Goal: Communication & Community: Answer question/provide support

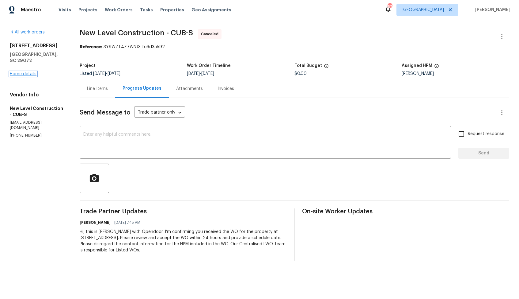
click at [29, 72] on link "Home details" at bounding box center [23, 74] width 27 height 4
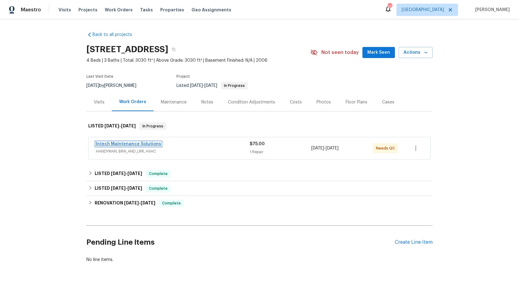
click at [115, 144] on link "Intech Maintenance Solutions" at bounding box center [128, 144] width 65 height 4
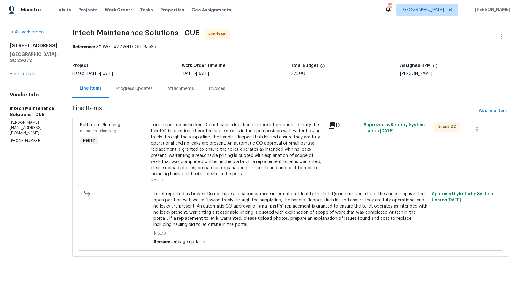
click at [120, 91] on div "Progress Updates" at bounding box center [134, 89] width 36 height 6
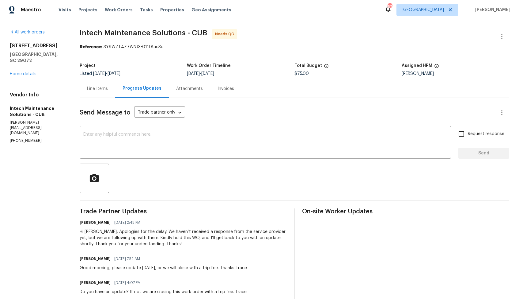
click at [98, 89] on div "Line Items" at bounding box center [97, 89] width 21 height 6
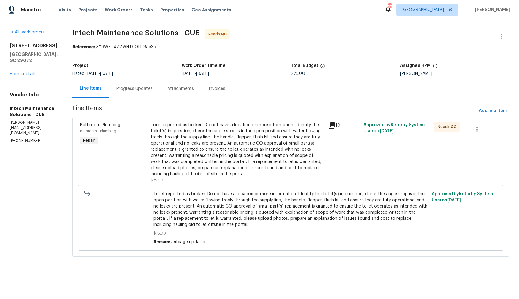
click at [196, 146] on div "Toilet reported as broken. Do not have a location or more information. Identify…" at bounding box center [237, 149] width 173 height 55
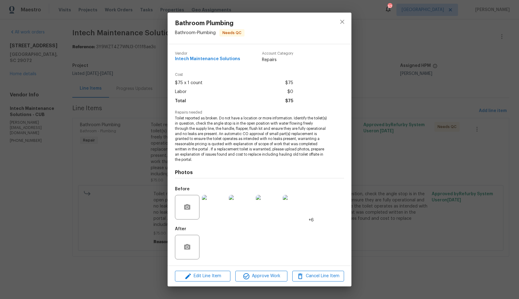
click at [214, 207] on img at bounding box center [214, 207] width 25 height 25
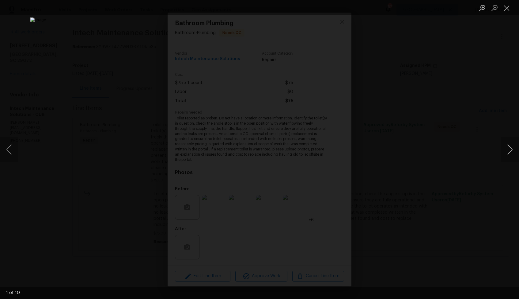
click at [510, 149] on button "Next image" at bounding box center [510, 149] width 18 height 25
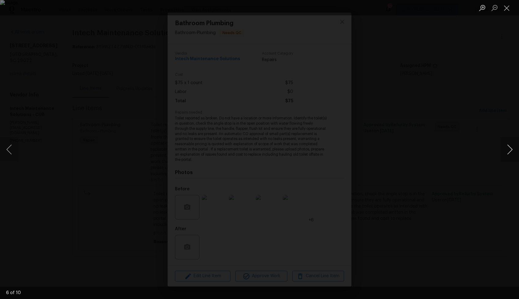
click at [510, 149] on button "Next image" at bounding box center [510, 149] width 18 height 25
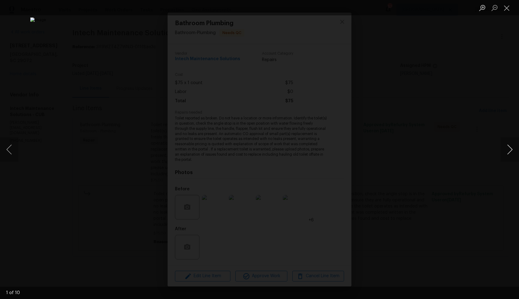
click at [510, 149] on button "Next image" at bounding box center [510, 149] width 18 height 25
click at [451, 168] on div "Lightbox" at bounding box center [259, 149] width 519 height 299
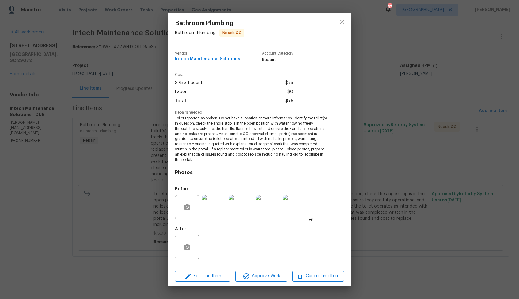
click at [415, 160] on div "Bathroom Plumbing Bathroom - Plumbing Needs QC Vendor Intech Maintenance Soluti…" at bounding box center [259, 149] width 519 height 299
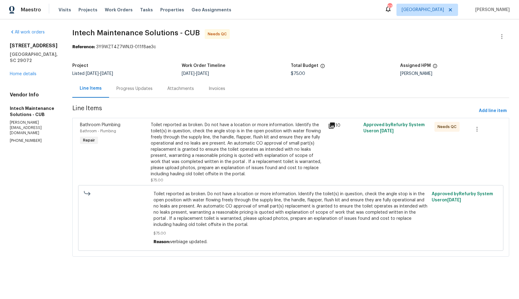
click at [203, 155] on div "Toilet reported as broken. Do not have a location or more information. Identify…" at bounding box center [237, 149] width 173 height 55
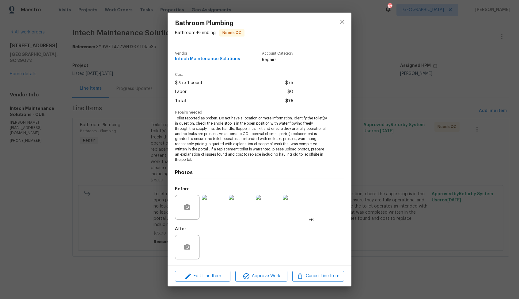
click at [127, 222] on div "Bathroom Plumbing Bathroom - Plumbing Needs QC Vendor Intech Maintenance Soluti…" at bounding box center [259, 149] width 519 height 299
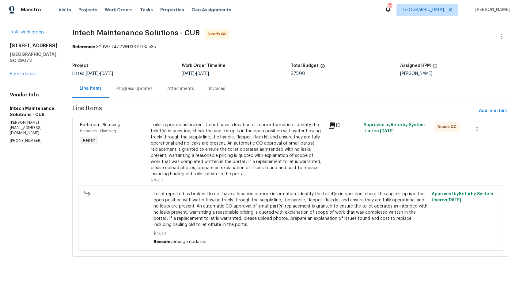
click at [131, 88] on div "Progress Updates" at bounding box center [134, 89] width 36 height 6
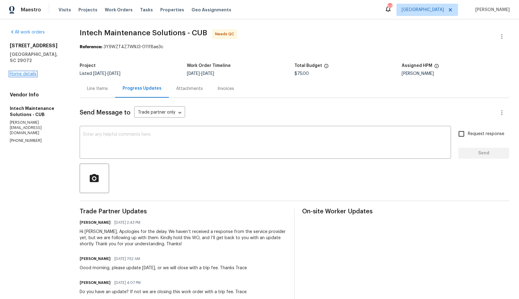
click at [31, 72] on link "Home details" at bounding box center [23, 74] width 27 height 4
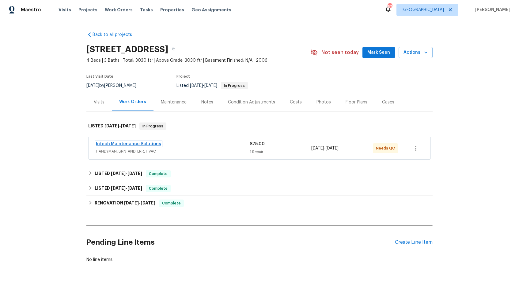
click at [124, 145] on link "Intech Maintenance Solutions" at bounding box center [128, 144] width 65 height 4
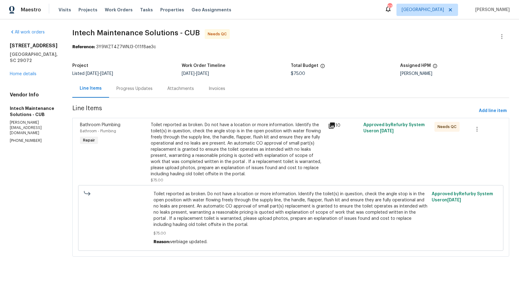
click at [119, 89] on div "Progress Updates" at bounding box center [134, 89] width 36 height 6
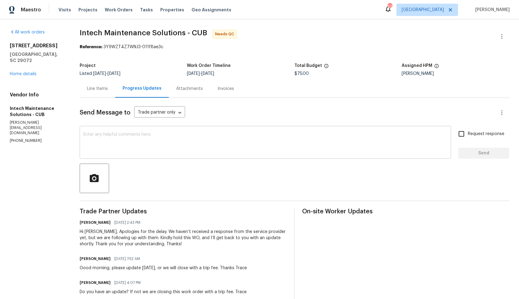
click at [227, 148] on textarea at bounding box center [265, 142] width 364 height 21
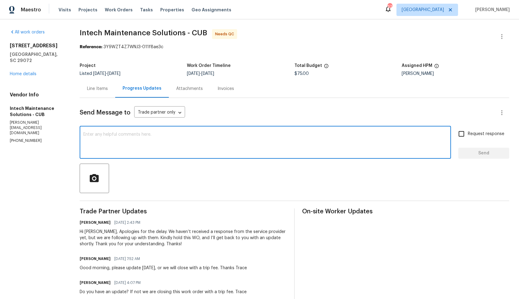
click at [201, 154] on div "x ​" at bounding box center [265, 142] width 371 height 31
click at [88, 231] on div "Hi Ellen, Apologies for the delay. We haven’t received a response from the serv…" at bounding box center [183, 237] width 207 height 18
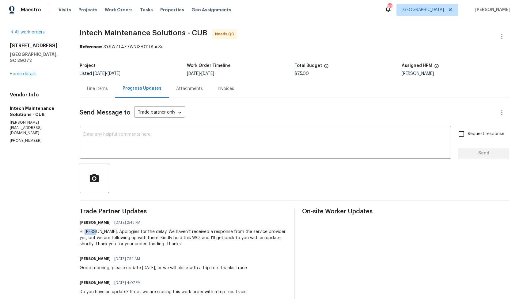
copy div "Ellen"
click at [201, 154] on div "x ​" at bounding box center [265, 142] width 371 height 31
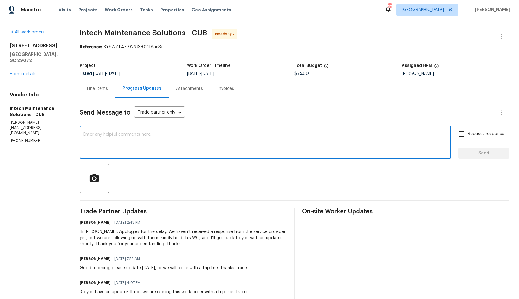
type textarea "h"
paste textarea "Ellen"
click at [199, 135] on textarea "Hi Ellen, the water has been turned ON at the property. Ille send you a new WO …" at bounding box center [265, 142] width 364 height 21
click at [276, 137] on textarea "Hi Ellen, the water has been turned ON at the property. I will send you a new W…" at bounding box center [265, 142] width 364 height 21
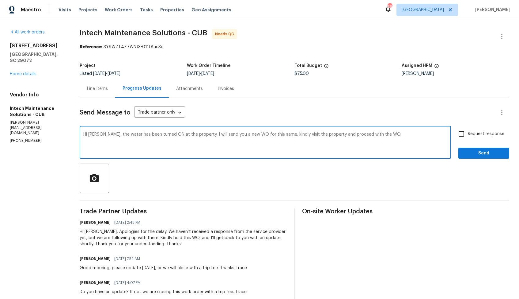
click at [244, 135] on textarea "Hi Ellen, the water has been turned ON at the property. I will send you a new W…" at bounding box center [265, 142] width 364 height 21
click at [281, 134] on textarea "Hi Ellen, the water has been turned ON at the property. I will send you a new W…" at bounding box center [265, 142] width 364 height 21
click at [402, 135] on textarea "Hi Ellen, the water has been turned ON at the property. I will send you a new W…" at bounding box center [265, 142] width 364 height 21
click at [348, 135] on textarea "Hi Ellen, the water has been turned ON at the property. I will send you a new W…" at bounding box center [265, 142] width 364 height 21
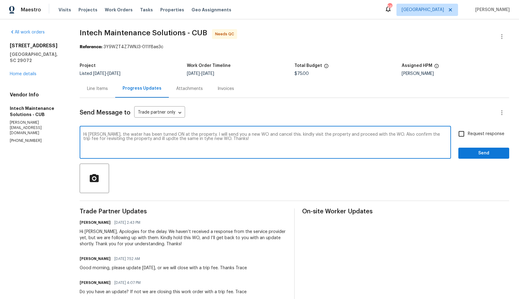
click at [348, 135] on textarea "Hi Ellen, the water has been turned ON at the property. I will send you a new W…" at bounding box center [265, 142] width 364 height 21
paste textarea "The water has been turned on at the property. I’ll send you a new WO and cancel…"
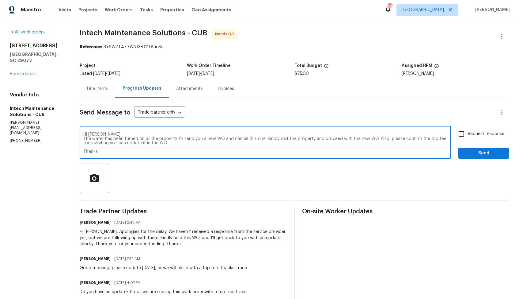
type textarea "Hi Ellen, The water has been turned on at the property. I’ll send you a new WO …"
click at [466, 134] on input "Request response" at bounding box center [461, 133] width 13 height 13
checkbox input "true"
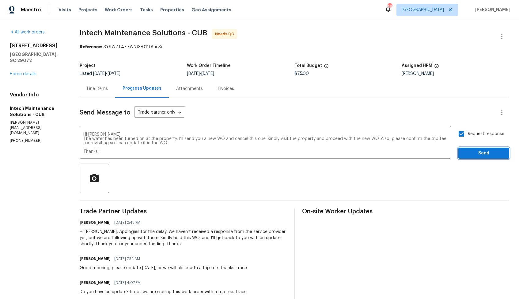
click at [473, 152] on span "Send" at bounding box center [483, 153] width 41 height 8
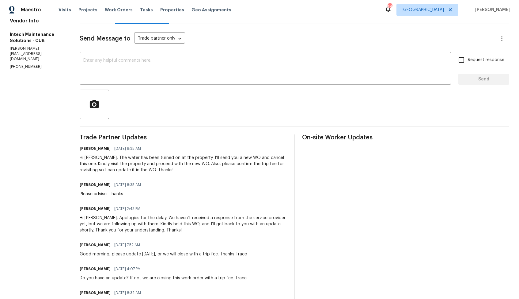
scroll to position [75, 0]
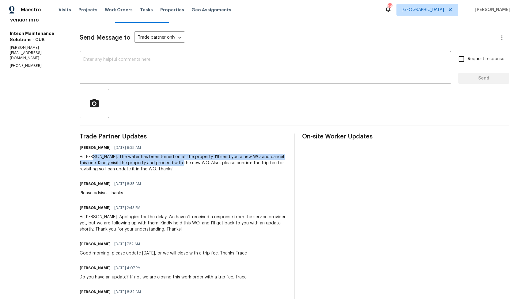
drag, startPoint x: 91, startPoint y: 159, endPoint x: 183, endPoint y: 162, distance: 91.4
click at [183, 162] on div "Hi Ellen, The water has been turned on at the property. I’ll send you a new WO …" at bounding box center [183, 163] width 207 height 18
click at [183, 162] on div "Hi [PERSON_NAME], The water has been turned on at the property. I’ll send you a…" at bounding box center [183, 163] width 207 height 18
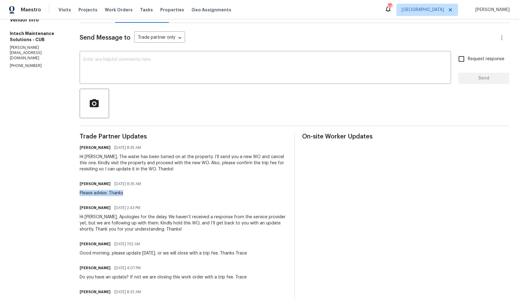
drag, startPoint x: 80, startPoint y: 194, endPoint x: 132, endPoint y: 194, distance: 52.4
click at [132, 194] on div "Ellen 08/26/2025 8:35 AM Please advise. Thanks" at bounding box center [183, 187] width 207 height 17
click at [122, 185] on span "[DATE] 8:35 AM" at bounding box center [127, 184] width 27 height 6
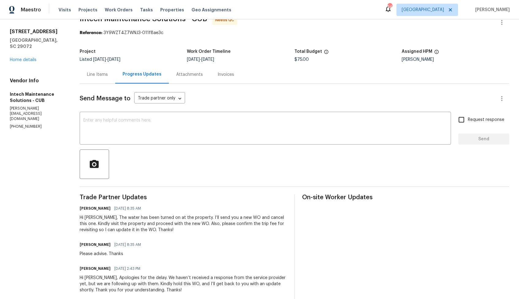
scroll to position [0, 0]
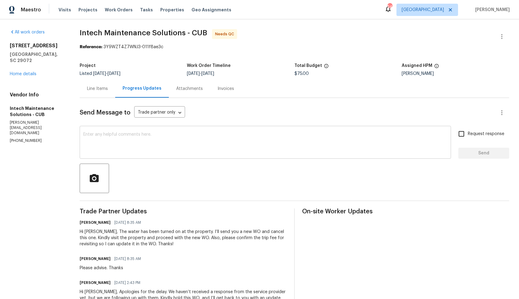
click at [165, 135] on textarea at bounding box center [265, 142] width 364 height 21
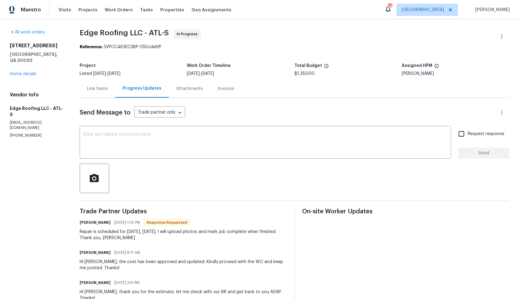
click at [101, 88] on div "Line Items" at bounding box center [97, 89] width 21 height 6
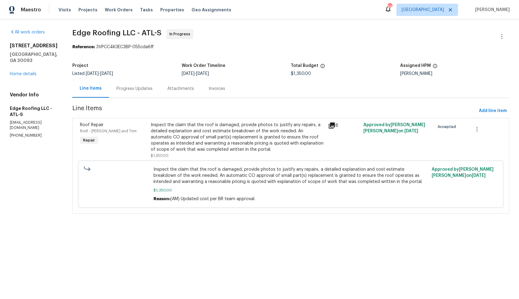
click at [135, 100] on section "Edge Roofing LLC - ATL-S In Progress Reference: 3VPCC4K3EC3BP-055cda6ff Project…" at bounding box center [290, 125] width 437 height 192
click at [128, 85] on div "Progress Updates" at bounding box center [134, 88] width 51 height 18
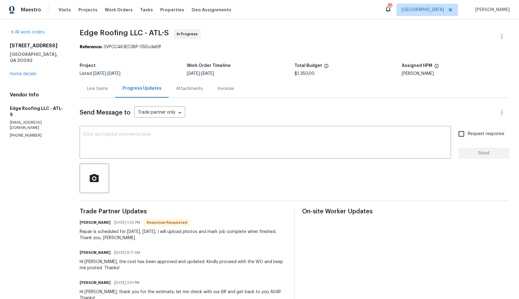
click at [96, 93] on div "Line Items" at bounding box center [98, 88] width 36 height 18
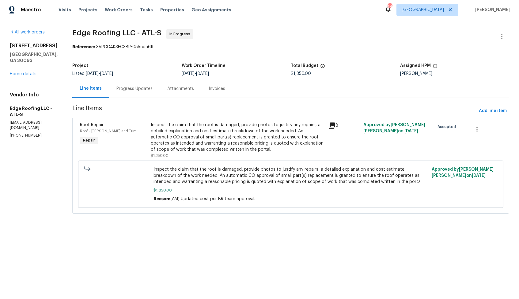
click at [204, 154] on div "Inspect the claim that the roof is damaged, provide photos to justify any repai…" at bounding box center [237, 140] width 173 height 37
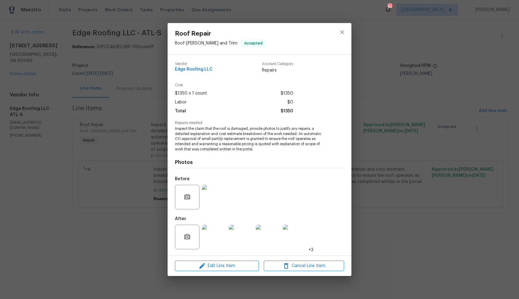
click at [98, 246] on div "Roof Repair Roof - Eaves and Trim Accepted Vendor Edge Roofing LLC Account Cate…" at bounding box center [259, 149] width 519 height 299
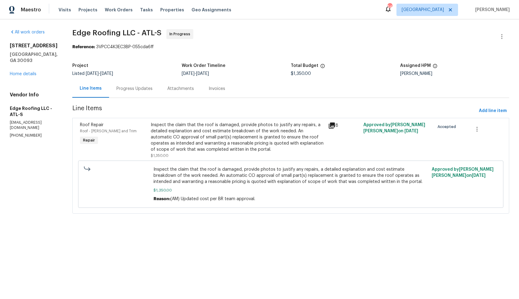
click at [123, 89] on div "Progress Updates" at bounding box center [134, 89] width 36 height 6
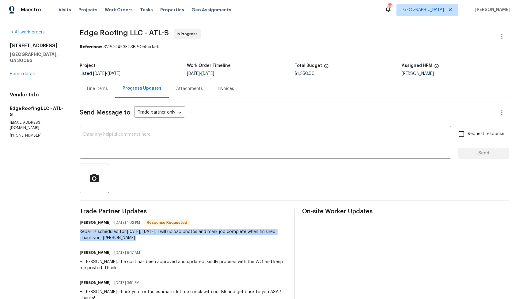
copy div "Repair is scheduled for tomorrow, Tuesday 8/26. I will upload photos and mark j…"
click at [256, 134] on textarea at bounding box center [265, 142] width 364 height 21
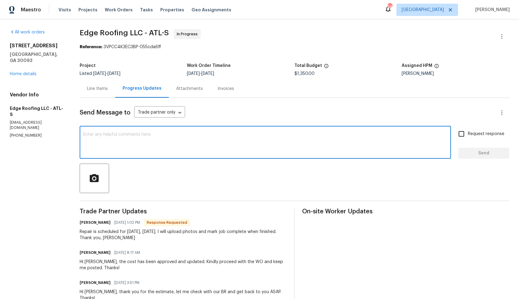
paste textarea "Thank you, Cody. Kindly keep me posted and upload the photos once the job is co…"
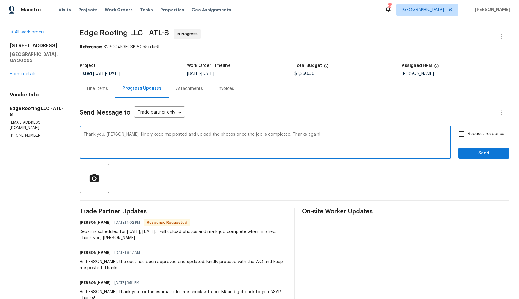
type textarea "Thank you, Cody. Kindly keep me posted and upload the photos once the job is co…"
click at [477, 139] on label "Request response" at bounding box center [479, 133] width 49 height 13
click at [468, 139] on input "Request response" at bounding box center [461, 133] width 13 height 13
checkbox input "true"
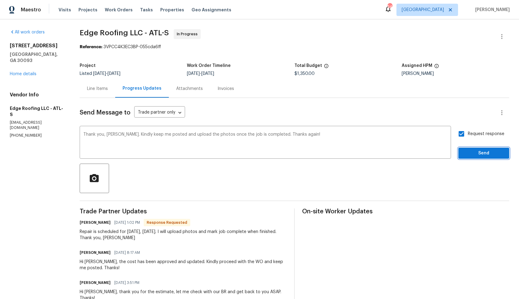
click at [477, 153] on span "Send" at bounding box center [483, 153] width 41 height 8
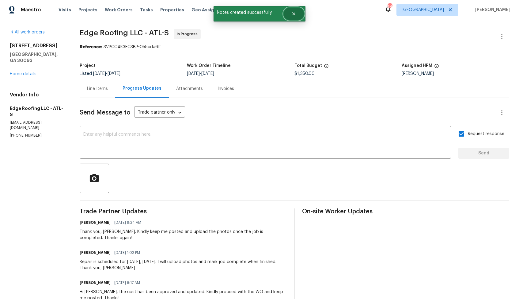
click at [295, 16] on icon "Close" at bounding box center [293, 13] width 5 height 5
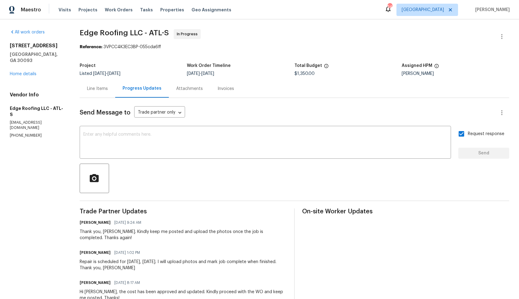
scroll to position [83, 0]
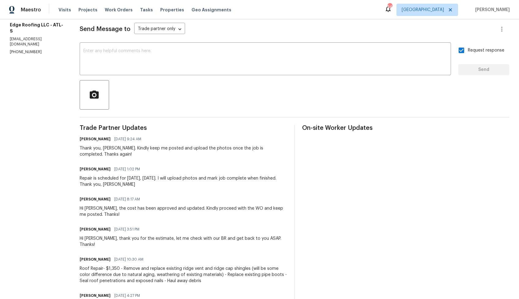
click at [106, 176] on div "Repair is scheduled for tomorrow, Tuesday 8/26. I will upload photos and mark j…" at bounding box center [183, 181] width 207 height 12
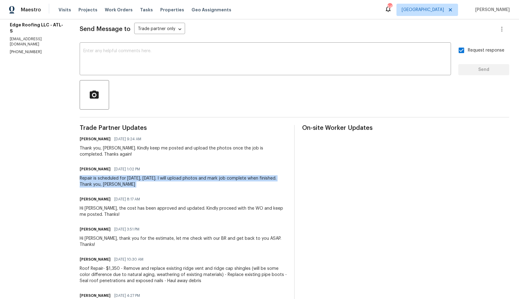
copy div "Repair is scheduled for tomorrow, Tuesday 8/26. I will upload photos and mark j…"
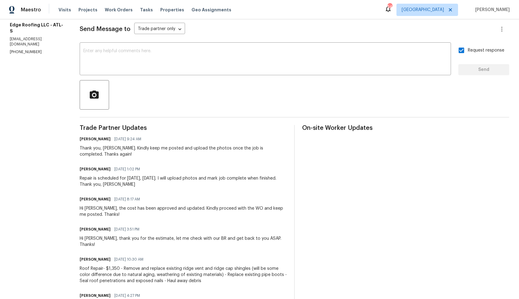
click at [150, 135] on div "Arvind Raj M 08/26/2025 9:24 AM" at bounding box center [183, 139] width 207 height 9
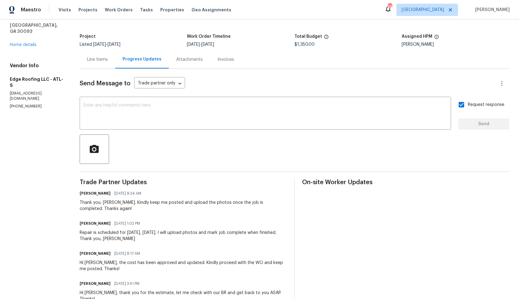
scroll to position [0, 0]
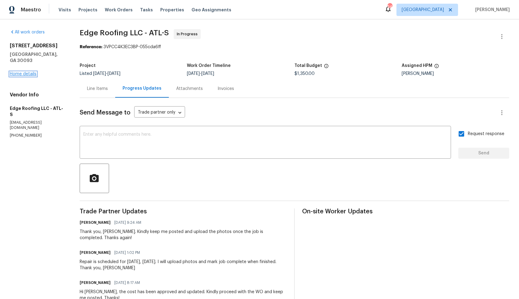
click at [28, 72] on link "Home details" at bounding box center [23, 74] width 27 height 4
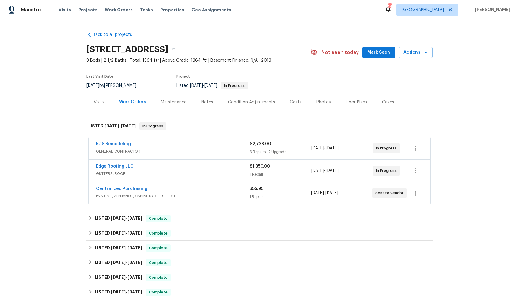
click at [154, 188] on div "Centralized Purchasing" at bounding box center [173, 188] width 154 height 7
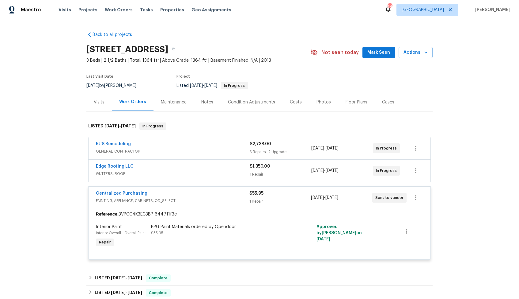
click at [165, 193] on div "Centralized Purchasing" at bounding box center [173, 193] width 154 height 7
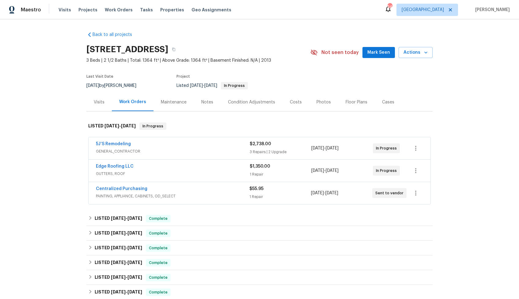
click at [163, 143] on div "5J’S Remodeling" at bounding box center [173, 144] width 154 height 7
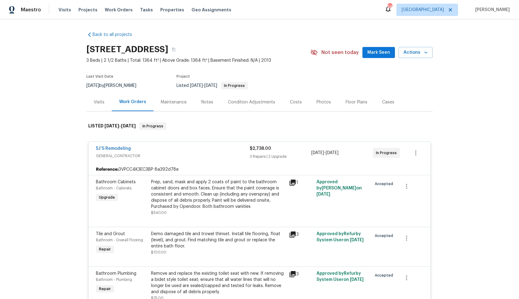
click at [146, 149] on div "5J’S Remodeling" at bounding box center [173, 148] width 154 height 7
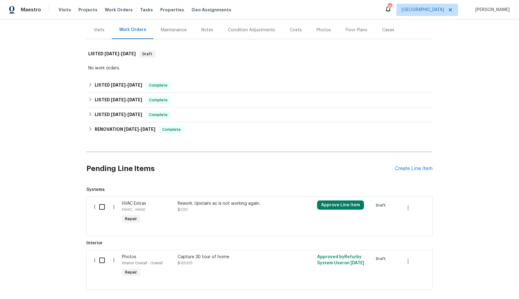
scroll to position [9, 0]
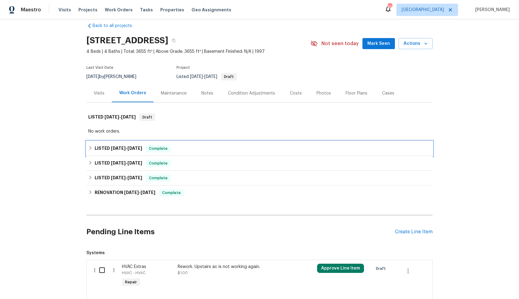
click at [184, 148] on div "LISTED 6/23/25 - 8/11/25 Complete" at bounding box center [259, 148] width 343 height 7
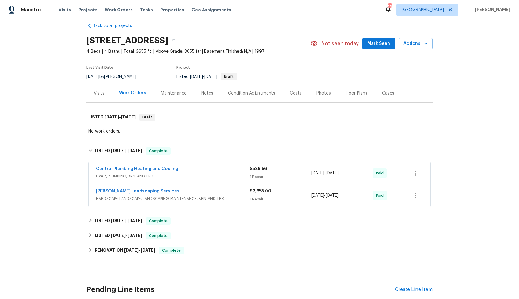
click at [199, 169] on div "Central Plumbing Heating and Cooling" at bounding box center [173, 168] width 154 height 7
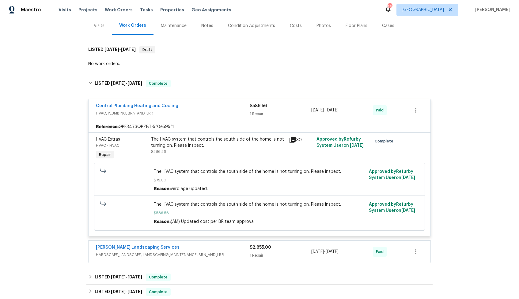
scroll to position [119, 0]
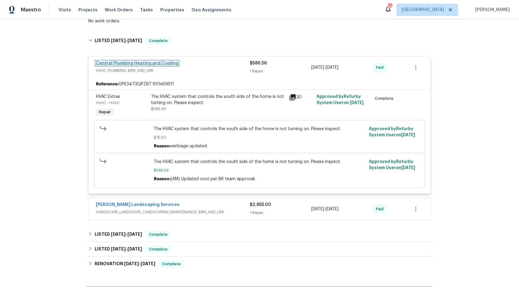
click at [146, 64] on link "Central Plumbing Heating and Cooling" at bounding box center [137, 63] width 82 height 4
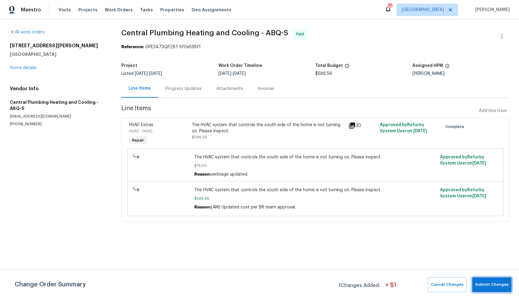
click at [487, 284] on span "Submit Changes" at bounding box center [491, 284] width 33 height 7
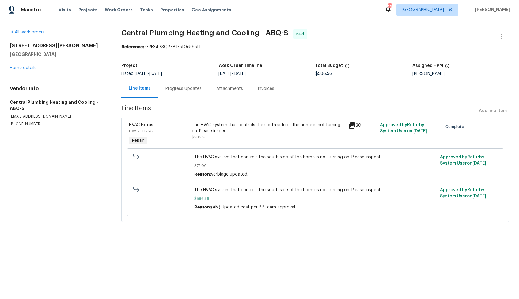
click at [181, 87] on div "Progress Updates" at bounding box center [183, 89] width 36 height 6
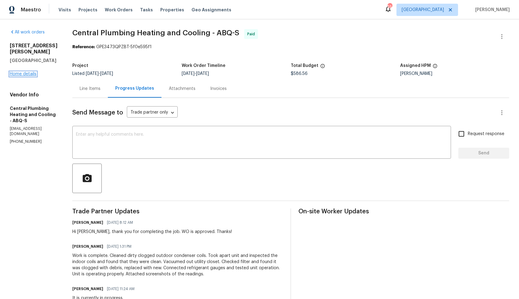
click at [25, 74] on link "Home details" at bounding box center [23, 74] width 27 height 4
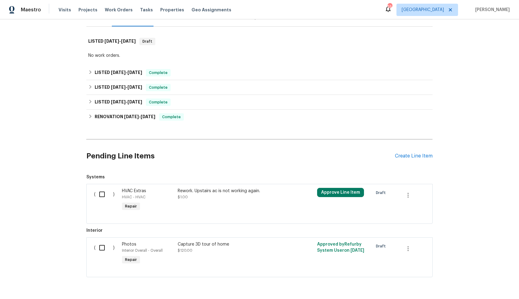
scroll to position [85, 0]
click at [99, 194] on input "checkbox" at bounding box center [104, 193] width 17 height 13
checkbox input "true"
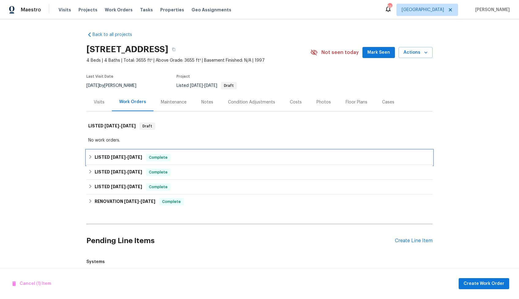
click at [193, 154] on div "LISTED 6/23/25 - 8/11/25 Complete" at bounding box center [259, 157] width 343 height 7
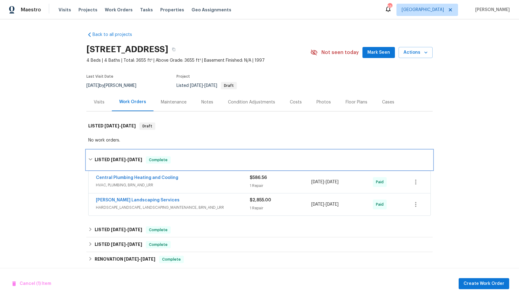
click at [196, 157] on div "LISTED 6/23/25 - 8/11/25 Complete" at bounding box center [259, 159] width 343 height 7
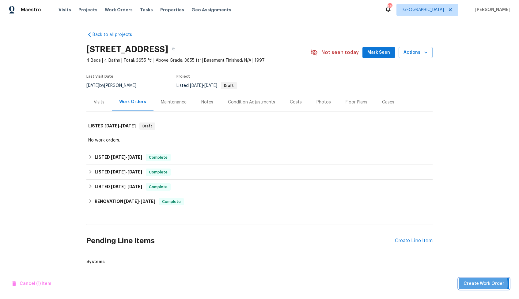
click at [472, 283] on span "Create Work Order" at bounding box center [484, 284] width 41 height 8
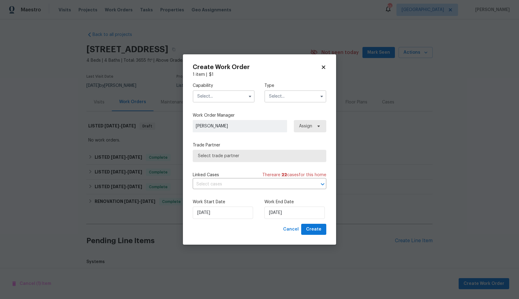
click at [217, 89] on div "Capability" at bounding box center [224, 92] width 62 height 20
click at [214, 94] on input "text" at bounding box center [224, 96] width 62 height 12
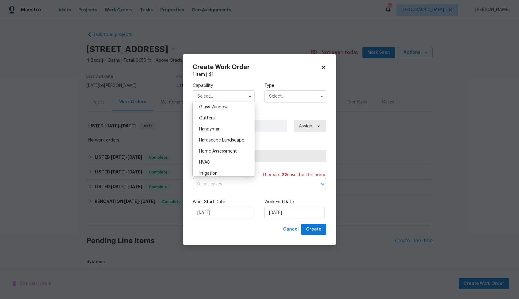
scroll to position [355, 0]
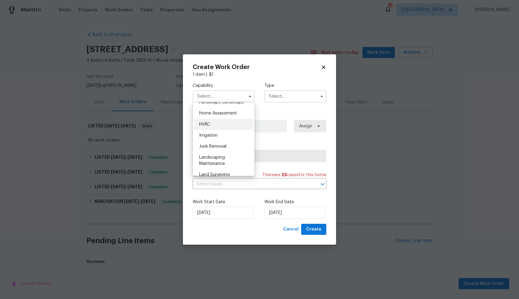
click at [220, 124] on div "HVAC" at bounding box center [223, 124] width 59 height 11
type input "HVAC"
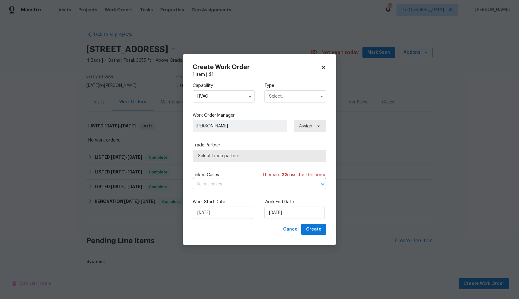
click at [306, 98] on input "text" at bounding box center [295, 96] width 62 height 12
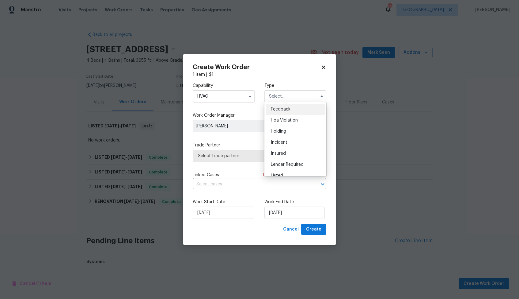
click at [297, 111] on div "Feedback" at bounding box center [295, 109] width 59 height 11
type input "Feedback"
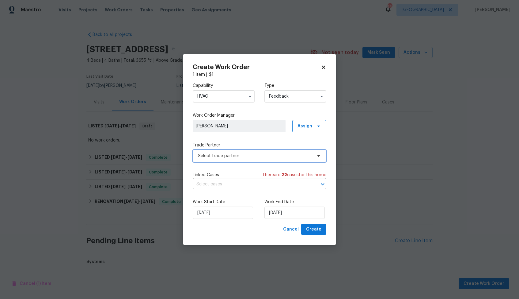
click at [235, 156] on span "Select trade partner" at bounding box center [255, 156] width 114 height 6
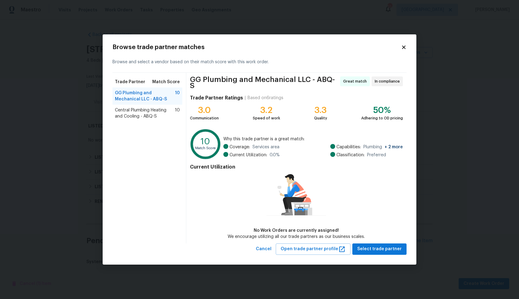
click at [149, 109] on span "Central Plumbing Heating and Cooling - ABQ-S" at bounding box center [145, 113] width 60 height 12
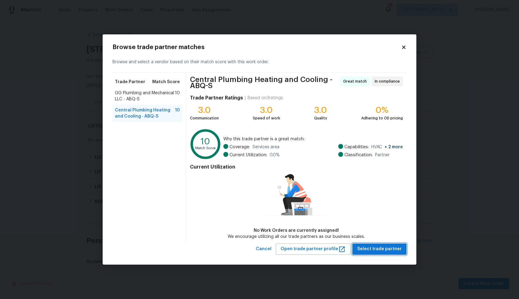
click at [375, 247] on span "Select trade partner" at bounding box center [379, 249] width 44 height 8
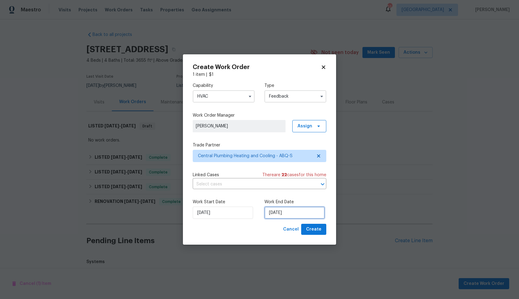
click at [292, 211] on input "[DATE]" at bounding box center [294, 212] width 60 height 12
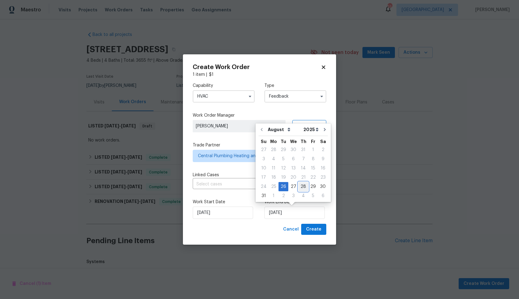
click at [302, 186] on div "28" at bounding box center [304, 186] width 10 height 9
type input "[DATE]"
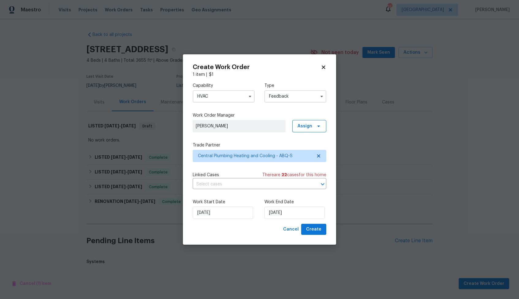
click at [252, 201] on label "Work Start Date" at bounding box center [224, 202] width 62 height 6
click at [318, 232] on span "Create" at bounding box center [313, 229] width 15 height 8
checkbox input "false"
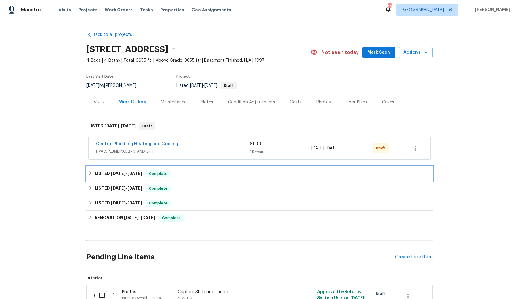
click at [116, 170] on h6 "LISTED 6/23/25 - 8/11/25" at bounding box center [119, 173] width 48 height 7
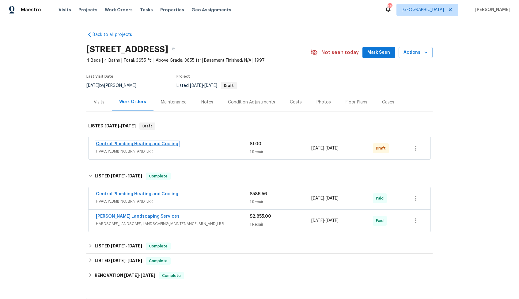
click at [142, 144] on link "Central Plumbing Heating and Cooling" at bounding box center [137, 144] width 82 height 4
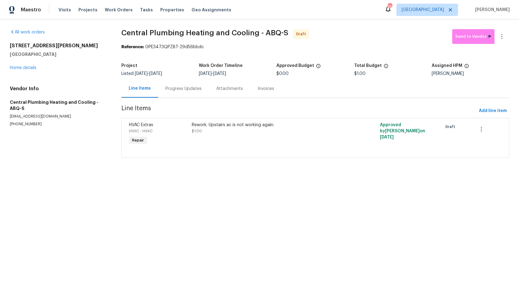
click at [179, 88] on div "Progress Updates" at bounding box center [183, 89] width 36 height 6
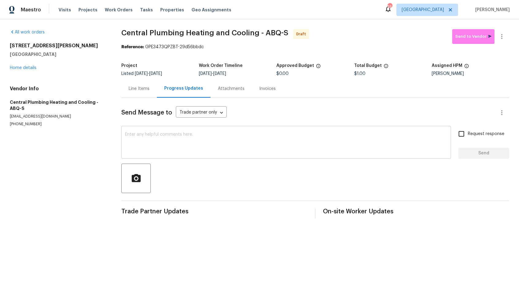
click at [176, 152] on textarea at bounding box center [286, 142] width 322 height 21
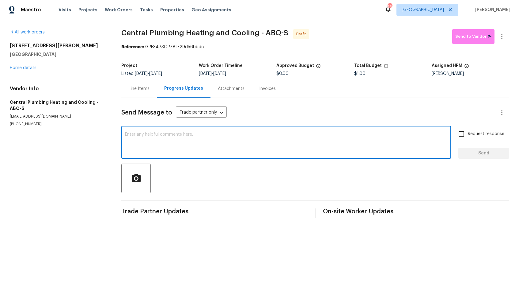
click at [208, 137] on textarea at bounding box center [286, 142] width 322 height 21
paste textarea "Hi, this is [PERSON_NAME] with Opendoor. I’m confirming you received the WO for…"
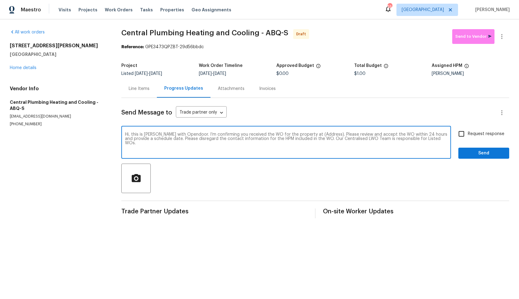
drag, startPoint x: 321, startPoint y: 135, endPoint x: 302, endPoint y: 131, distance: 19.5
click at [302, 131] on div "Hi, this is Arvind with Opendoor. I’m confirming you received the WO for the pr…" at bounding box center [286, 142] width 330 height 31
click at [309, 134] on textarea "Hi, this is [PERSON_NAME] with Opendoor. I’m confirming you received the WO for…" at bounding box center [286, 142] width 322 height 21
drag, startPoint x: 302, startPoint y: 135, endPoint x: 320, endPoint y: 135, distance: 18.1
click at [320, 135] on textarea "Hi, this is [PERSON_NAME] with Opendoor. I’m confirming you received the WO for…" at bounding box center [286, 142] width 322 height 21
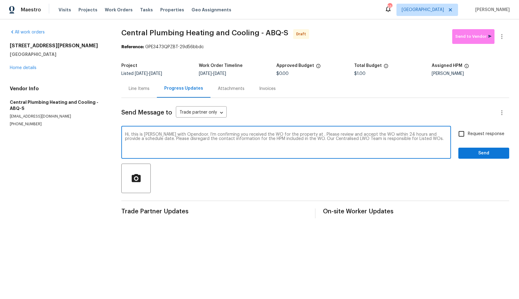
paste textarea "3478 White Horse Dr SE, Rio Rancho, NM 87124"
type textarea "Hi, this is Arvind with Opendoor. I’m confirming you received the WO for the pr…"
click at [460, 134] on input "Request response" at bounding box center [461, 133] width 13 height 13
checkbox input "true"
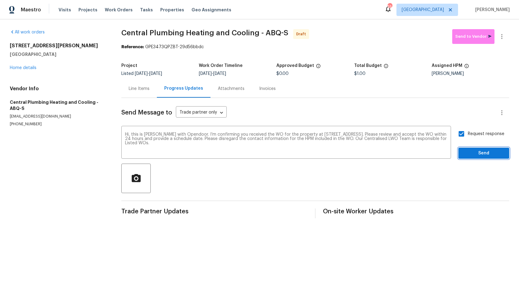
click at [492, 157] on span "Send" at bounding box center [483, 153] width 41 height 8
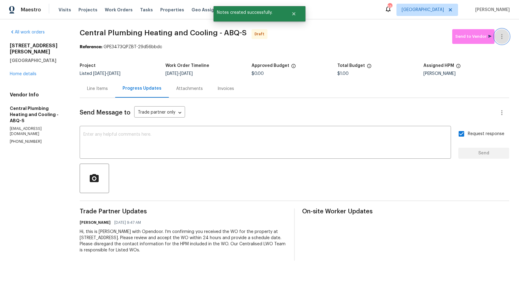
click at [509, 33] on button "button" at bounding box center [502, 36] width 15 height 15
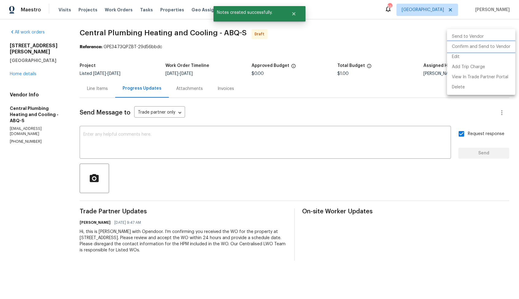
click at [476, 47] on li "Confirm and Send to Vendor" at bounding box center [481, 47] width 68 height 10
click at [334, 19] on div at bounding box center [259, 149] width 519 height 299
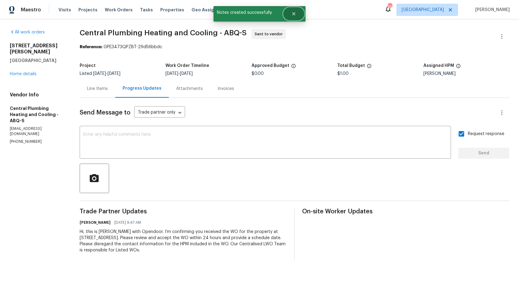
click at [287, 12] on button "Close" at bounding box center [294, 14] width 20 height 12
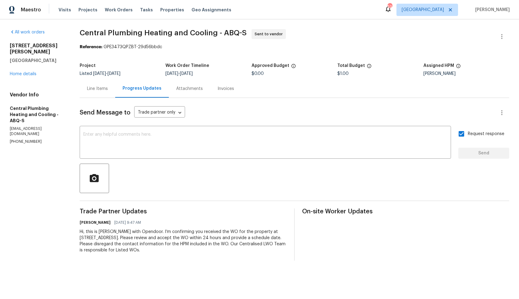
click at [93, 90] on div "Line Items" at bounding box center [97, 89] width 21 height 6
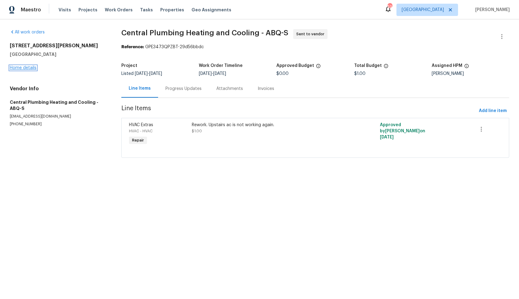
click at [28, 68] on link "Home details" at bounding box center [23, 68] width 27 height 4
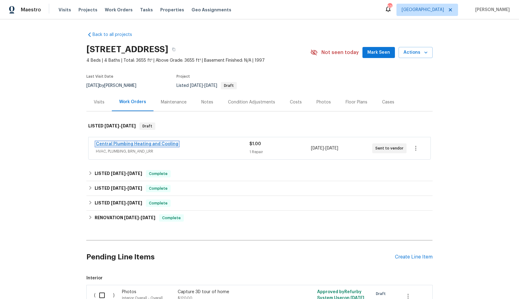
click at [136, 145] on link "Central Plumbing Heating and Cooling" at bounding box center [137, 144] width 82 height 4
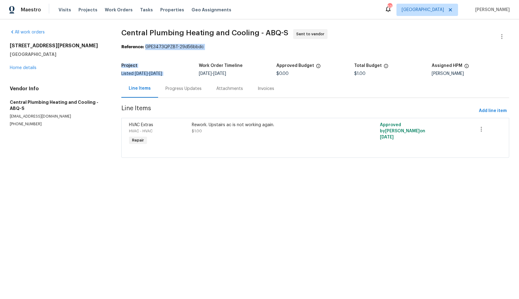
drag, startPoint x: 145, startPoint y: 47, endPoint x: 231, endPoint y: 51, distance: 86.5
click at [231, 51] on section "Central Plumbing Heating and Cooling - ABQ-S Sent to vendor Reference: GPE3473Q…" at bounding box center [315, 97] width 388 height 136
drag, startPoint x: 146, startPoint y: 47, endPoint x: 219, endPoint y: 47, distance: 72.9
click at [219, 47] on div "Reference: GPE3473QPZBT-29d56bbdc" at bounding box center [315, 47] width 388 height 6
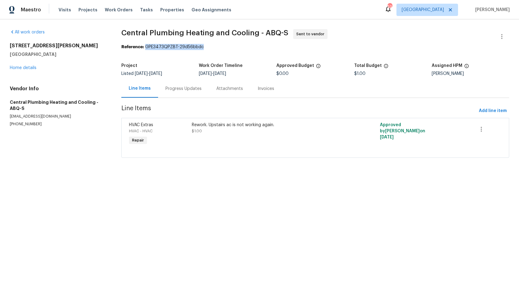
copy div "GPE3473QPZBT-29d56bbdc"
click at [191, 62] on div "Project Listed 8/26/2025 - 8/28/2025 Work Order Timeline 8/26/2025 - 8/28/2025 …" at bounding box center [315, 70] width 388 height 20
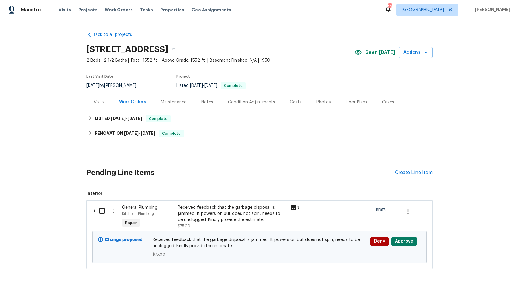
scroll to position [12, 0]
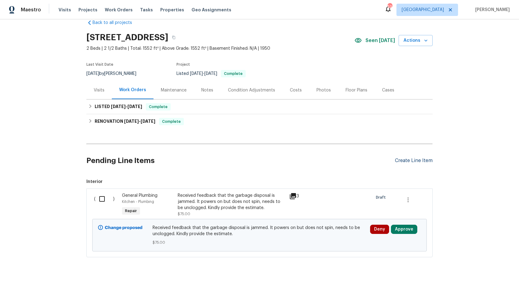
click at [412, 160] on div "Create Line Item" at bounding box center [414, 161] width 38 height 6
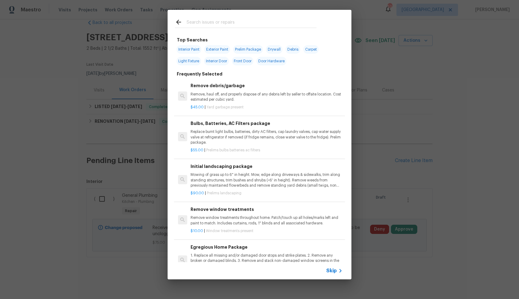
click at [223, 22] on input "text" at bounding box center [252, 22] width 130 height 9
type input "plumbing"
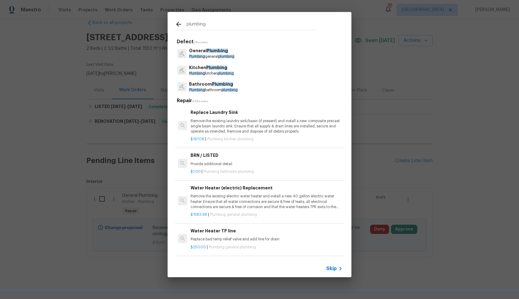
click at [205, 51] on p "General Plumbing" at bounding box center [211, 51] width 45 height 6
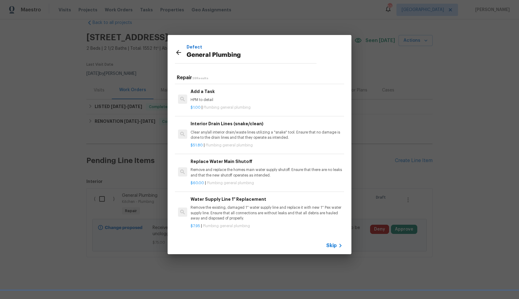
scroll to position [679, 0]
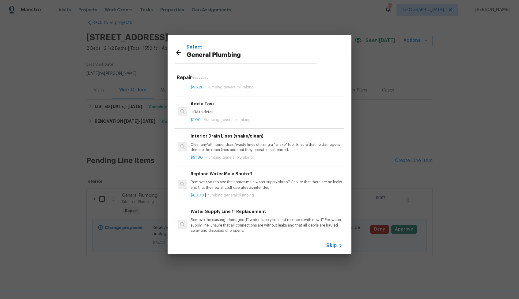
click at [223, 112] on p "HPM to detail" at bounding box center [267, 111] width 152 height 5
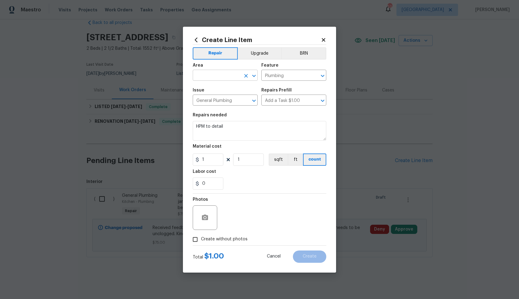
click at [228, 77] on input "text" at bounding box center [217, 76] width 48 height 10
click at [221, 92] on li "Plumbing" at bounding box center [225, 89] width 65 height 10
type input "Plumbing"
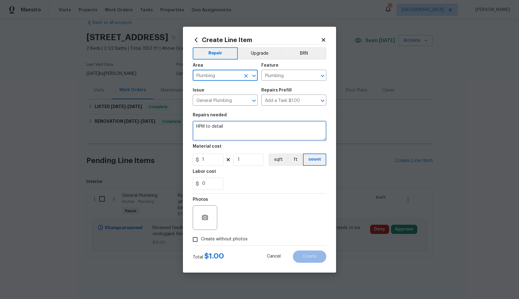
click at [226, 125] on textarea "HPM to detail" at bounding box center [260, 131] width 134 height 20
paste textarea "There is a garden hose near the front door that will not come off. The valve wi…"
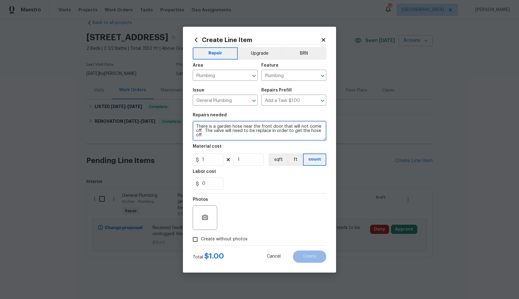
type textarea "There is a garden hose near the front door that will not come off. The valve wi…"
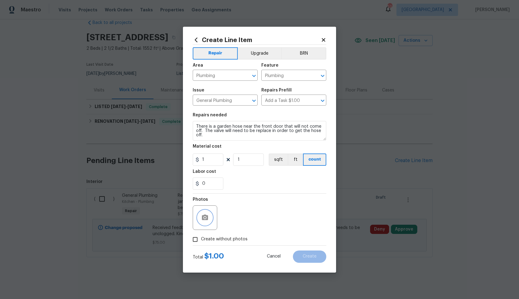
click at [204, 216] on circle "button" at bounding box center [205, 217] width 2 height 2
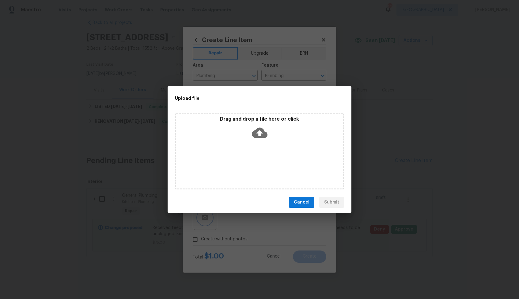
click at [262, 219] on div "Upload file Drag and drop a file here or click Cancel Submit" at bounding box center [259, 149] width 519 height 299
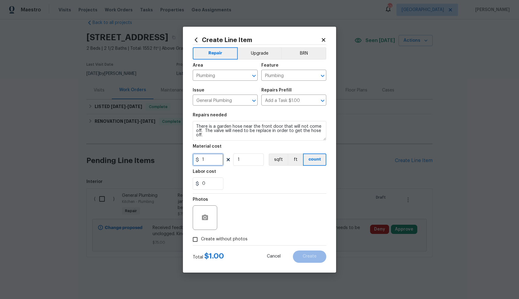
click at [211, 158] on input "1" at bounding box center [208, 159] width 31 height 12
type input "75"
click at [210, 213] on button "button" at bounding box center [205, 217] width 15 height 15
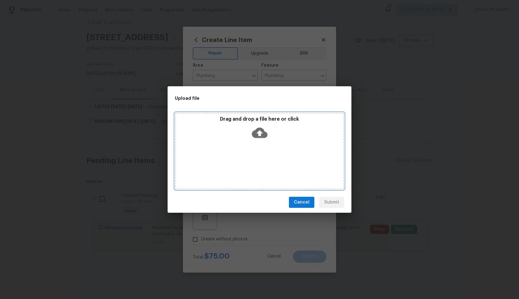
click at [258, 134] on icon at bounding box center [260, 133] width 16 height 16
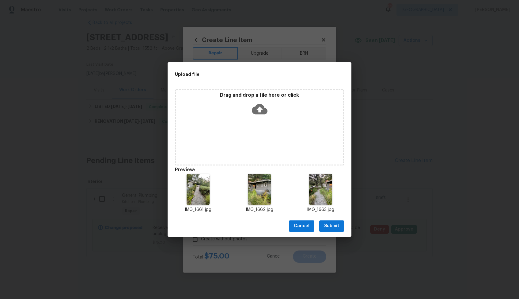
click at [329, 229] on span "Submit" at bounding box center [331, 226] width 15 height 8
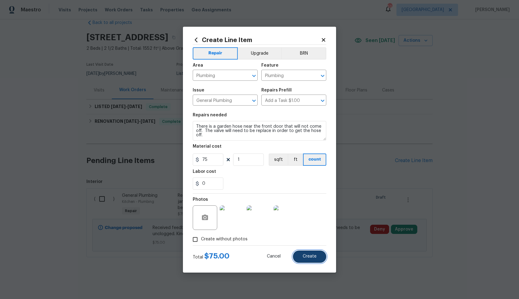
click at [299, 256] on button "Create" at bounding box center [309, 256] width 33 height 12
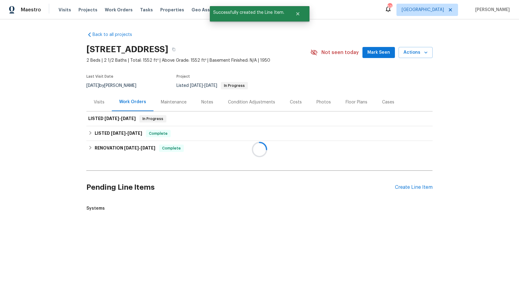
scroll to position [0, 0]
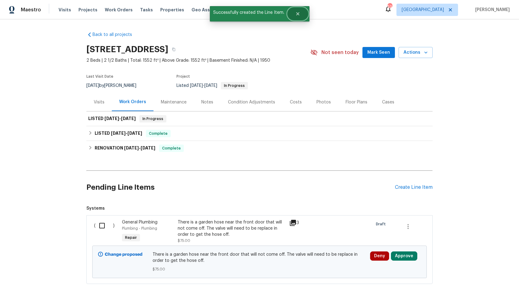
click at [294, 14] on button "Close" at bounding box center [298, 14] width 20 height 12
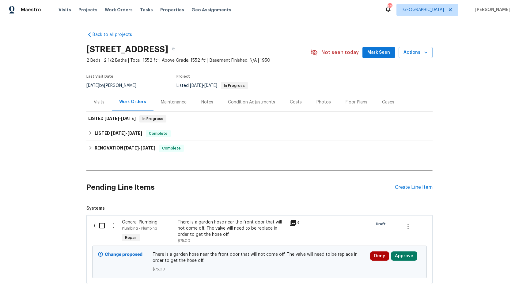
scroll to position [27, 0]
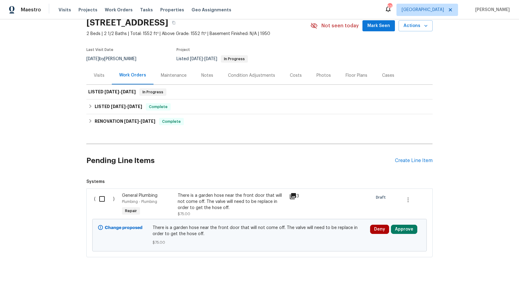
click at [103, 200] on input "checkbox" at bounding box center [104, 198] width 17 height 13
click at [486, 287] on button "Create Work Order" at bounding box center [484, 283] width 51 height 11
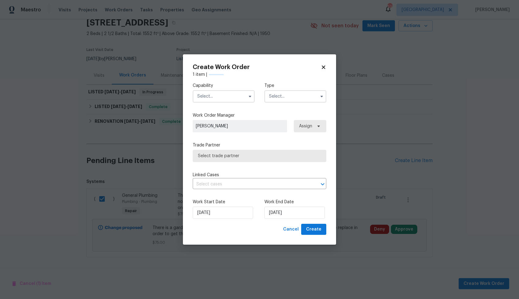
checkbox input "false"
click at [238, 100] on input "text" at bounding box center [224, 96] width 62 height 12
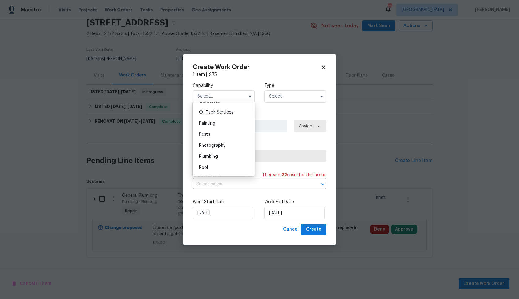
scroll to position [498, 0]
click at [211, 157] on div "Plumbing" at bounding box center [223, 159] width 59 height 11
type input "Plumbing"
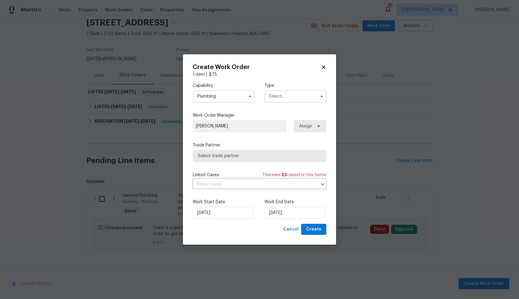
click at [297, 97] on input "text" at bounding box center [295, 96] width 62 height 12
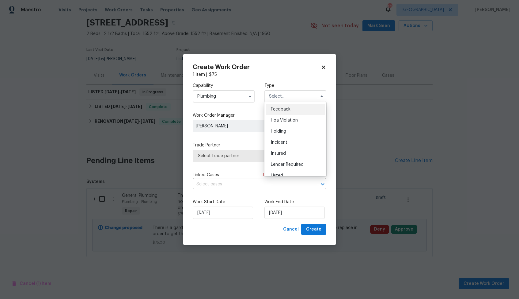
click at [285, 108] on span "Feedback" at bounding box center [281, 109] width 20 height 4
type input "Feedback"
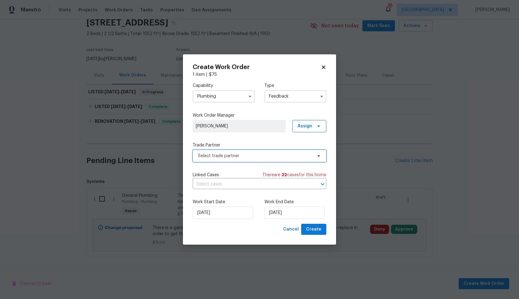
click at [212, 155] on span "Select trade partner" at bounding box center [255, 156] width 114 height 6
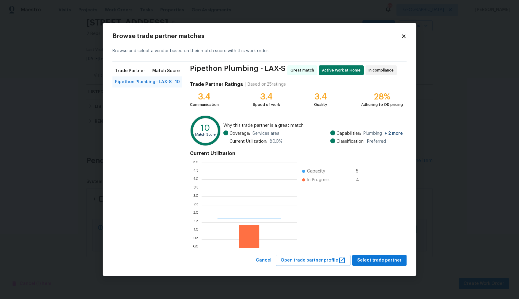
scroll to position [86, 95]
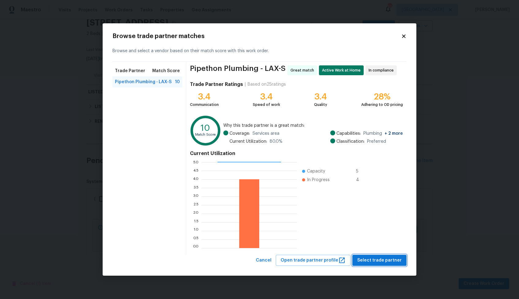
click at [370, 261] on span "Select trade partner" at bounding box center [379, 260] width 44 height 8
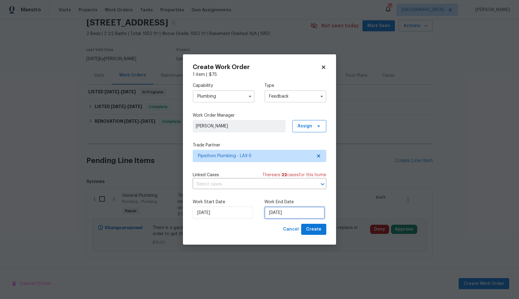
click at [269, 210] on input "[DATE]" at bounding box center [294, 212] width 60 height 12
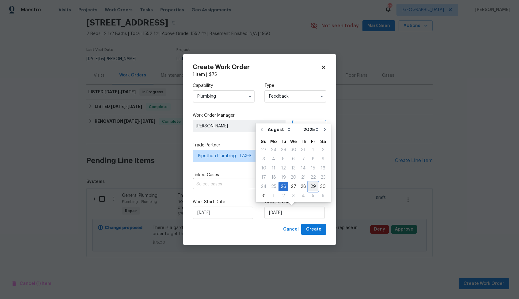
click at [308, 185] on div "29" at bounding box center [313, 186] width 10 height 9
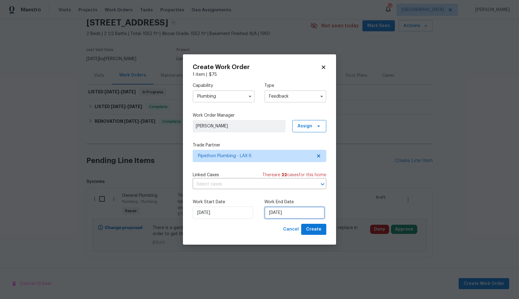
click at [279, 214] on input "29/08/2025" at bounding box center [294, 212] width 60 height 12
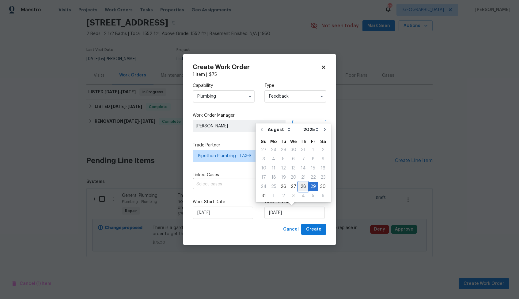
click at [302, 188] on div "28" at bounding box center [304, 186] width 10 height 9
type input "[DATE]"
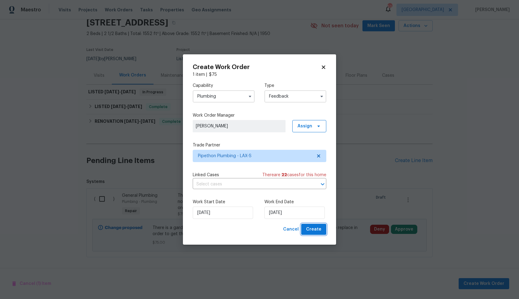
click at [311, 229] on span "Create" at bounding box center [313, 229] width 15 height 8
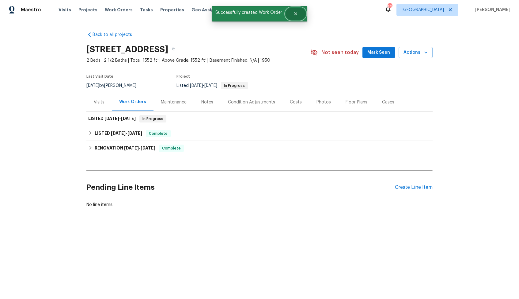
click at [297, 17] on button "Close" at bounding box center [296, 14] width 20 height 12
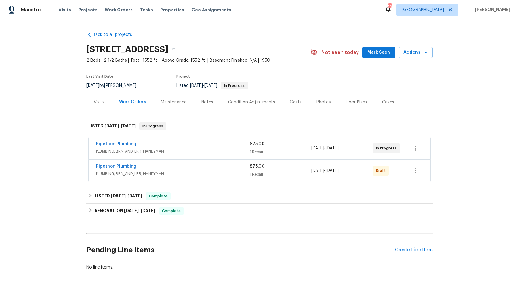
click at [191, 142] on div "Pipethon Plumbing" at bounding box center [173, 144] width 154 height 7
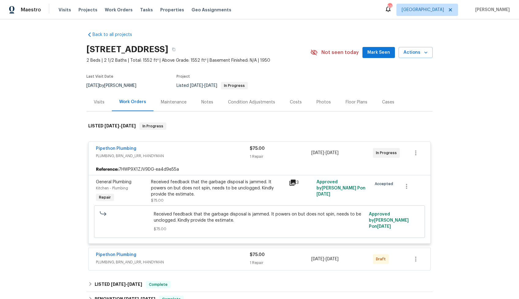
click at [187, 147] on div "Pipethon Plumbing" at bounding box center [173, 148] width 154 height 7
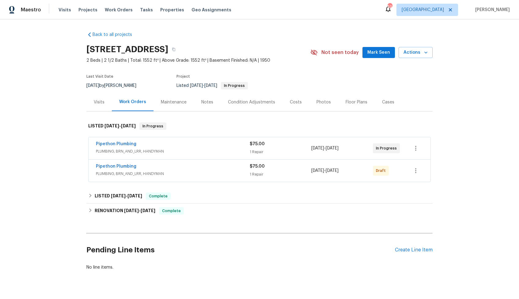
click at [168, 165] on div "Pipethon Plumbing" at bounding box center [173, 166] width 154 height 7
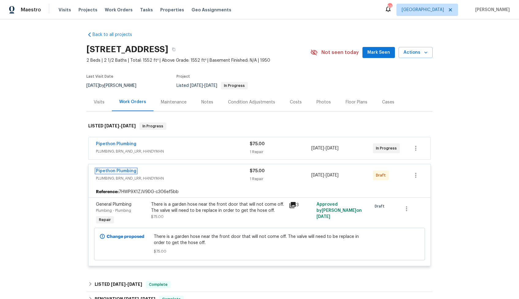
click at [116, 170] on link "Pipethon Plumbing" at bounding box center [116, 171] width 40 height 4
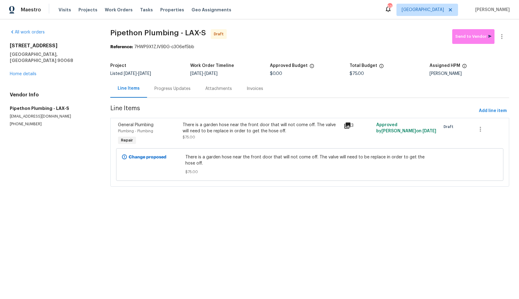
click at [254, 126] on div "There is a garden hose near the front door that will not come off. The valve wi…" at bounding box center [262, 128] width 158 height 12
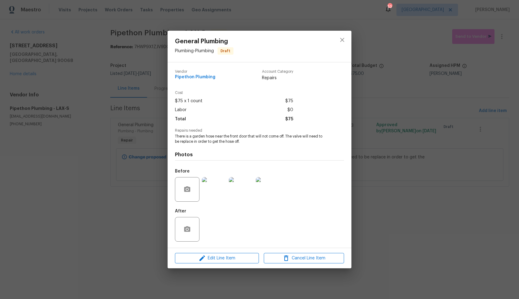
click at [122, 208] on div "General Plumbing Plumbing - Plumbing Draft Vendor Pipethon Plumbing Account Cat…" at bounding box center [259, 149] width 519 height 299
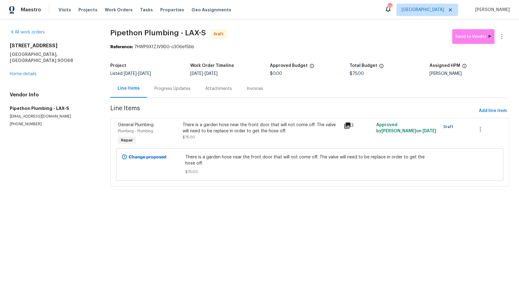
click at [203, 121] on div "There is a garden hose near the front door that will not come off. The valve wi…" at bounding box center [262, 134] width 162 height 28
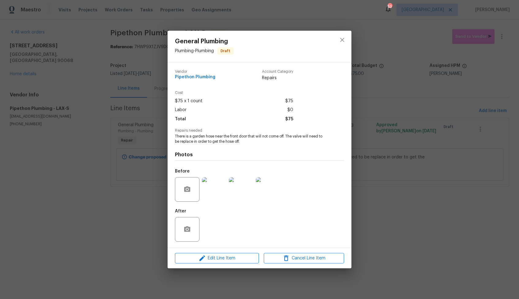
click at [211, 178] on img at bounding box center [214, 189] width 25 height 25
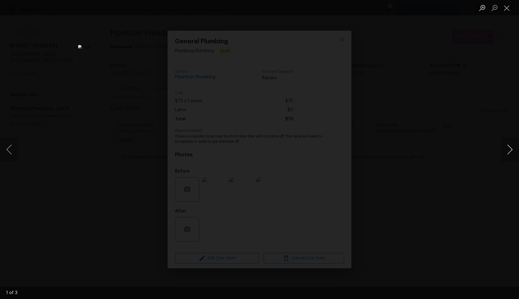
click at [512, 148] on button "Next image" at bounding box center [510, 149] width 18 height 25
click at [508, 152] on button "Next image" at bounding box center [510, 149] width 18 height 25
click at [441, 168] on div "Lightbox" at bounding box center [259, 149] width 519 height 299
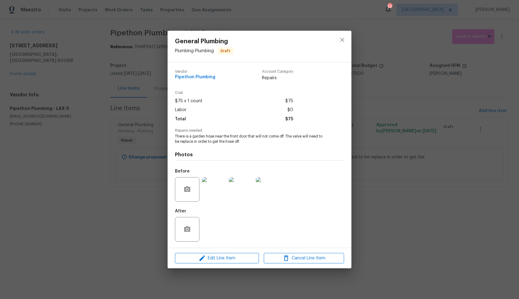
click at [437, 168] on div "General Plumbing Plumbing - Plumbing Draft Vendor Pipethon Plumbing Account Cat…" at bounding box center [259, 149] width 519 height 299
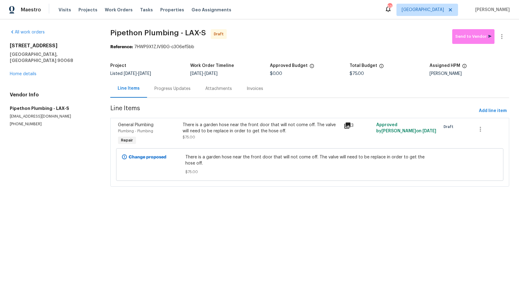
click at [176, 91] on div "Progress Updates" at bounding box center [172, 89] width 36 height 6
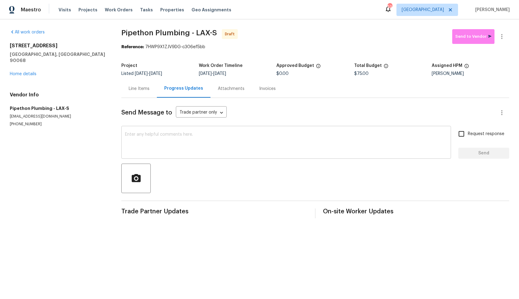
click at [189, 144] on textarea at bounding box center [286, 142] width 322 height 21
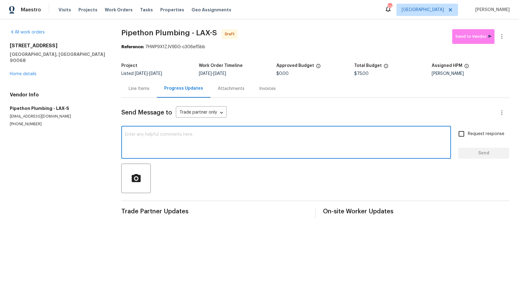
click at [216, 154] on textarea at bounding box center [286, 142] width 322 height 21
paste textarea "Hi, this is Arvind with Opendoor. I’m confirming you received the WO for the pr…"
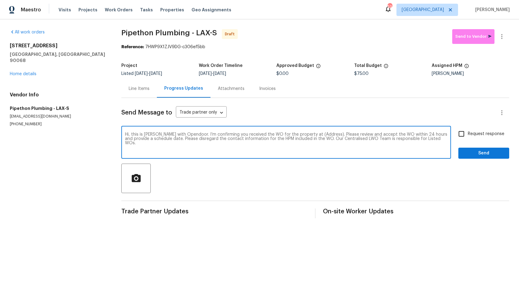
drag, startPoint x: 321, startPoint y: 135, endPoint x: 303, endPoint y: 133, distance: 18.5
click at [303, 133] on textarea "Hi, this is Arvind with Opendoor. I’m confirming you received the WO for the pr…" at bounding box center [286, 142] width 322 height 21
paste textarea "2252 Verde Oak Dr, Los Angeles, CA 90068"
type textarea "Hi, this is Arvind with Opendoor. I’m confirming you received the WO for the pr…"
click at [462, 135] on input "Request response" at bounding box center [461, 133] width 13 height 13
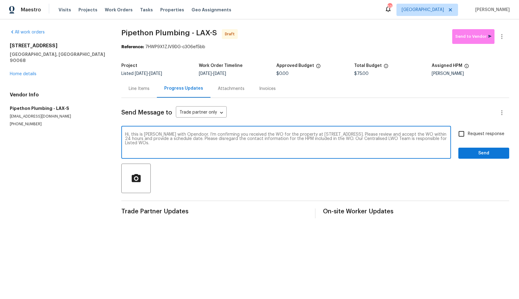
checkbox input "true"
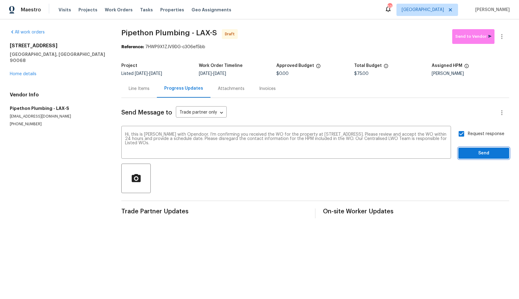
click at [476, 151] on span "Send" at bounding box center [483, 153] width 41 height 8
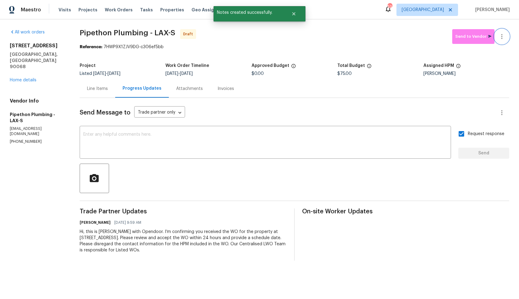
click at [502, 36] on icon "button" at bounding box center [501, 36] width 1 height 5
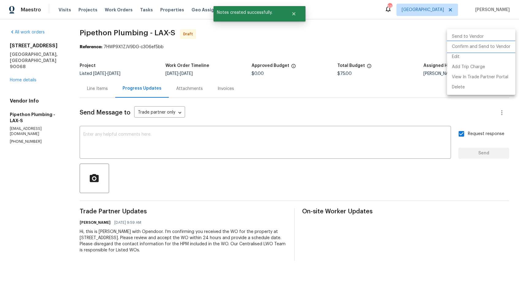
click at [467, 47] on li "Confirm and Send to Vendor" at bounding box center [481, 47] width 68 height 10
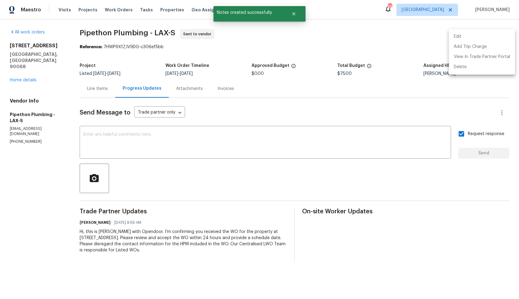
click at [282, 25] on div at bounding box center [259, 149] width 519 height 299
click at [297, 13] on button "Close" at bounding box center [294, 14] width 20 height 12
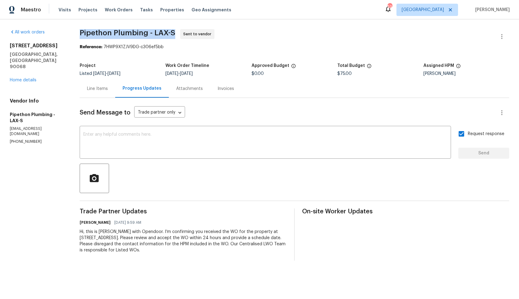
drag, startPoint x: 81, startPoint y: 31, endPoint x: 175, endPoint y: 33, distance: 94.1
click at [175, 33] on span "Pipethon Plumbing - LAX-S Sent to vendor" at bounding box center [287, 36] width 415 height 15
copy span "Pipethon Plumbing - LAX-S"
click at [226, 30] on span "Pipethon Plumbing - LAX-S Sent to vendor" at bounding box center [287, 36] width 415 height 15
click at [250, 43] on span "Pipethon Plumbing - LAX-S Sent to vendor" at bounding box center [287, 36] width 415 height 15
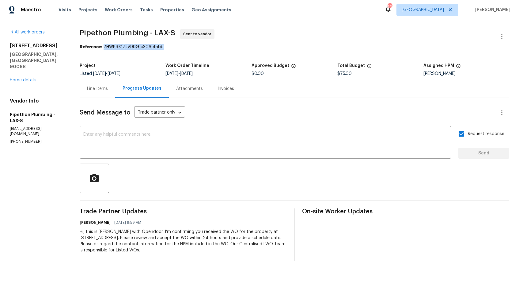
drag, startPoint x: 105, startPoint y: 48, endPoint x: 182, endPoint y: 49, distance: 76.6
click at [182, 49] on div "Reference: 7HWP9X1ZJV9DG-c306ef5bb" at bounding box center [295, 47] width 430 height 6
copy div "7HWP9X1ZJV9DG-c306ef5bb"
click at [124, 63] on div "Project Listed 8/26/2025 - 8/28/2025 Work Order Timeline 8/26/2025 - 8/28/2025 …" at bounding box center [295, 70] width 430 height 20
click at [19, 78] on link "Home details" at bounding box center [23, 80] width 27 height 4
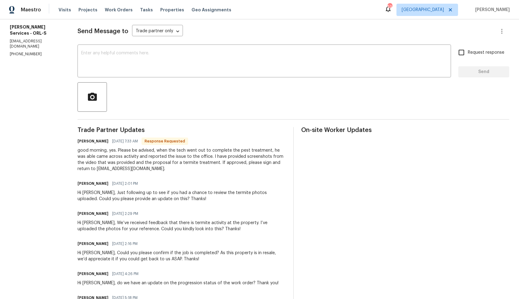
scroll to position [82, 0]
click at [160, 161] on div "good morning, yes. Please be advised, when the tech went out to complete the pe…" at bounding box center [182, 159] width 208 height 25
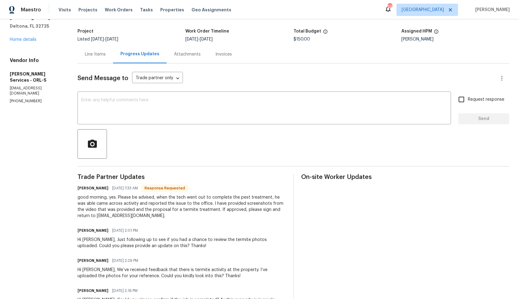
scroll to position [0, 0]
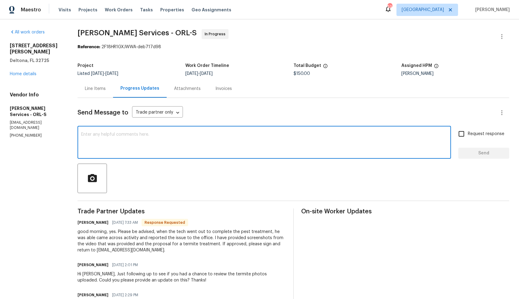
click at [193, 152] on textarea at bounding box center [264, 142] width 366 height 21
click at [94, 224] on h6 "[PERSON_NAME]" at bounding box center [93, 222] width 31 height 6
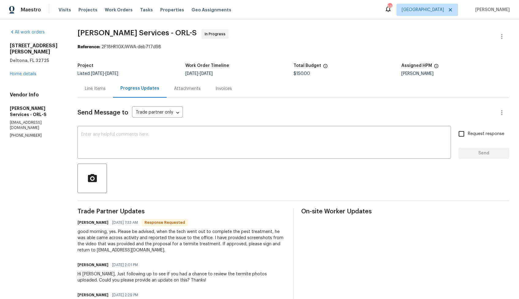
click at [94, 224] on h6 "[PERSON_NAME]" at bounding box center [93, 222] width 31 height 6
copy h6 "[PERSON_NAME]"
click at [221, 141] on textarea at bounding box center [264, 142] width 366 height 21
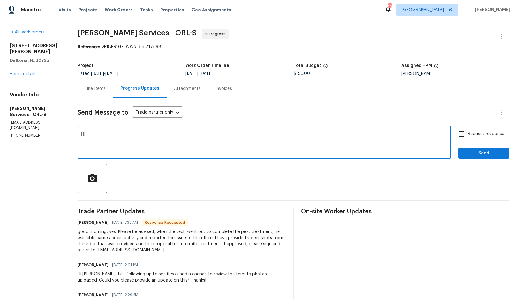
paste textarea "[PERSON_NAME]"
type textarea "HI [PERSON_NAME], let me get back to you shortly. Thanks!"
click at [496, 154] on span "Send" at bounding box center [483, 153] width 41 height 8
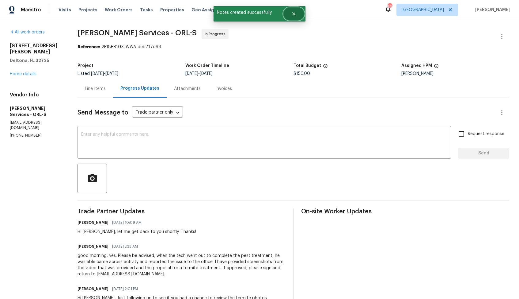
click at [297, 13] on button "Close" at bounding box center [294, 14] width 20 height 12
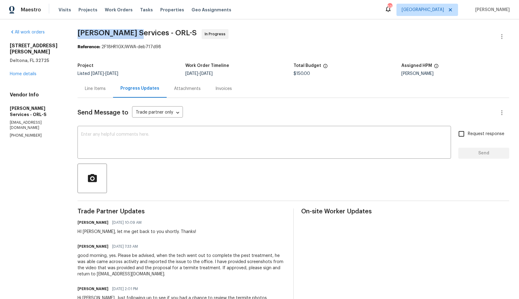
drag, startPoint x: 92, startPoint y: 32, endPoint x: 149, endPoint y: 32, distance: 57.3
click at [149, 32] on span "[PERSON_NAME] Services - ORL-S" at bounding box center [137, 32] width 119 height 7
copy span "[PERSON_NAME] Services"
click at [101, 92] on div "Line Items" at bounding box center [96, 88] width 36 height 18
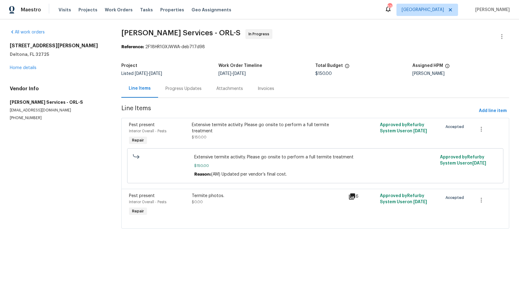
click at [207, 158] on span "Extensive termite activity. Please go onsite to perform a full termite treatment" at bounding box center [315, 157] width 242 height 6
copy span "Extensive termite activity. Please go onsite to perform a full termite treatment"
click at [197, 212] on div "Termite photos. $0.00" at bounding box center [268, 205] width 157 height 28
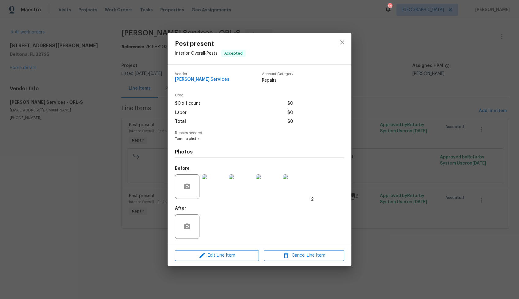
click at [221, 181] on img at bounding box center [214, 186] width 25 height 25
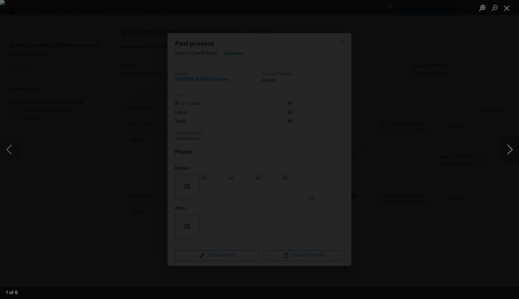
click at [505, 146] on button "Next image" at bounding box center [510, 149] width 18 height 25
click at [459, 158] on div "Lightbox" at bounding box center [259, 149] width 519 height 299
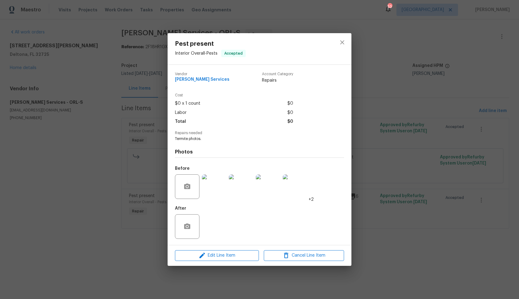
click at [459, 158] on div "Pest present Interior Overall - Pests Accepted Vendor Massey Services Account C…" at bounding box center [259, 149] width 519 height 299
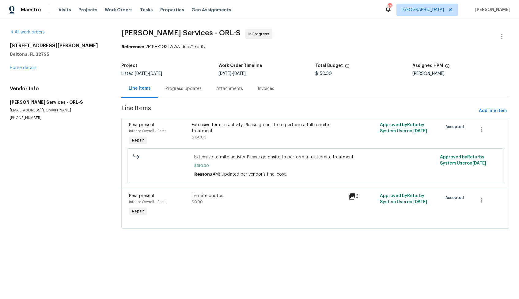
click at [184, 97] on div "Progress Updates" at bounding box center [183, 88] width 51 height 18
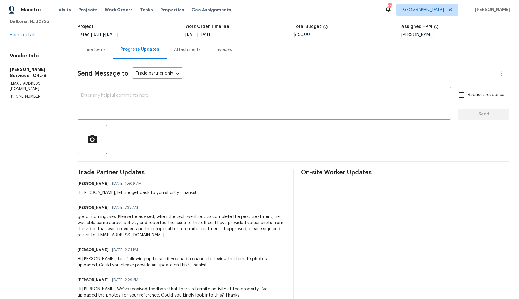
scroll to position [52, 0]
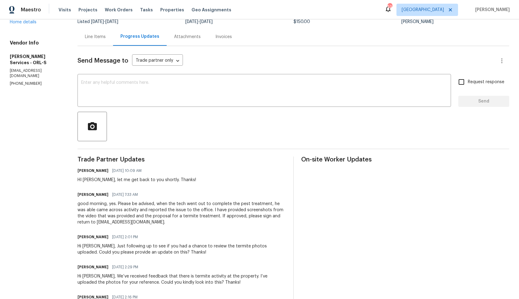
click at [139, 211] on div "good morning, yes. Please be advised, when the tech went out to complete the pe…" at bounding box center [182, 212] width 208 height 25
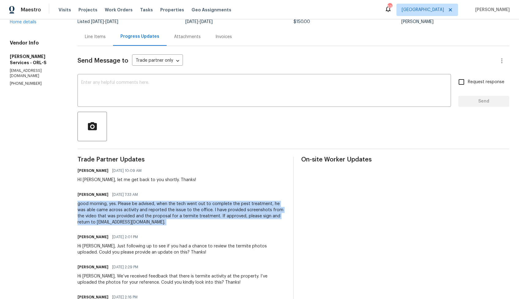
copy div "good morning, yes. Please be advised, when the tech went out to complete the pe…"
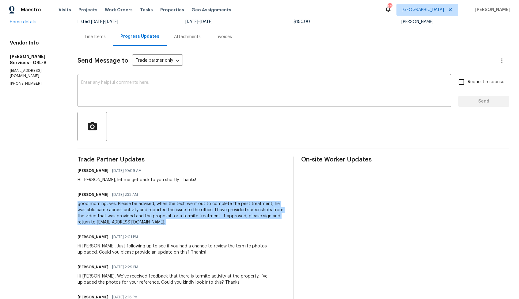
scroll to position [0, 0]
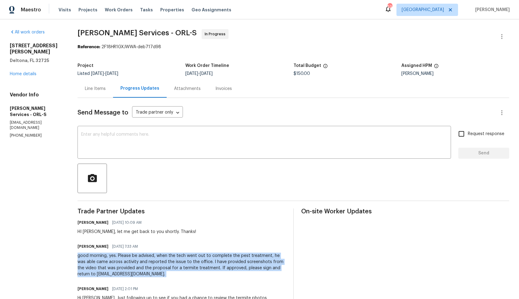
click at [310, 72] on span "$150.00" at bounding box center [302, 73] width 17 height 4
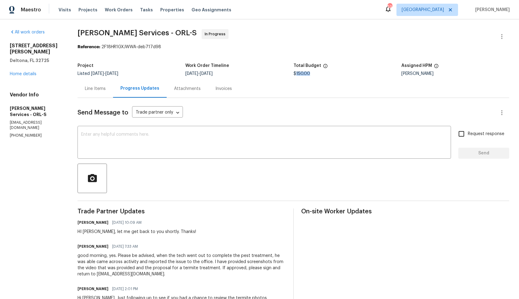
click at [310, 72] on span "$150.00" at bounding box center [302, 73] width 17 height 4
copy span "$150.00"
click at [169, 262] on div "good morning, yes. Please be advised, when the tech went out to complete the pe…" at bounding box center [182, 264] width 208 height 25
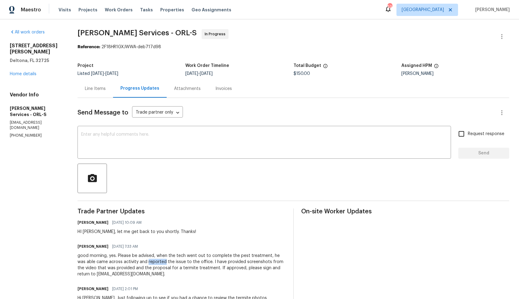
click at [169, 262] on div "good morning, yes. Please be advised, when the tech went out to complete the pe…" at bounding box center [182, 264] width 208 height 25
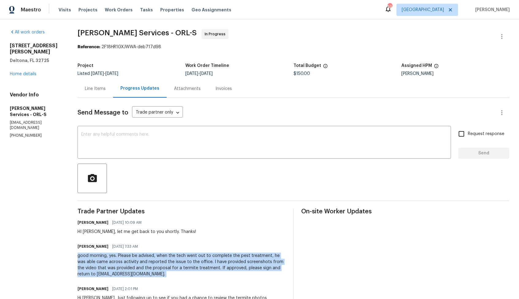
copy div "good morning, yes. Please be advised, when the tech went out to complete the pe…"
click at [291, 43] on span "Massey Services - ORL-S In Progress" at bounding box center [286, 36] width 417 height 15
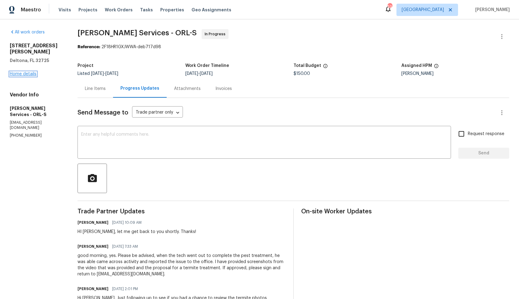
click at [24, 72] on link "Home details" at bounding box center [23, 74] width 27 height 4
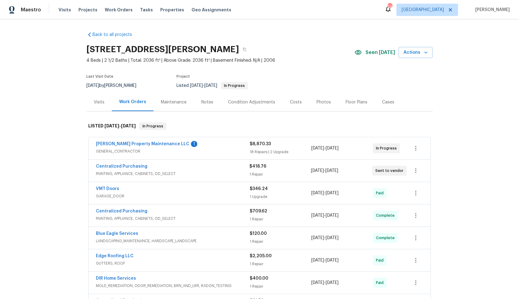
click at [209, 142] on div "[PERSON_NAME] Property Maintenance LLC 1" at bounding box center [173, 144] width 154 height 7
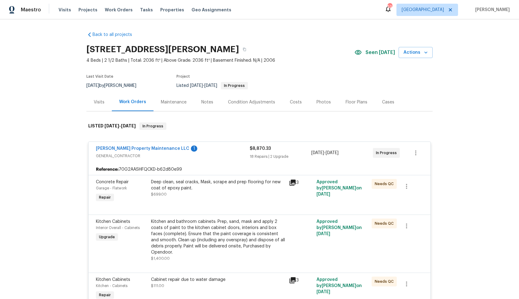
click at [195, 149] on div "[PERSON_NAME] Property Maintenance LLC 1" at bounding box center [173, 148] width 154 height 7
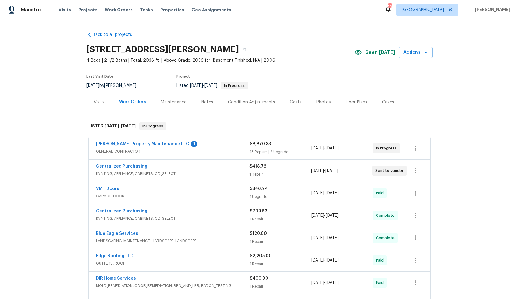
click at [186, 168] on div "Centralized Purchasing" at bounding box center [173, 166] width 154 height 7
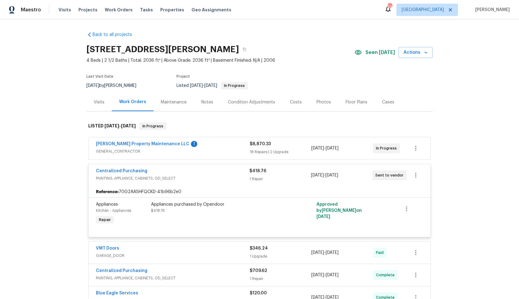
click at [195, 169] on div "Centralized Purchasing" at bounding box center [173, 171] width 154 height 7
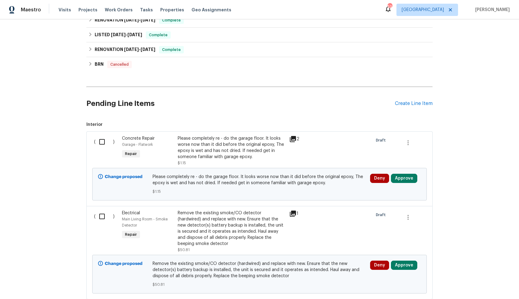
scroll to position [470, 0]
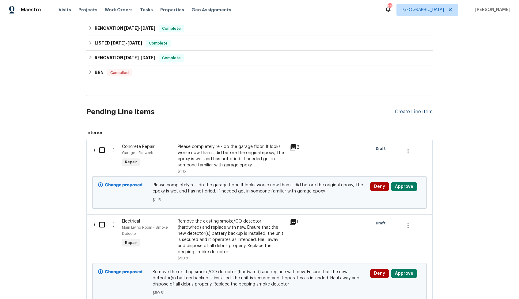
click at [411, 113] on div "Create Line Item" at bounding box center [414, 112] width 38 height 6
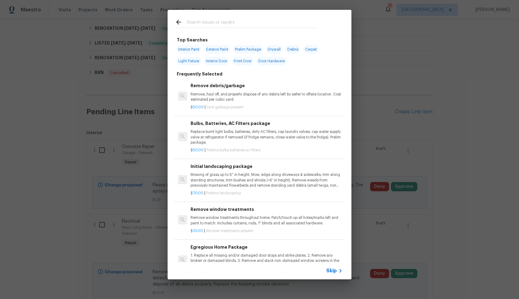
click at [215, 23] on input "text" at bounding box center [252, 22] width 130 height 9
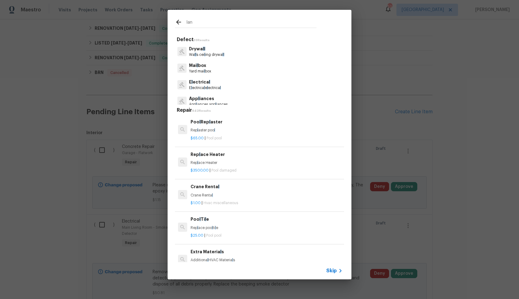
type input "land"
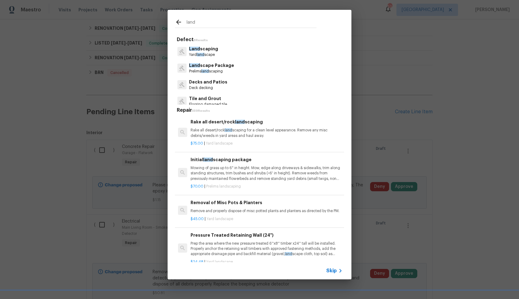
click at [205, 51] on p "Land scaping" at bounding box center [203, 49] width 29 height 6
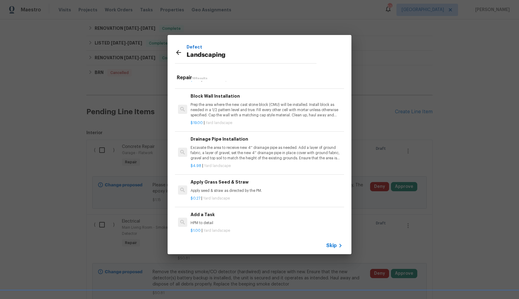
scroll to position [466, 0]
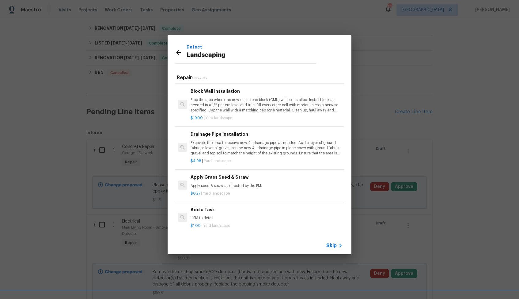
click at [221, 213] on div "Add a Task HPM to detail" at bounding box center [267, 213] width 152 height 15
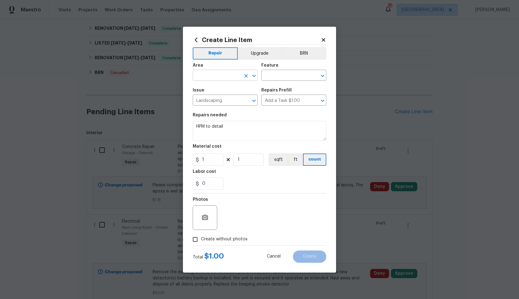
click at [225, 78] on input "text" at bounding box center [217, 76] width 48 height 10
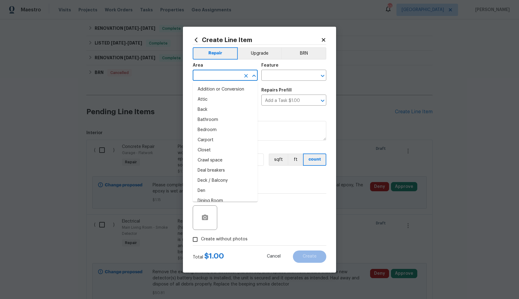
type input "l"
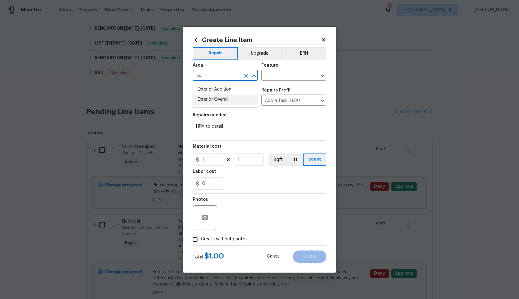
click at [205, 101] on li "Exterior Overall" at bounding box center [225, 99] width 65 height 10
type input "Exterior Overall"
click at [294, 73] on input "text" at bounding box center [285, 76] width 48 height 10
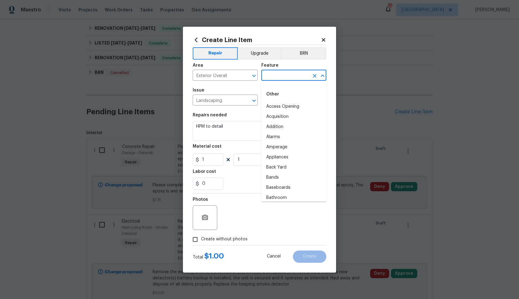
scroll to position [0, 0]
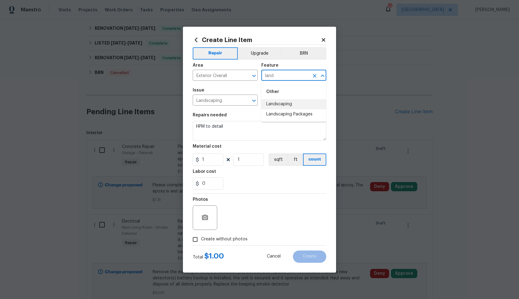
click at [283, 103] on li "Landscaping" at bounding box center [293, 104] width 65 height 10
type input "Landscaping"
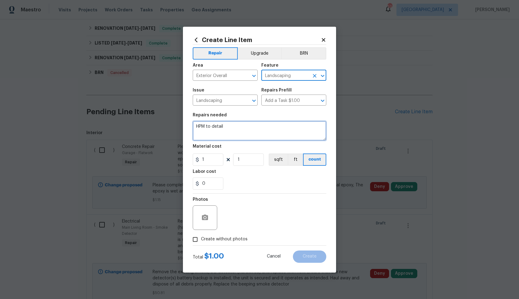
click at [243, 125] on textarea "HPM to detail" at bounding box center [260, 131] width 134 height 20
paste textarea "532 Hemlock Dr, Winder, GA 30680"
type textarea "HPM to detail"
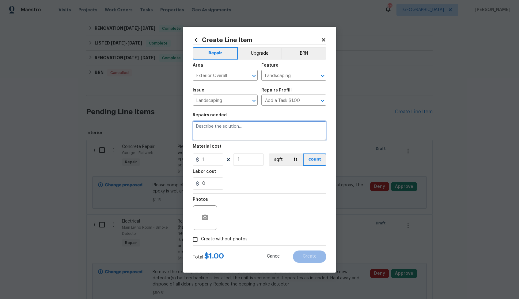
paste textarea "shrubs need trimming"
click at [198, 126] on textarea "shrubs need trimming" at bounding box center [260, 131] width 134 height 20
click at [256, 125] on textarea "Shrubs need trimming" at bounding box center [260, 131] width 134 height 20
type textarea "Shrubs need trimming."
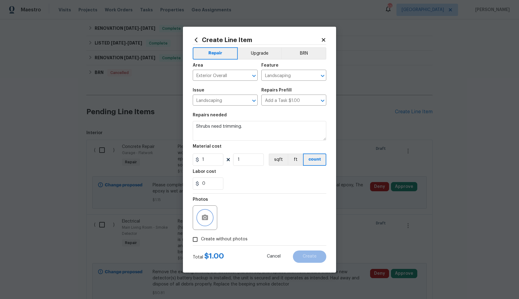
click at [206, 217] on icon "button" at bounding box center [205, 217] width 6 height 6
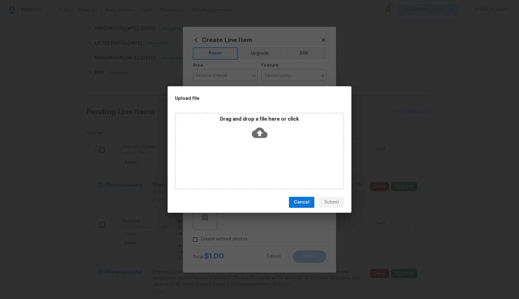
click at [263, 136] on icon at bounding box center [260, 132] width 16 height 10
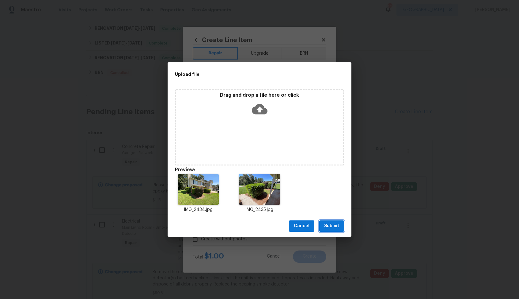
click at [335, 226] on span "Submit" at bounding box center [331, 226] width 15 height 8
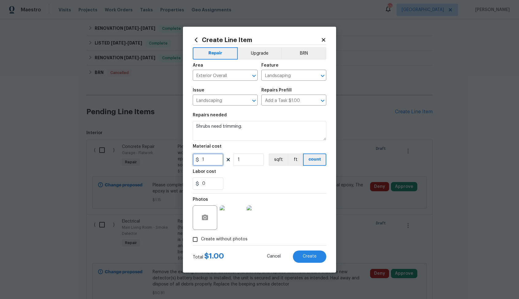
click at [212, 158] on input "1" at bounding box center [208, 159] width 31 height 12
type input "75"
click at [306, 256] on span "Create" at bounding box center [310, 256] width 14 height 5
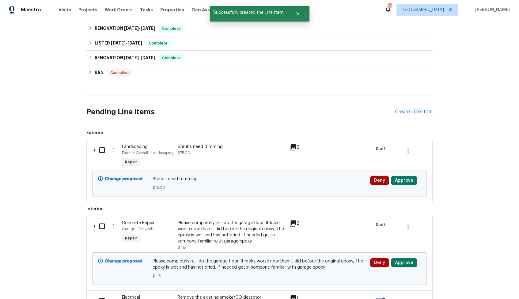
click at [103, 149] on input "checkbox" at bounding box center [104, 149] width 17 height 13
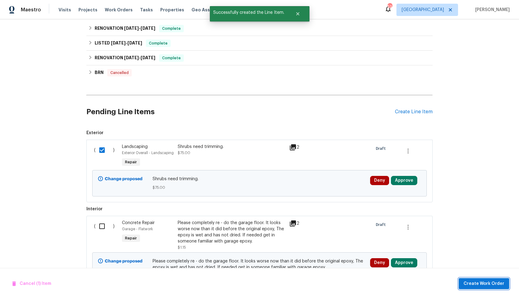
click at [475, 278] on button "Create Work Order" at bounding box center [484, 283] width 51 height 11
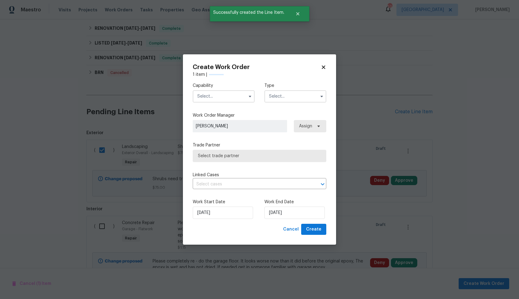
checkbox input "false"
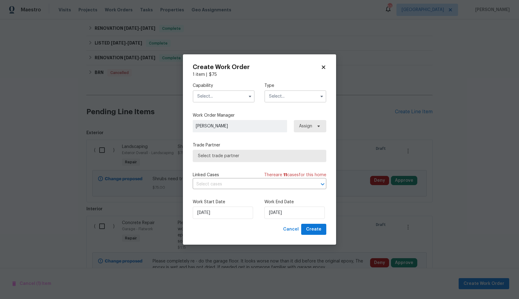
click at [218, 95] on input "text" at bounding box center [224, 96] width 62 height 12
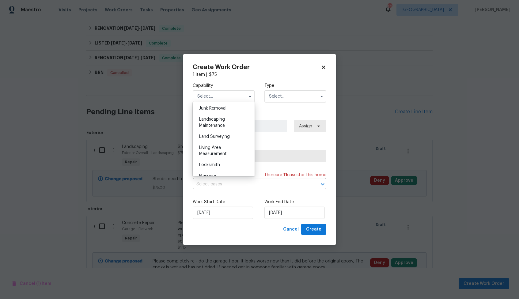
scroll to position [399, 0]
click at [222, 118] on span "Landscaping Maintenance" at bounding box center [212, 117] width 26 height 10
type input "Landscaping Maintenance"
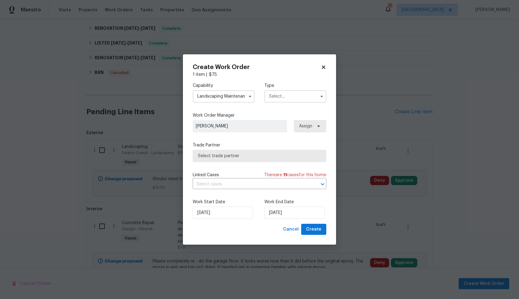
click at [287, 93] on input "text" at bounding box center [295, 96] width 62 height 12
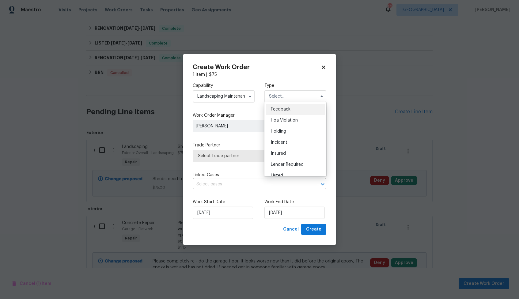
click at [287, 105] on div "Feedback" at bounding box center [295, 109] width 59 height 11
type input "Feedback"
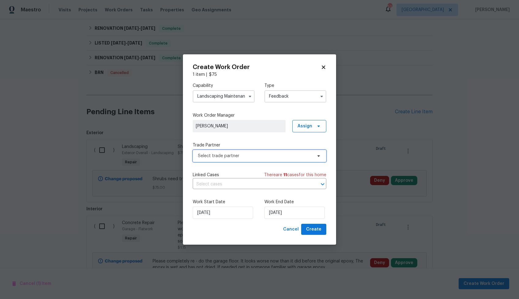
click at [246, 156] on span "Select trade partner" at bounding box center [255, 156] width 114 height 6
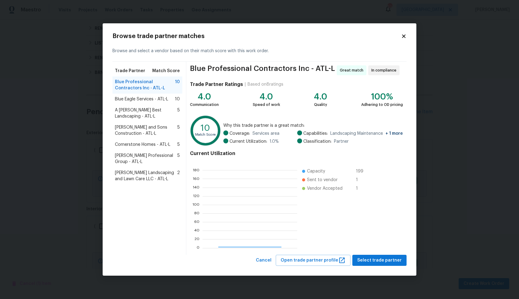
scroll to position [86, 95]
click at [382, 261] on span "Select trade partner" at bounding box center [379, 260] width 44 height 8
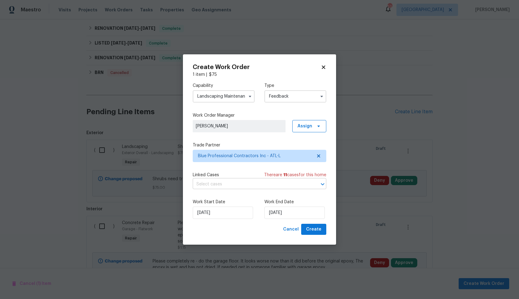
click at [222, 184] on input "text" at bounding box center [251, 184] width 116 height 10
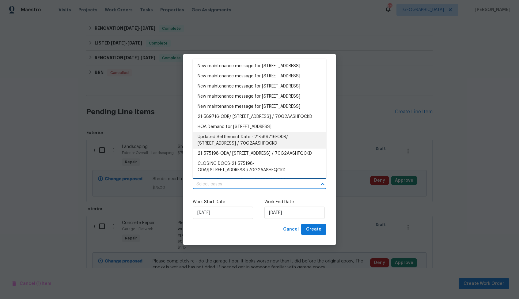
click at [227, 186] on input "text" at bounding box center [251, 184] width 116 height 10
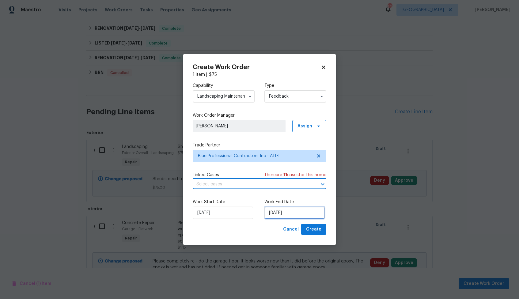
click at [282, 216] on input "26/08/2025" at bounding box center [294, 212] width 60 height 12
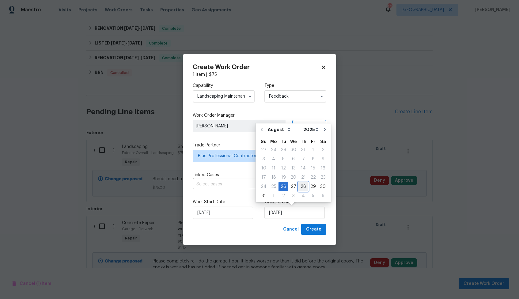
click at [302, 185] on div "28" at bounding box center [304, 186] width 10 height 9
type input "28/08/2025"
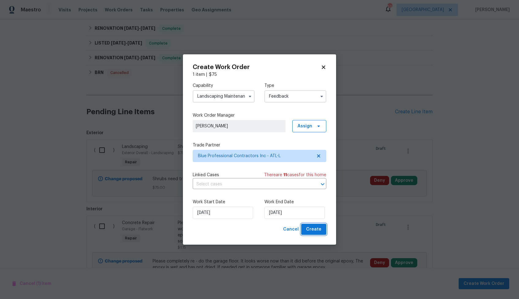
click at [311, 231] on span "Create" at bounding box center [313, 229] width 15 height 8
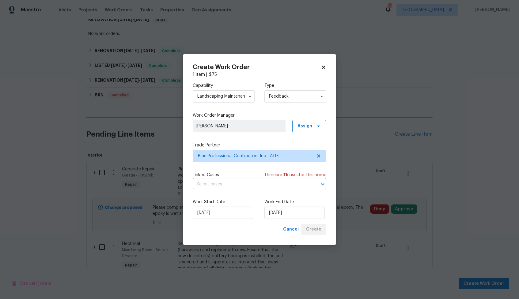
scroll to position [492, 0]
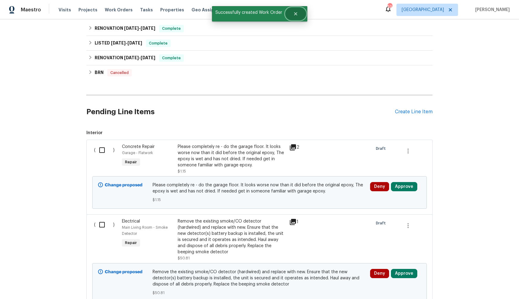
click at [299, 15] on button "Close" at bounding box center [296, 14] width 20 height 12
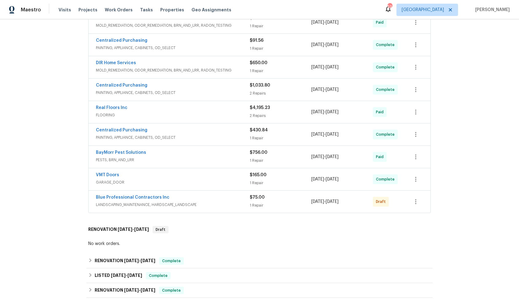
scroll to position [263, 0]
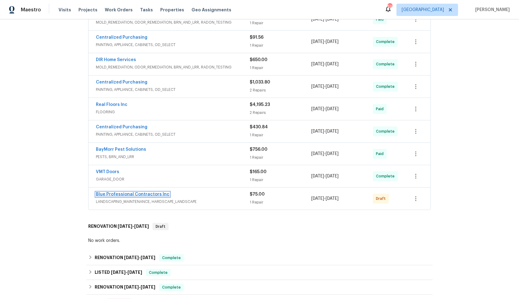
click at [118, 195] on link "Blue Professional Contractors Inc" at bounding box center [133, 194] width 74 height 4
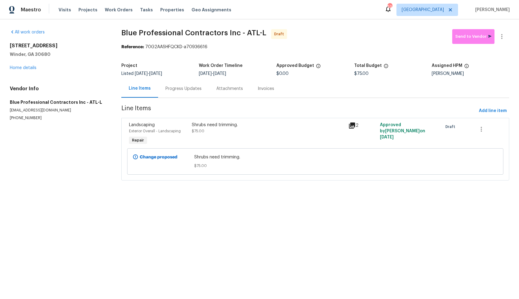
click at [177, 93] on div "Progress Updates" at bounding box center [183, 88] width 51 height 18
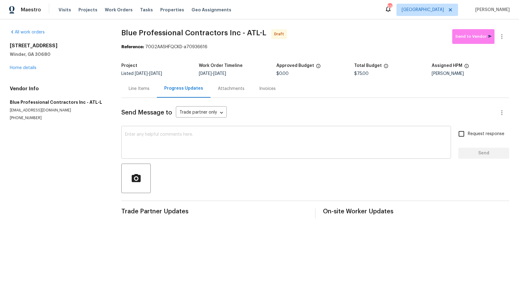
click at [282, 142] on textarea at bounding box center [286, 142] width 322 height 21
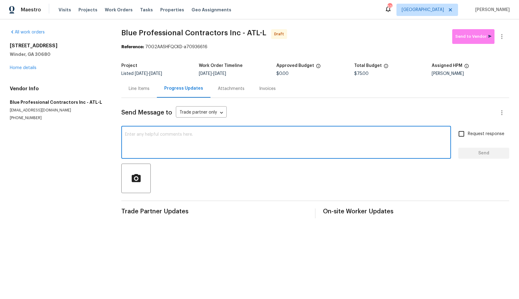
click at [242, 143] on textarea at bounding box center [286, 142] width 322 height 21
paste textarea "Hi, this is Arvind with Opendoor. I’m confirming you received the WO for the pr…"
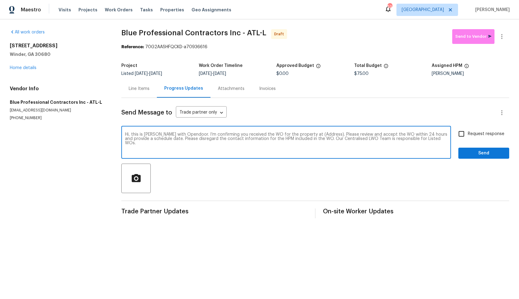
drag, startPoint x: 321, startPoint y: 134, endPoint x: 302, endPoint y: 134, distance: 19.0
click at [302, 134] on textarea "Hi, this is Arvind with Opendoor. I’m confirming you received the WO for the pr…" at bounding box center [286, 142] width 322 height 21
paste textarea "532 Hemlock Dr, Winder, GA 30680"
type textarea "Hi, this is Arvind with Opendoor. I’m confirming you received the WO for the pr…"
click at [463, 132] on input "Request response" at bounding box center [461, 133] width 13 height 13
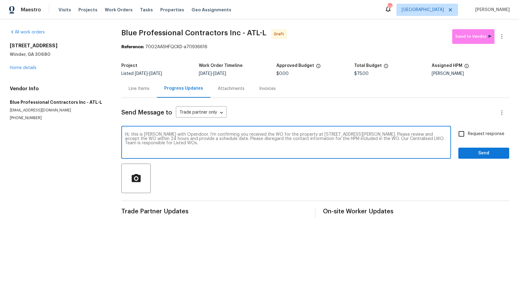
checkbox input "true"
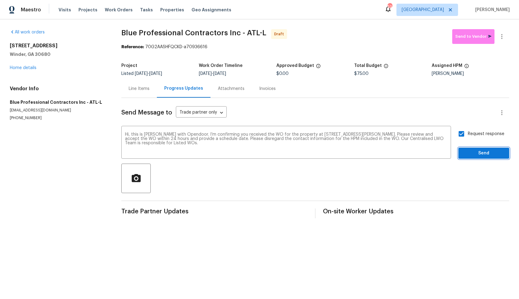
click at [477, 154] on span "Send" at bounding box center [483, 153] width 41 height 8
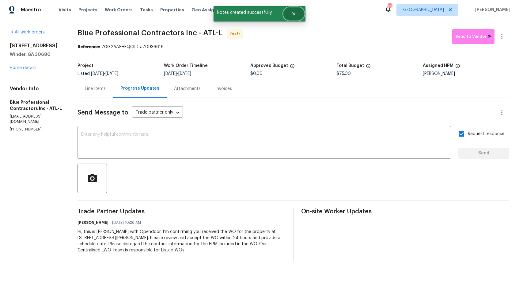
click at [296, 16] on icon "Close" at bounding box center [293, 13] width 5 height 5
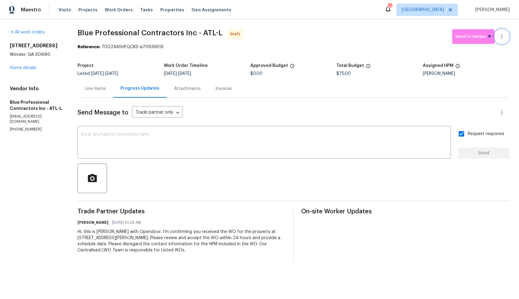
click at [505, 34] on icon "button" at bounding box center [501, 36] width 7 height 7
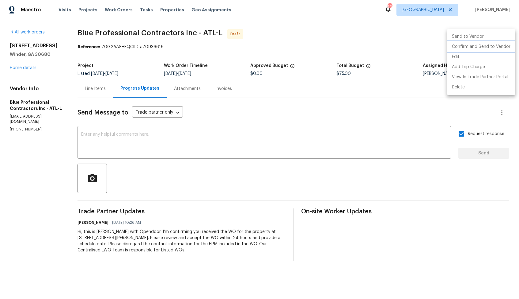
click at [479, 49] on li "Confirm and Send to Vendor" at bounding box center [481, 47] width 68 height 10
click at [249, 84] on div at bounding box center [259, 149] width 519 height 299
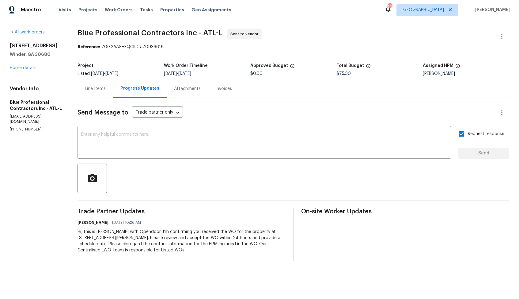
click at [93, 34] on span "Blue Professional Contractors Inc - ATL-L" at bounding box center [150, 32] width 145 height 7
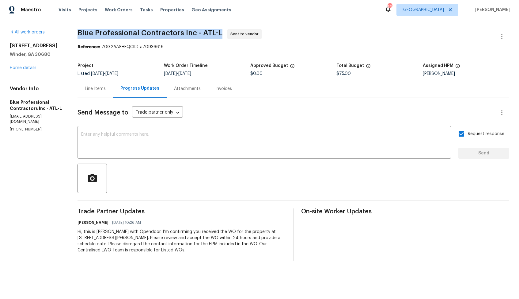
copy span "Blue Professional Contractors Inc - ATL-L"
click at [330, 36] on span "Blue Professional Contractors Inc - ATL-L Sent to vendor" at bounding box center [286, 36] width 417 height 15
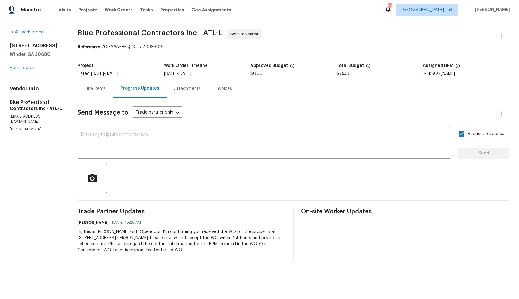
click at [184, 20] on div "All work orders 532 Hemlock Dr Winder, GA 30680 Home details Vendor Info Blue P…" at bounding box center [259, 144] width 519 height 251
drag, startPoint x: 109, startPoint y: 48, endPoint x: 185, endPoint y: 47, distance: 76.0
click at [185, 47] on div "Reference: 70G2AASHFQCKD-a70936616" at bounding box center [294, 47] width 432 height 6
copy div "70G2AASHFQCKD-a70936616"
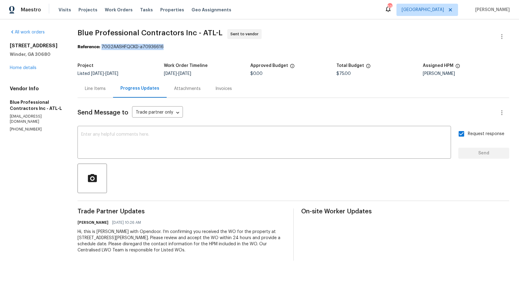
copy div "70G2AASHFQCKD-a70936616"
click at [191, 74] on span "8/28/2025" at bounding box center [184, 73] width 13 height 4
click at [29, 70] on link "Home details" at bounding box center [23, 68] width 27 height 4
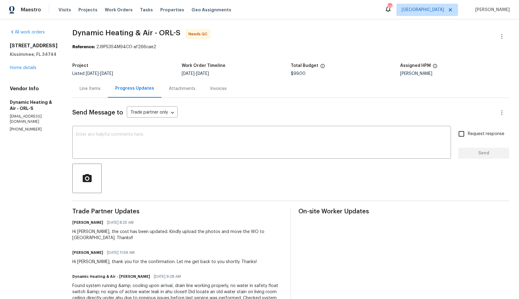
click at [94, 89] on div "Line Items" at bounding box center [90, 89] width 21 height 6
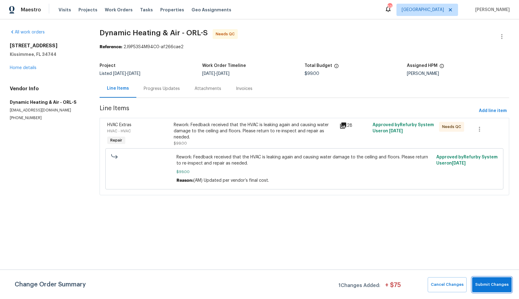
click at [487, 286] on span "Submit Changes" at bounding box center [491, 284] width 33 height 7
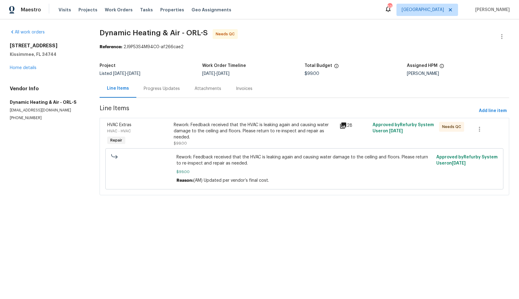
click at [168, 90] on div "Progress Updates" at bounding box center [162, 89] width 36 height 6
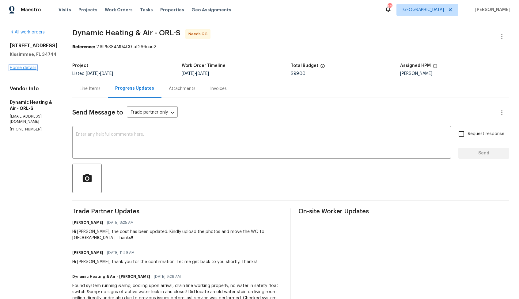
click at [28, 66] on link "Home details" at bounding box center [23, 68] width 27 height 4
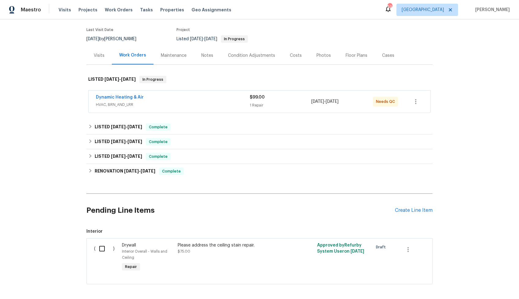
scroll to position [74, 0]
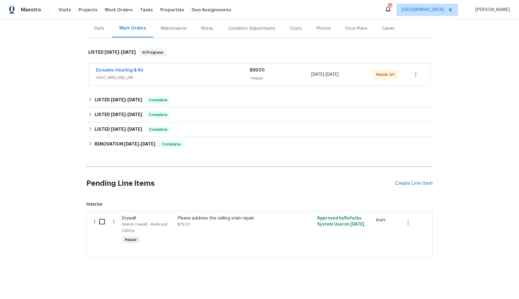
click at [101, 225] on input "checkbox" at bounding box center [104, 221] width 17 height 13
checkbox input "true"
click at [129, 70] on link "Dynamic Heating & Air" at bounding box center [120, 70] width 48 height 4
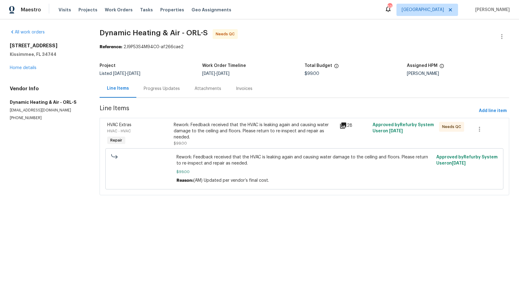
click at [243, 137] on div "Rework: Feedback received that the HVAC is leaking again and causing water dama…" at bounding box center [255, 131] width 162 height 18
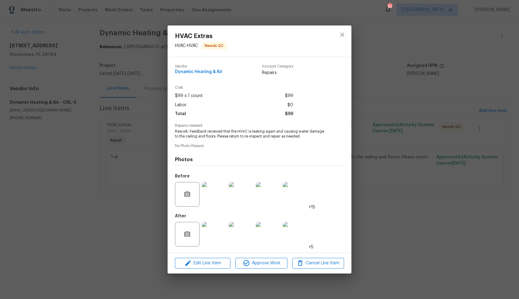
click at [212, 200] on img at bounding box center [214, 194] width 25 height 25
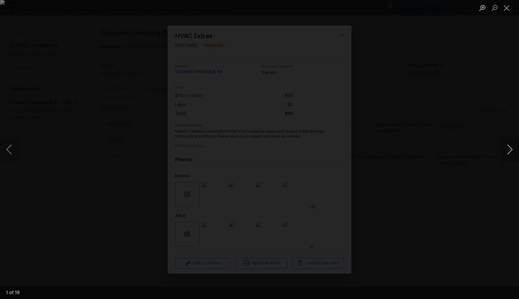
click at [512, 150] on button "Next image" at bounding box center [510, 149] width 18 height 25
click at [511, 150] on button "Next image" at bounding box center [510, 149] width 18 height 25
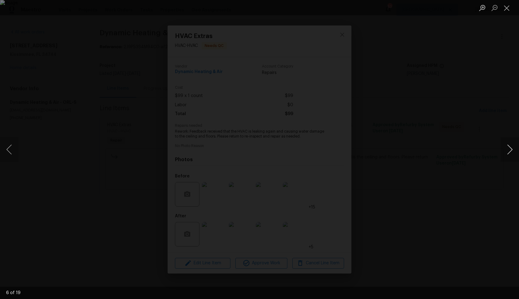
click at [511, 150] on button "Next image" at bounding box center [510, 149] width 18 height 25
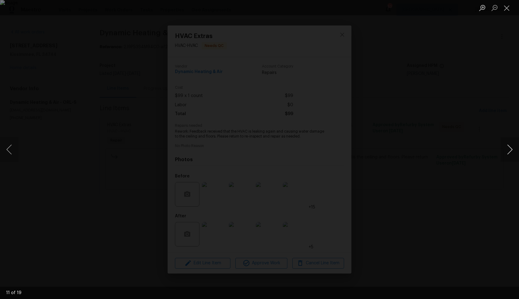
click at [511, 150] on button "Next image" at bounding box center [510, 149] width 18 height 25
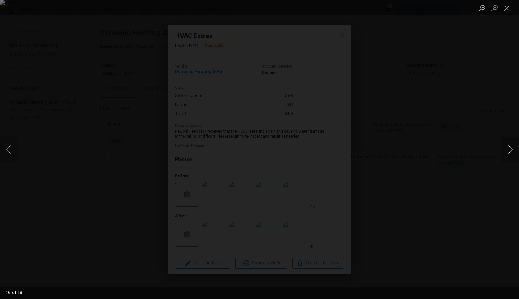
click at [511, 150] on button "Next image" at bounding box center [510, 149] width 18 height 25
click at [447, 158] on div "Lightbox" at bounding box center [259, 149] width 519 height 299
click at [405, 156] on div "Lightbox" at bounding box center [259, 149] width 519 height 299
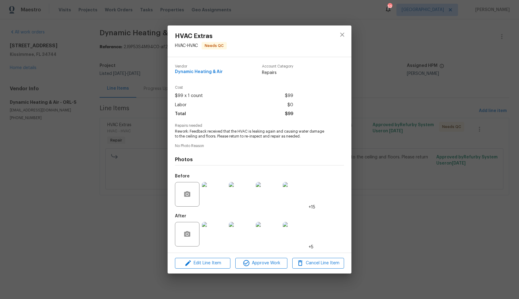
click at [213, 230] on img at bounding box center [214, 234] width 25 height 25
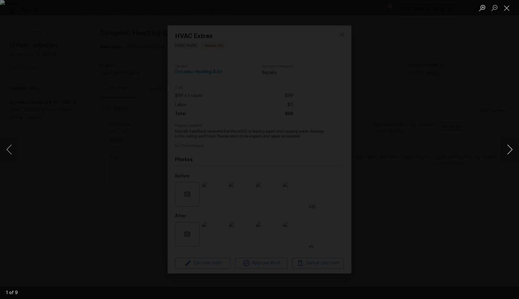
click at [506, 153] on button "Next image" at bounding box center [510, 149] width 18 height 25
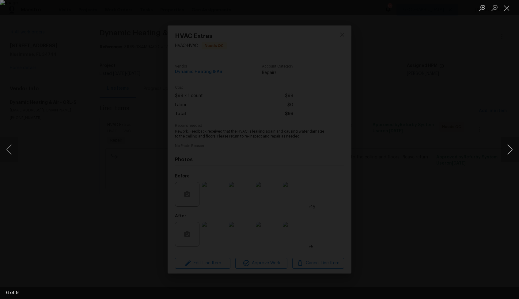
click at [506, 153] on button "Next image" at bounding box center [510, 149] width 18 height 25
click at [451, 164] on div "Lightbox" at bounding box center [259, 149] width 519 height 299
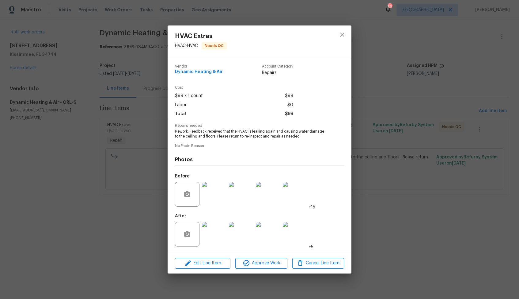
click at [411, 158] on div "HVAC Extras HVAC - HVAC Needs QC Vendor Dynamic Heating & Air Account Category …" at bounding box center [259, 149] width 519 height 299
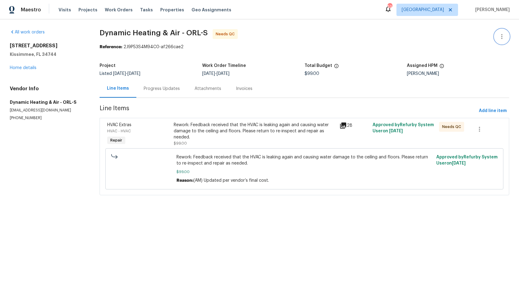
click at [500, 37] on icon "button" at bounding box center [501, 36] width 7 height 7
click at [473, 36] on li "Edit" at bounding box center [482, 37] width 66 height 10
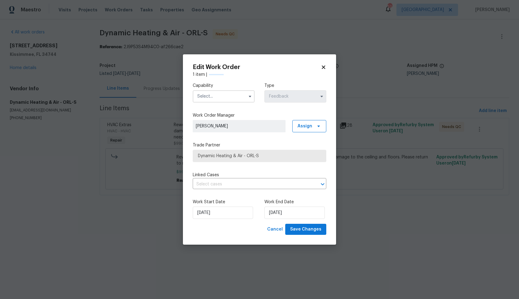
click at [242, 94] on input "text" at bounding box center [224, 96] width 62 height 12
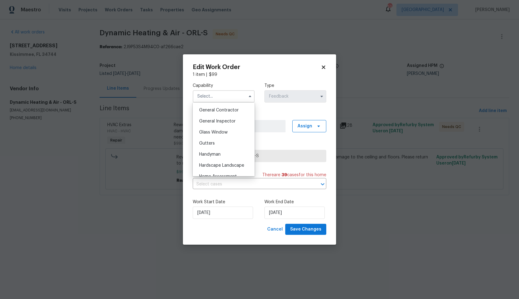
scroll to position [293, 0]
click at [214, 153] on span "Handyman" at bounding box center [209, 153] width 21 height 4
type input "Handyman"
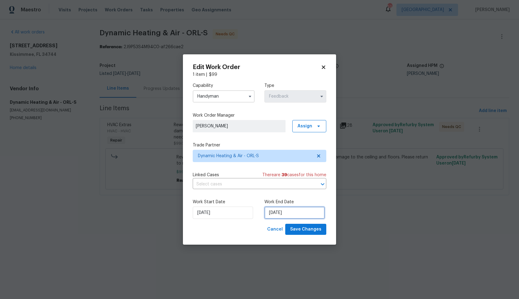
click at [278, 212] on input "20/08/2025" at bounding box center [294, 212] width 60 height 12
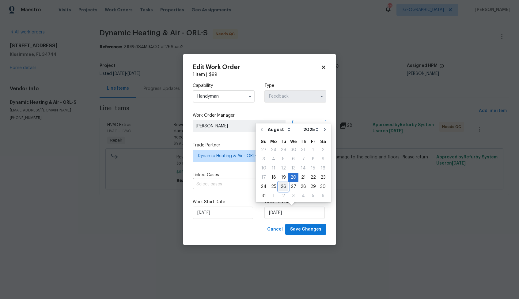
click at [283, 185] on div "26" at bounding box center [284, 186] width 10 height 9
type input "26/08/2025"
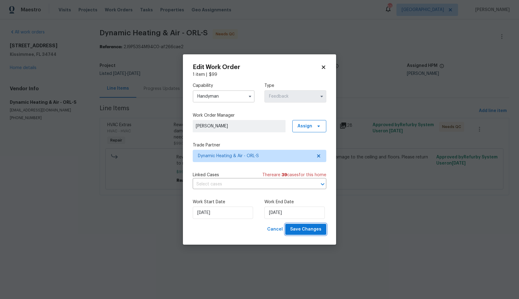
click at [305, 231] on span "Save Changes" at bounding box center [305, 229] width 31 height 8
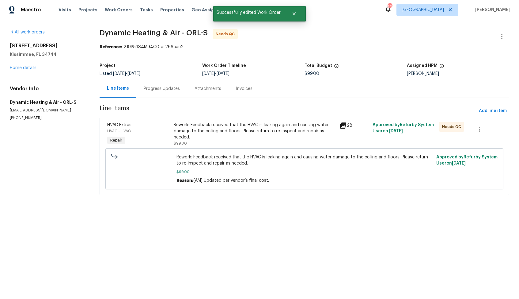
click at [290, 6] on div "Maestro Visits Projects Work Orders Tasks Properties Geo Assignments 53 Dallas …" at bounding box center [259, 9] width 519 height 19
click at [292, 13] on icon "Close" at bounding box center [294, 13] width 5 height 5
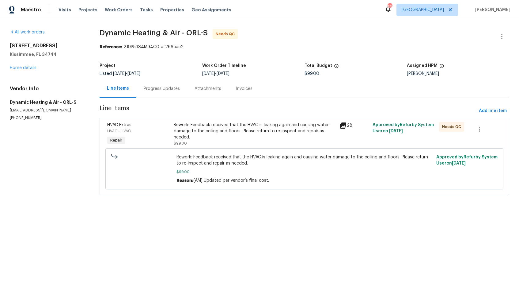
click at [161, 88] on div "Progress Updates" at bounding box center [162, 89] width 36 height 6
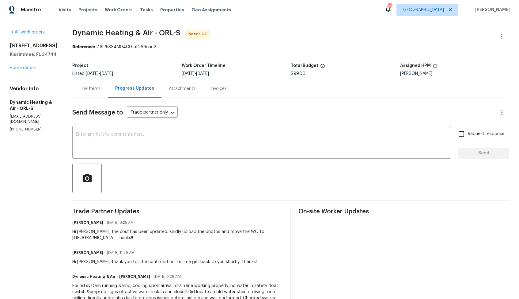
click at [88, 233] on div "Hi [PERSON_NAME], the cost has been updated. Kindly upload the photos and move …" at bounding box center [177, 234] width 211 height 12
copy div "[PERSON_NAME]"
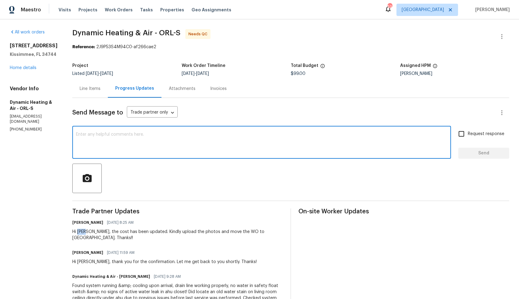
click at [202, 147] on textarea at bounding box center [261, 142] width 371 height 21
paste textarea "[PERSON_NAME]"
type textarea "Thank you, [PERSON_NAME]. WO is approved."
click at [481, 155] on span "Send" at bounding box center [483, 153] width 41 height 8
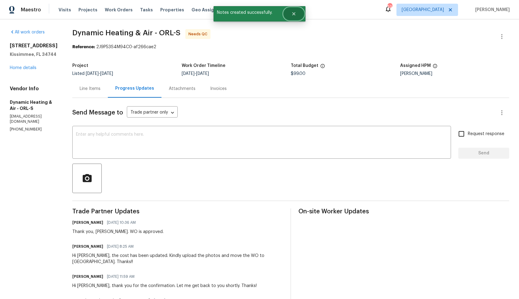
click at [297, 15] on button "Close" at bounding box center [294, 14] width 20 height 12
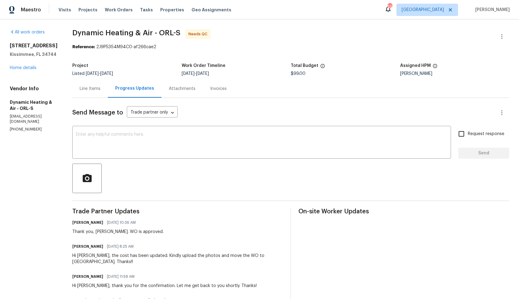
click at [95, 90] on div "Line Items" at bounding box center [90, 89] width 21 height 6
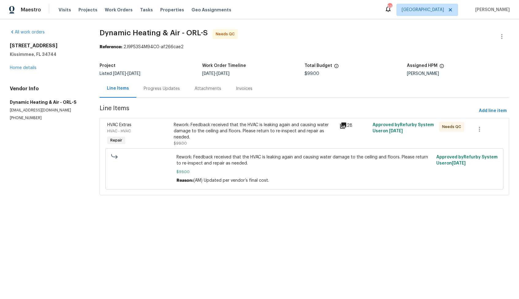
click at [230, 129] on div "Rework: Feedback received that the HVAC is leaking again and causing water dama…" at bounding box center [255, 131] width 162 height 18
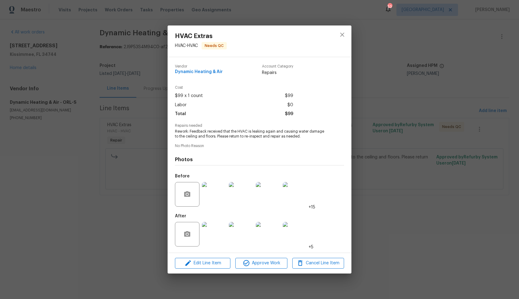
click at [251, 269] on div "Edit Line Item Approve Work Cancel Line Item" at bounding box center [260, 263] width 184 height 21
click at [254, 263] on span "Approve Work" at bounding box center [261, 263] width 48 height 8
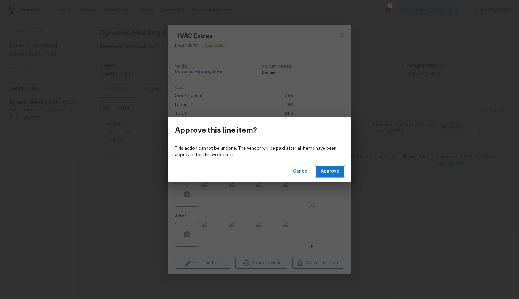
click at [327, 171] on span "Approve" at bounding box center [330, 171] width 18 height 8
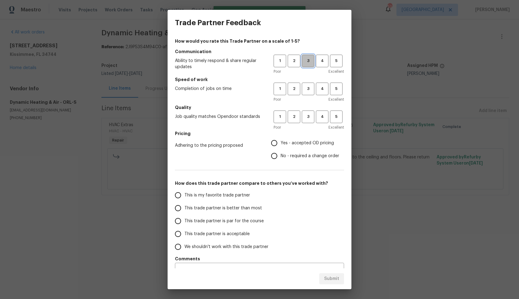
click at [306, 61] on span "3" at bounding box center [307, 60] width 11 height 7
click at [307, 87] on span "3" at bounding box center [307, 88] width 11 height 7
click at [307, 108] on h5 "Quality" at bounding box center [259, 107] width 169 height 6
click at [308, 115] on span "3" at bounding box center [307, 116] width 11 height 7
click at [285, 150] on label "No - required a change order" at bounding box center [303, 155] width 71 height 13
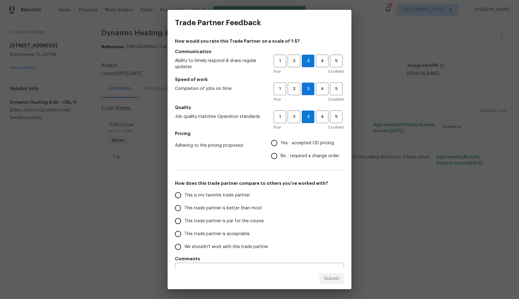
click at [281, 150] on input "No - required a change order" at bounding box center [274, 155] width 13 height 13
radio input "true"
click at [234, 205] on span "This trade partner is better than most" at bounding box center [223, 208] width 78 height 6
click at [184, 205] on input "This trade partner is better than most" at bounding box center [178, 207] width 13 height 13
click at [334, 281] on span "Submit" at bounding box center [331, 279] width 15 height 8
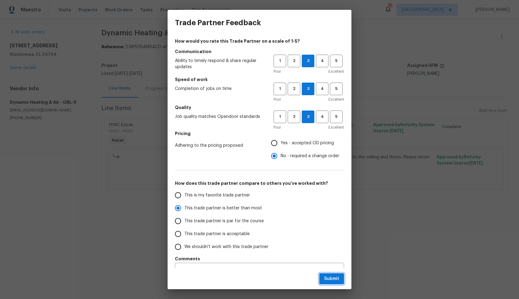
radio input "true"
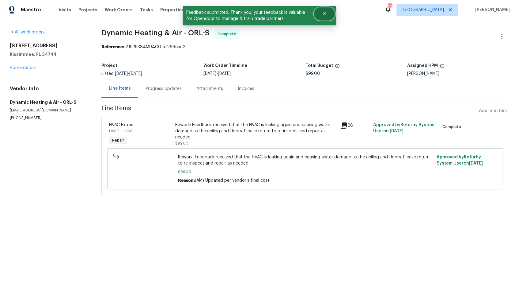
click at [327, 16] on button "Close" at bounding box center [324, 14] width 20 height 12
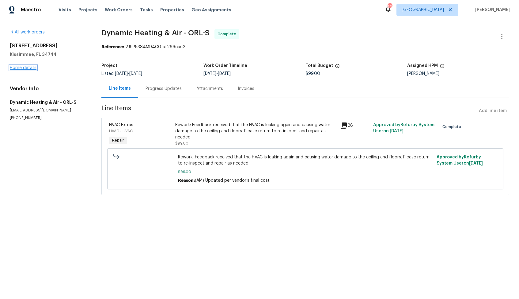
click at [27, 67] on link "Home details" at bounding box center [23, 68] width 27 height 4
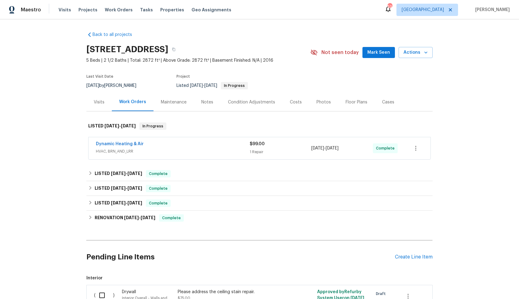
scroll to position [74, 0]
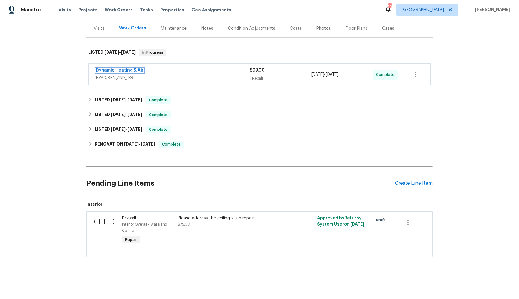
click at [136, 69] on link "Dynamic Heating & Air" at bounding box center [120, 70] width 48 height 4
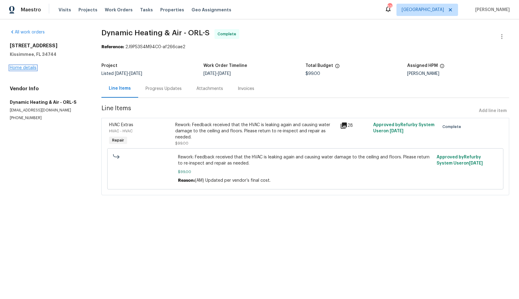
click at [21, 68] on link "Home details" at bounding box center [23, 68] width 27 height 4
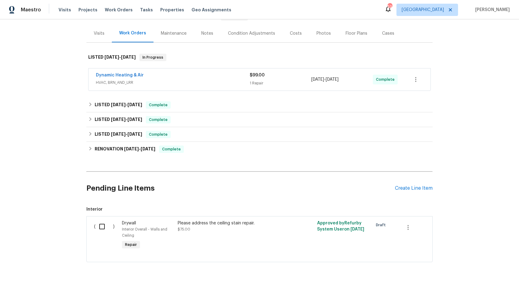
scroll to position [69, 0]
click at [103, 226] on input "checkbox" at bounding box center [104, 225] width 17 height 13
checkbox input "true"
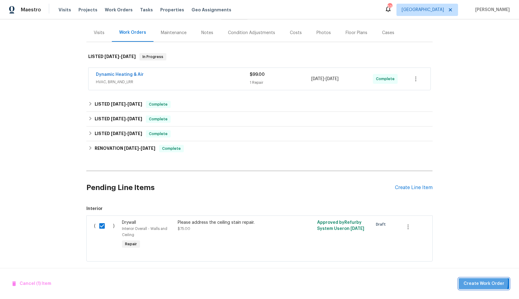
click at [478, 281] on span "Create Work Order" at bounding box center [484, 284] width 41 height 8
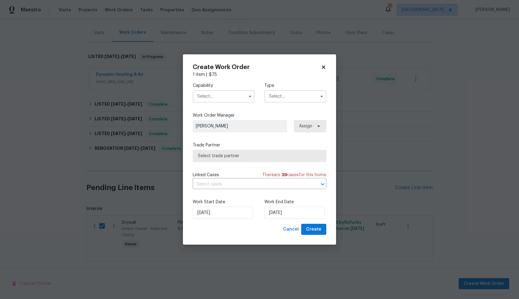
click at [240, 97] on input "text" at bounding box center [224, 96] width 62 height 12
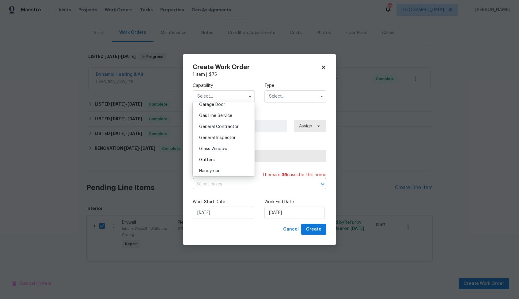
scroll to position [276, 0]
click at [222, 124] on span "General Contractor" at bounding box center [219, 126] width 40 height 4
type input "General Contractor"
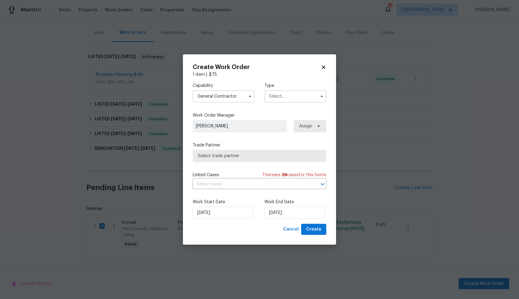
click at [287, 91] on input "text" at bounding box center [295, 96] width 62 height 12
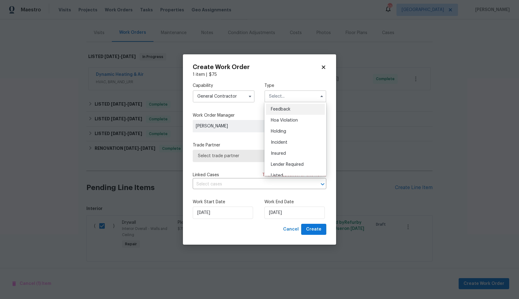
click at [281, 110] on span "Feedback" at bounding box center [281, 109] width 20 height 4
type input "Feedback"
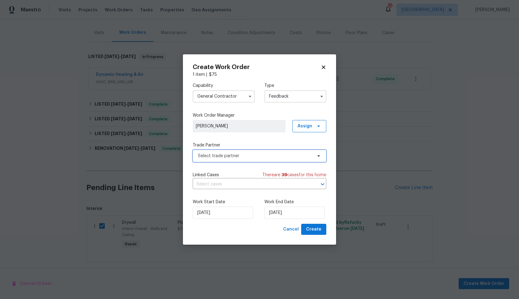
click at [238, 156] on span "Select trade partner" at bounding box center [255, 156] width 114 height 6
click at [241, 84] on body "Maestro Visits Projects Work Orders Tasks Properties Geo Assignments 53 Dallas …" at bounding box center [259, 149] width 519 height 299
click at [236, 95] on input "General Contractor" at bounding box center [224, 96] width 62 height 12
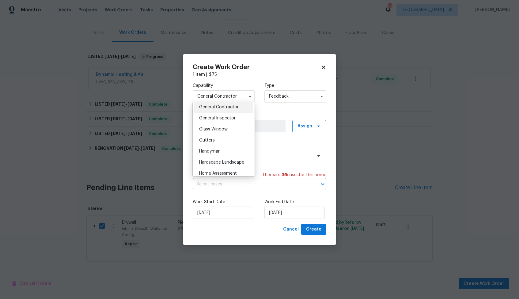
scroll to position [302, 0]
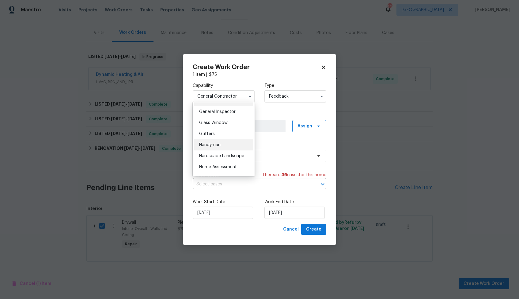
click at [221, 148] on div "Handyman" at bounding box center [223, 144] width 59 height 11
type input "Handyman"
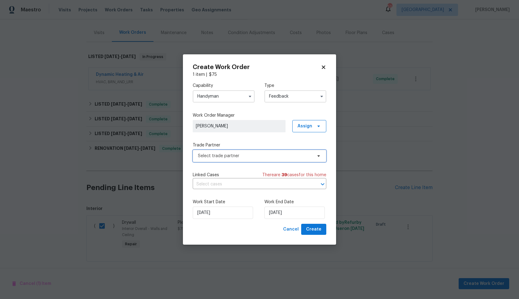
click at [236, 156] on span "Select trade partner" at bounding box center [255, 156] width 114 height 6
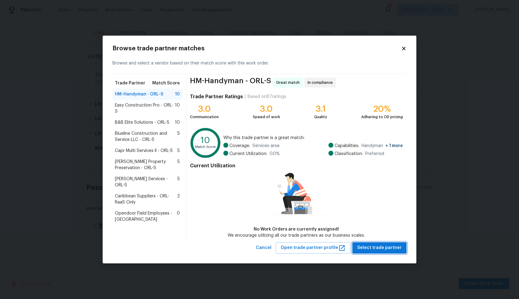
click at [378, 249] on span "Select trade partner" at bounding box center [379, 248] width 44 height 8
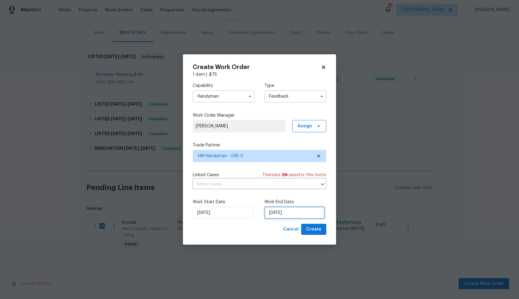
click at [268, 214] on input "26/08/2025" at bounding box center [294, 212] width 60 height 12
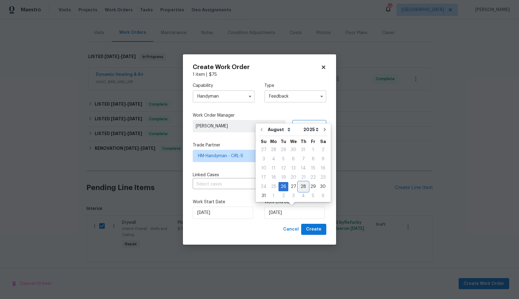
click at [301, 184] on div "28" at bounding box center [304, 186] width 10 height 9
type input "28/08/2025"
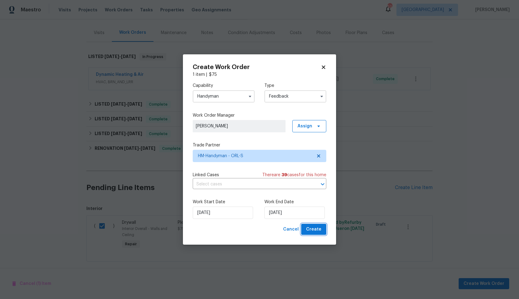
click at [321, 229] on span "Create" at bounding box center [313, 229] width 15 height 8
checkbox input "false"
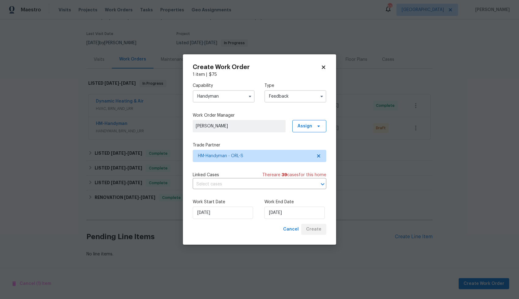
scroll to position [43, 0]
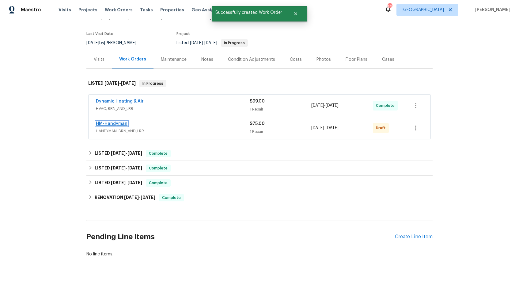
click at [117, 124] on link "HM-Handyman" at bounding box center [112, 123] width 32 height 4
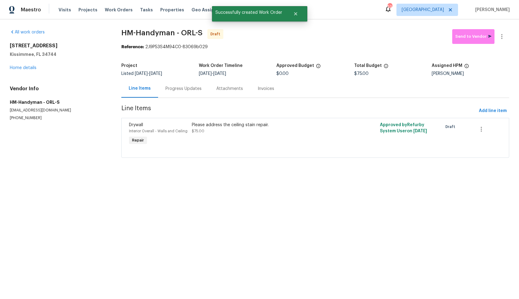
click at [238, 125] on div "Please address the ceiling stain repair." at bounding box center [268, 125] width 153 height 6
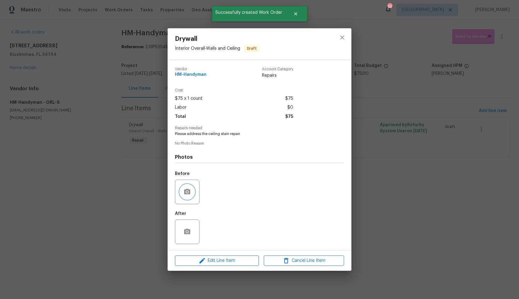
click at [189, 191] on icon "button" at bounding box center [187, 191] width 6 height 6
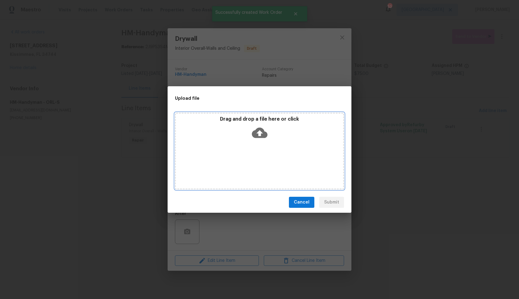
click at [261, 137] on icon at bounding box center [260, 132] width 16 height 10
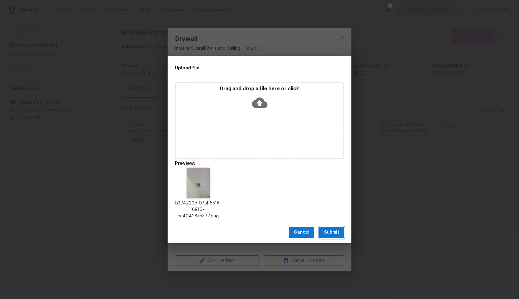
click at [329, 231] on span "Submit" at bounding box center [331, 232] width 15 height 8
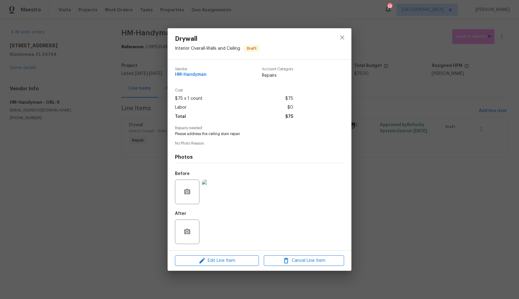
click at [408, 208] on div "Drywall Interior Overall - Walls and Ceiling Draft Vendor HM-Handyman Account C…" at bounding box center [259, 149] width 519 height 299
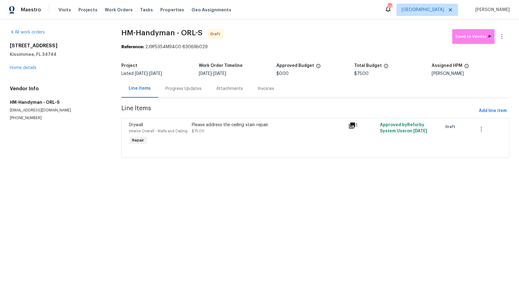
click at [187, 87] on div "Progress Updates" at bounding box center [183, 89] width 36 height 6
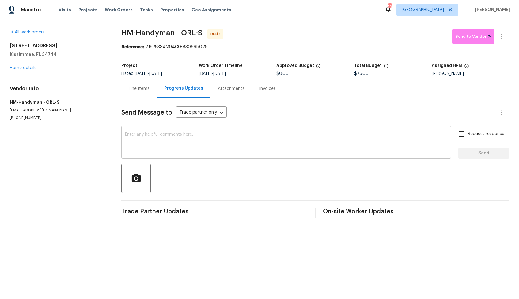
click at [243, 155] on div "x ​" at bounding box center [286, 142] width 330 height 31
click at [215, 161] on div "Send Message to Trade partner only Trade partner only ​ x ​ Request response Se…" at bounding box center [315, 158] width 388 height 120
click at [241, 146] on textarea at bounding box center [286, 142] width 322 height 21
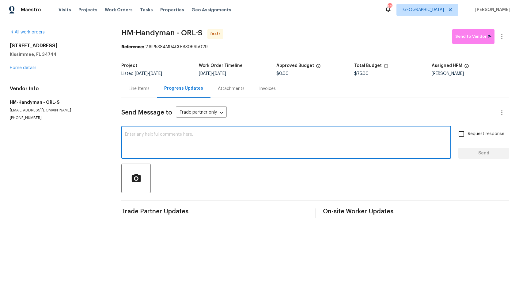
paste textarea "Hi, this is Arvind with Opendoor. I’m confirming you received the WO for the pr…"
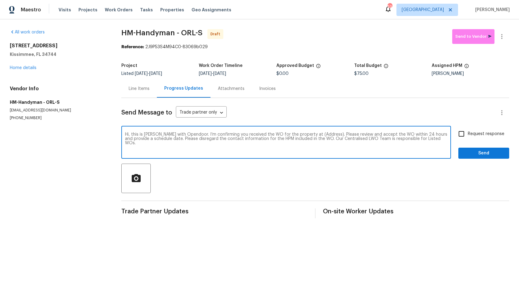
drag, startPoint x: 321, startPoint y: 135, endPoint x: 302, endPoint y: 134, distance: 19.3
click at [302, 134] on textarea "Hi, this is Arvind with Opendoor. I’m confirming you received the WO for the pr…" at bounding box center [286, 142] width 322 height 21
paste textarea "3056 Sangria St, Kissimmee, FL 34744"
type textarea "Hi, this is Arvind with Opendoor. I’m confirming you received the WO for the pr…"
click at [462, 135] on input "Request response" at bounding box center [461, 133] width 13 height 13
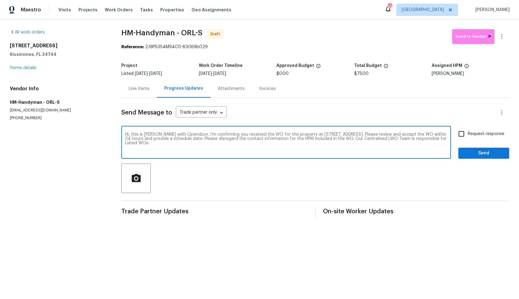
checkbox input "true"
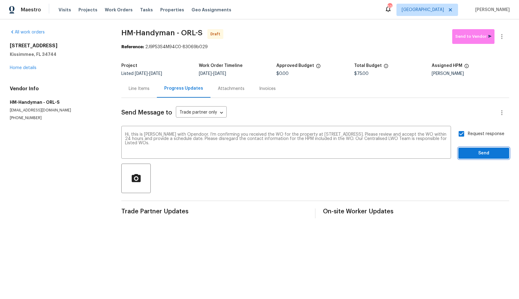
click at [481, 156] on span "Send" at bounding box center [483, 153] width 41 height 8
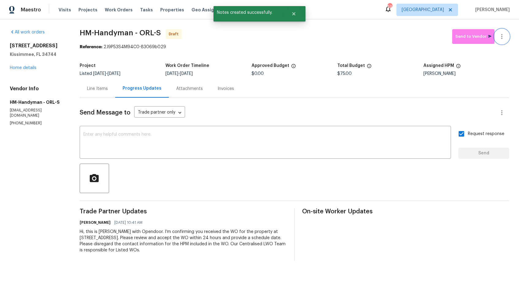
click at [504, 37] on icon "button" at bounding box center [501, 36] width 7 height 7
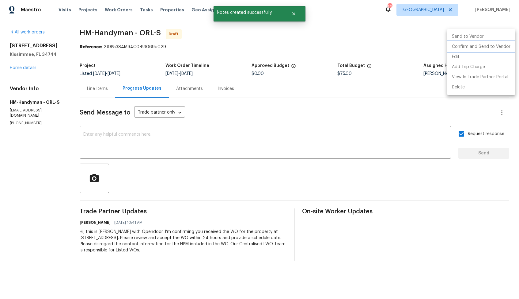
click at [477, 49] on li "Confirm and Send to Vendor" at bounding box center [481, 47] width 68 height 10
click at [308, 27] on div at bounding box center [259, 149] width 519 height 299
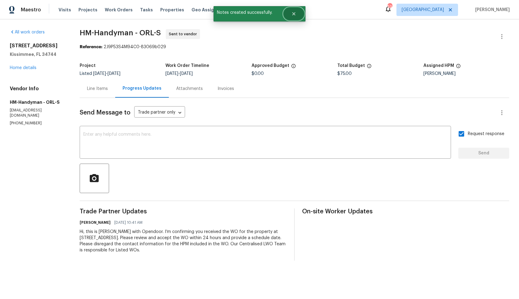
click at [298, 14] on button "Close" at bounding box center [294, 14] width 20 height 12
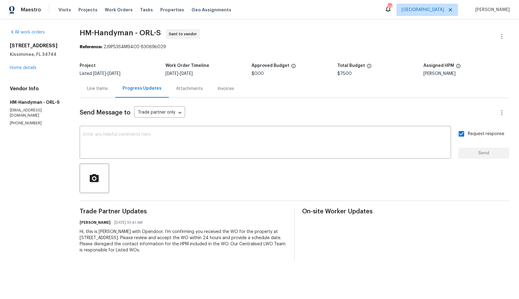
click at [89, 32] on span "HM-Handyman - ORL-S" at bounding box center [120, 32] width 81 height 7
copy span "HM-Handyman - ORL-S"
click at [226, 89] on div "Invoices" at bounding box center [226, 89] width 17 height 6
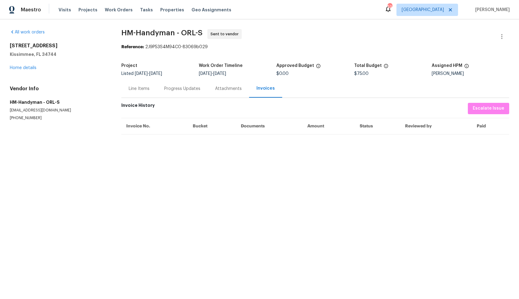
click at [245, 42] on span "HM-Handyman - ORL-S Sent to vendor" at bounding box center [307, 36] width 373 height 15
click at [171, 90] on div "Progress Updates" at bounding box center [182, 89] width 36 height 6
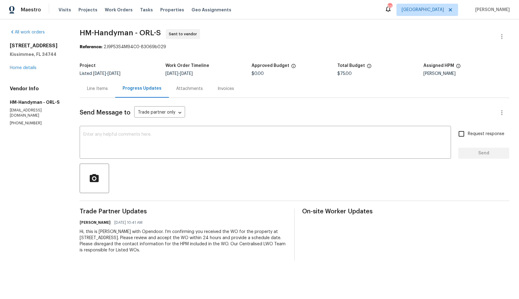
click at [312, 33] on span "HM-Handyman - ORL-S Sent to vendor" at bounding box center [287, 36] width 415 height 15
click at [78, 49] on div "All work orders 3056 Sangria St Kissimmee, FL 34744 Home details Vendor Info HM…" at bounding box center [259, 144] width 519 height 251
click at [27, 68] on link "Home details" at bounding box center [23, 68] width 27 height 4
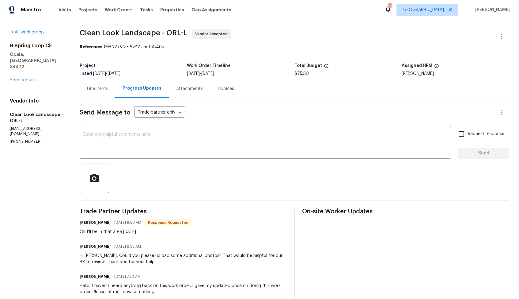
click at [85, 224] on h6 "[PERSON_NAME]" at bounding box center [95, 222] width 31 height 6
copy h6 "[PERSON_NAME]"
click at [167, 151] on textarea at bounding box center [265, 142] width 364 height 21
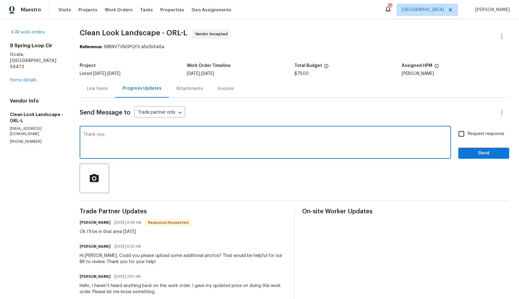
paste textarea "Anthony"
type textarea "Thank you, Anthony. Kindly let me know once the photos are uploaded. Thanks!"
click at [159, 135] on textarea "Thank you, Anthony. Kindly let me know once the photos are uploaded. Thanks!" at bounding box center [265, 142] width 364 height 21
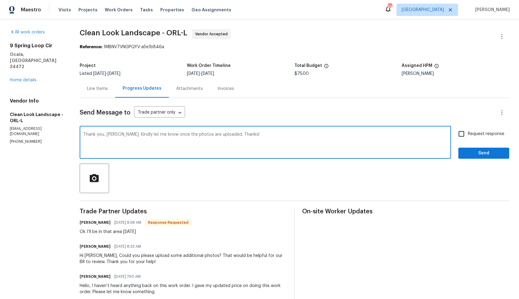
click at [102, 87] on div "Line Items" at bounding box center [97, 89] width 21 height 6
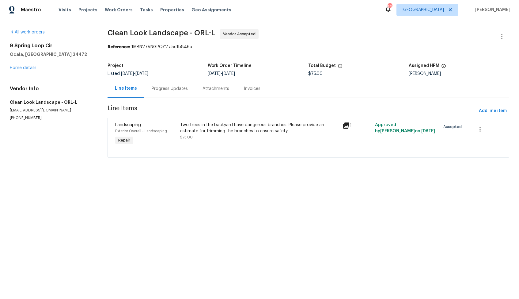
click at [238, 140] on div "Two trees in the backyard have dangerous branches. Please provide an estimate f…" at bounding box center [259, 131] width 159 height 18
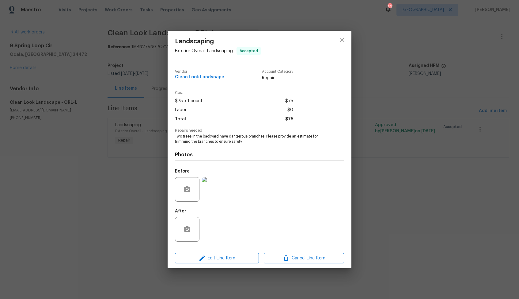
click at [104, 196] on div "Landscaping Exterior Overall - Landscaping Accepted Vendor Clean Look Landscape…" at bounding box center [259, 149] width 519 height 299
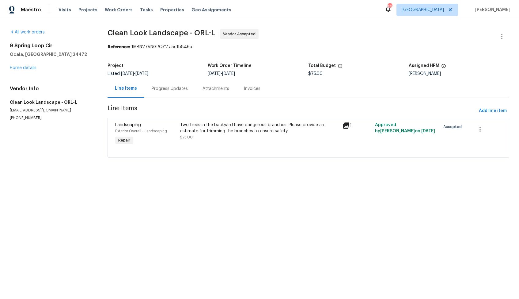
click at [172, 88] on div "Progress Updates" at bounding box center [170, 89] width 36 height 6
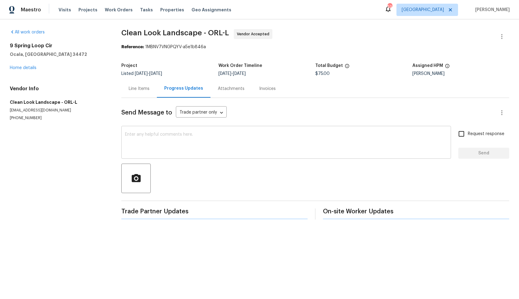
click at [196, 139] on textarea at bounding box center [286, 142] width 322 height 21
paste textarea "Thank you, Anthony. Kindly let me know once the photos are uploaded. Thanks!"
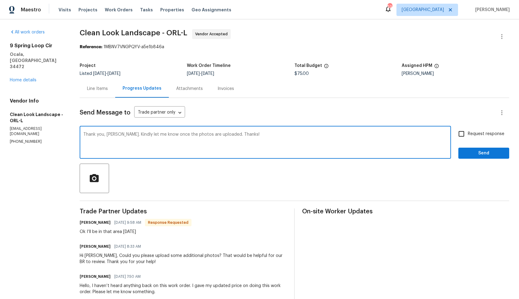
type textarea "Thank you, Anthony. Kindly let me know once the photos are uploaded. Thanks!"
click at [469, 132] on span "Request response" at bounding box center [486, 134] width 36 height 6
click at [468, 132] on input "Request response" at bounding box center [461, 133] width 13 height 13
checkbox input "true"
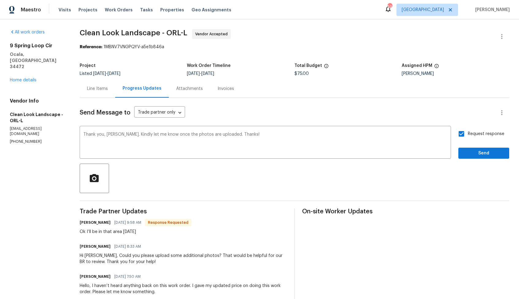
click at [474, 151] on span "Send" at bounding box center [483, 153] width 41 height 8
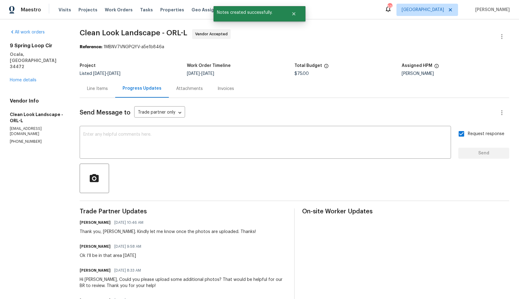
click at [101, 257] on div "Ok I’ll be in that area tomorrow" at bounding box center [112, 255] width 65 height 6
copy div "Ok I’ll be in that area tomorrow"
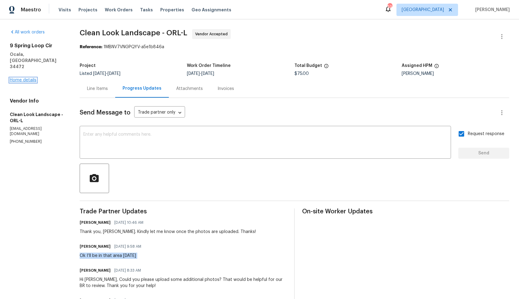
click at [29, 78] on link "Home details" at bounding box center [23, 80] width 27 height 4
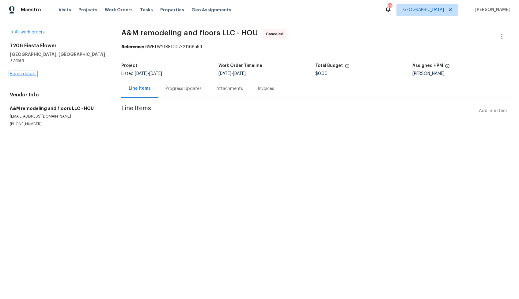
click at [26, 72] on link "Home details" at bounding box center [23, 74] width 27 height 4
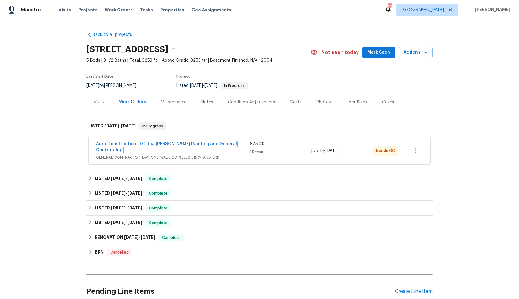
click at [131, 143] on link "Aura Construction LLC dba [PERSON_NAME] Painting and General Contracting" at bounding box center [166, 147] width 141 height 10
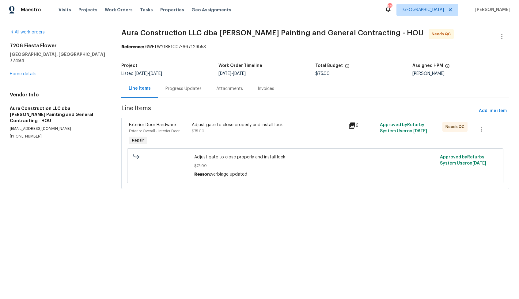
click at [234, 130] on div "Adjust gate to close properly and install lock $75.00" at bounding box center [268, 128] width 153 height 12
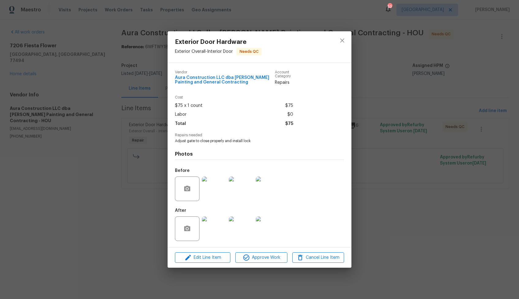
click at [216, 188] on img at bounding box center [214, 188] width 25 height 25
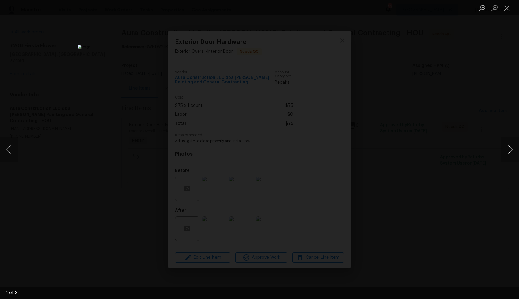
click at [512, 150] on button "Next image" at bounding box center [510, 149] width 18 height 25
click at [452, 154] on div "Lightbox" at bounding box center [259, 149] width 519 height 299
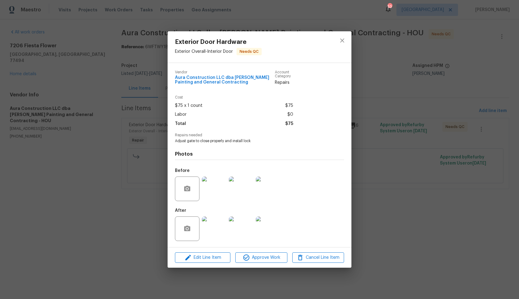
click at [213, 222] on img at bounding box center [214, 228] width 25 height 25
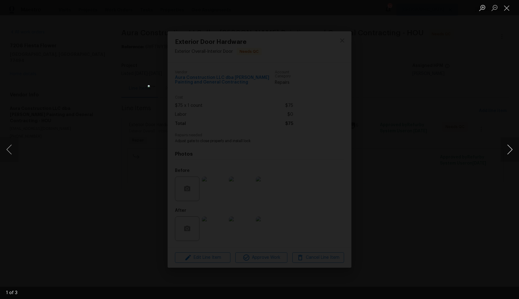
click at [505, 151] on button "Next image" at bounding box center [510, 149] width 18 height 25
click at [430, 154] on div "Lightbox" at bounding box center [259, 149] width 519 height 299
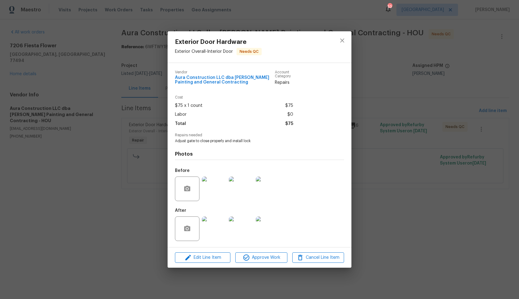
click at [389, 154] on div "Exterior Door Hardware Exterior Overall - Interior Door Needs QC Vendor Aura Co…" at bounding box center [259, 149] width 519 height 299
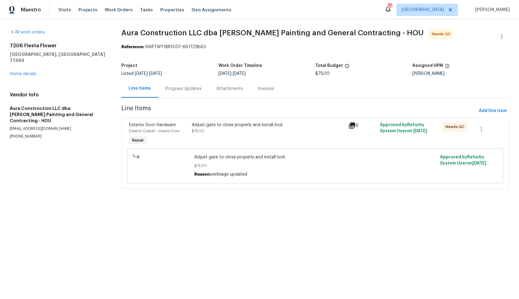
click at [184, 89] on div "Progress Updates" at bounding box center [183, 89] width 36 height 6
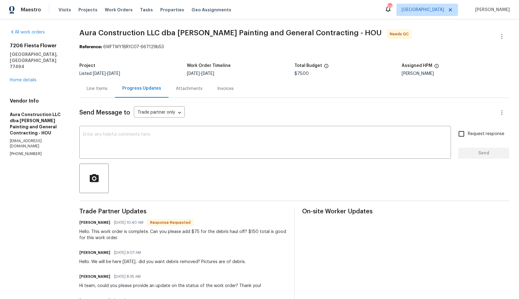
click at [97, 92] on div "Line Items" at bounding box center [97, 88] width 36 height 18
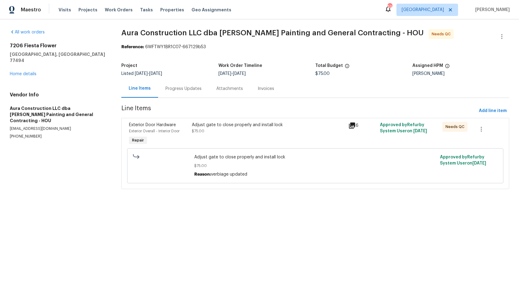
click at [216, 139] on div "Adjust gate to close properly and install lock $75.00" at bounding box center [268, 134] width 157 height 28
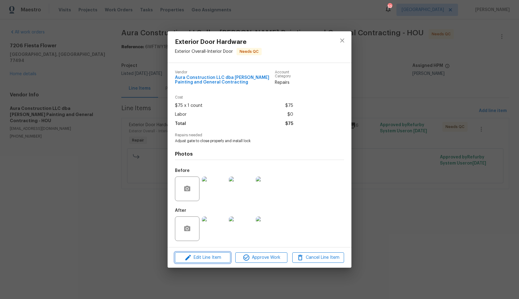
click at [208, 257] on span "Edit Line Item" at bounding box center [203, 257] width 52 height 8
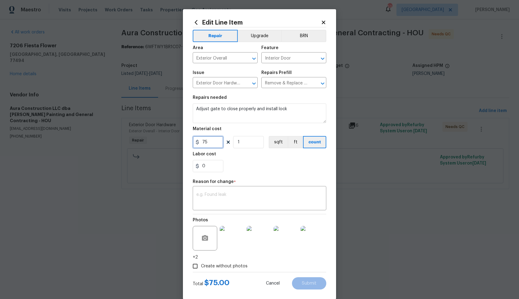
click at [210, 142] on input "75" at bounding box center [208, 142] width 31 height 12
type input "150"
click at [249, 196] on textarea at bounding box center [259, 198] width 126 height 13
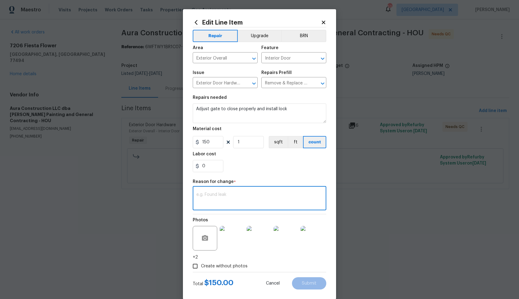
click at [229, 191] on div "x ​" at bounding box center [260, 198] width 134 height 23
paste textarea "(AM) Updated per vendor’s final cost."
type textarea "(AM) Updated per vendor’s final cost."
click at [307, 280] on button "Submit" at bounding box center [309, 283] width 34 height 12
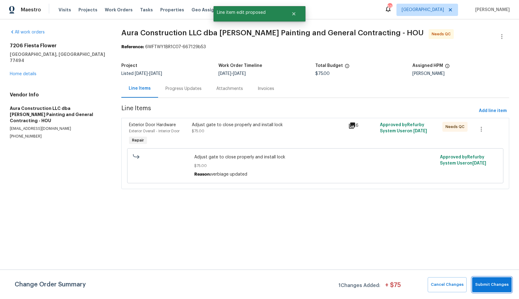
click at [485, 282] on span "Submit Changes" at bounding box center [491, 284] width 33 height 7
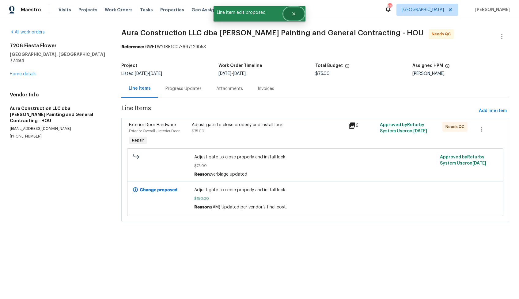
click at [293, 12] on icon "Close" at bounding box center [293, 13] width 5 height 5
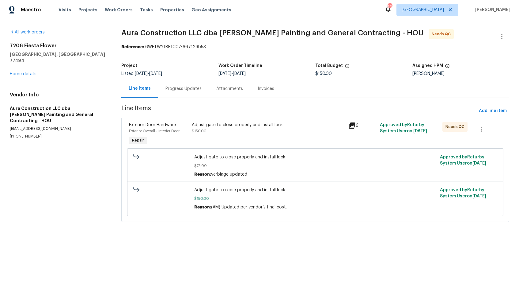
click at [190, 89] on div "Progress Updates" at bounding box center [183, 89] width 36 height 6
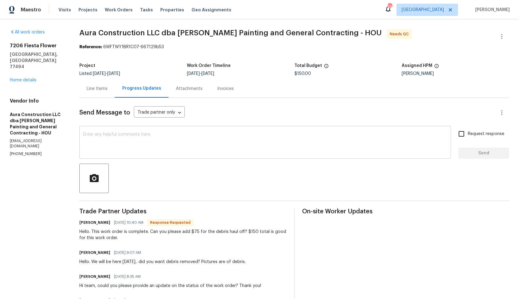
click at [156, 142] on textarea at bounding box center [265, 142] width 364 height 21
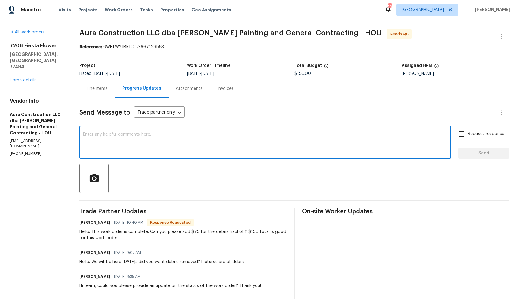
click at [83, 223] on h6 "[PERSON_NAME]" at bounding box center [94, 222] width 31 height 6
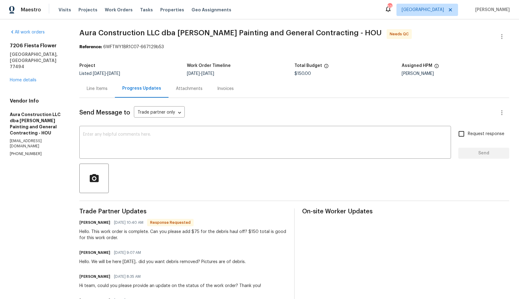
click at [83, 223] on h6 "[PERSON_NAME]" at bounding box center [94, 222] width 31 height 6
copy h6 "[PERSON_NAME]"
click at [181, 135] on textarea at bounding box center [265, 142] width 364 height 21
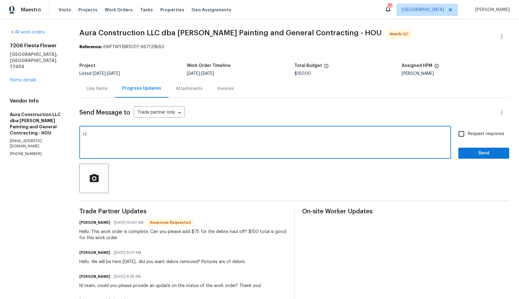
paste textarea "[PERSON_NAME]"
type textarea "Hi [PERSON_NAME], thank you for completing the job, cost has been updated and t…"
click at [464, 153] on span "Send" at bounding box center [483, 153] width 41 height 8
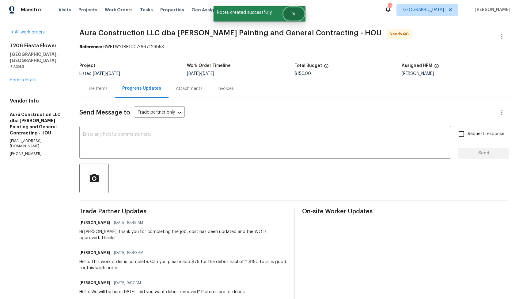
click at [295, 13] on icon "Close" at bounding box center [293, 13] width 5 height 5
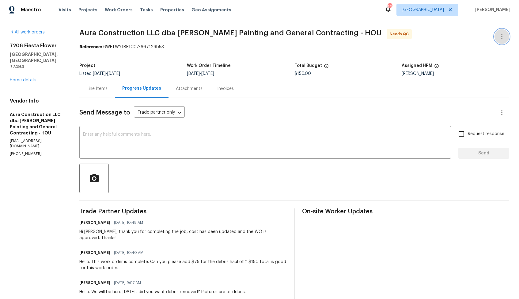
click at [502, 36] on icon "button" at bounding box center [501, 36] width 1 height 5
click at [466, 39] on li "Edit" at bounding box center [482, 37] width 66 height 10
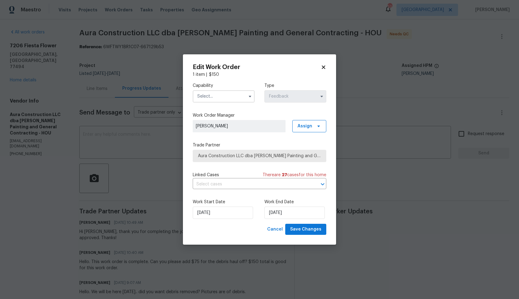
click at [242, 99] on input "text" at bounding box center [224, 96] width 62 height 12
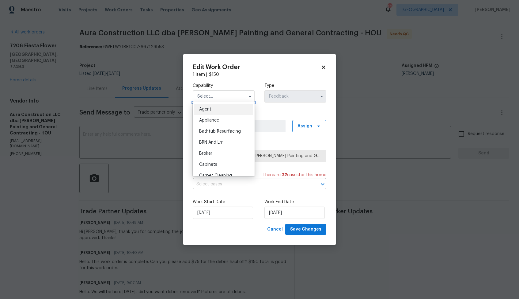
click at [242, 99] on input "text" at bounding box center [224, 96] width 62 height 12
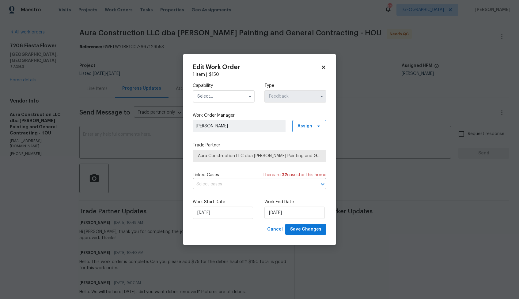
click at [237, 95] on input "text" at bounding box center [224, 96] width 62 height 12
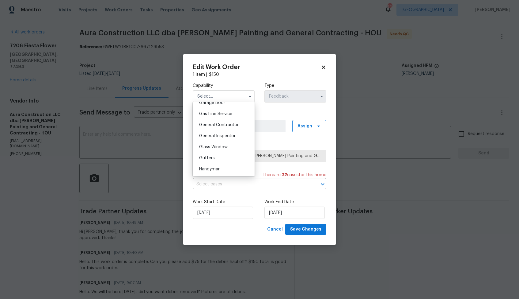
scroll to position [284, 0]
click at [221, 161] on span "Handyman" at bounding box center [209, 162] width 21 height 4
type input "Handyman"
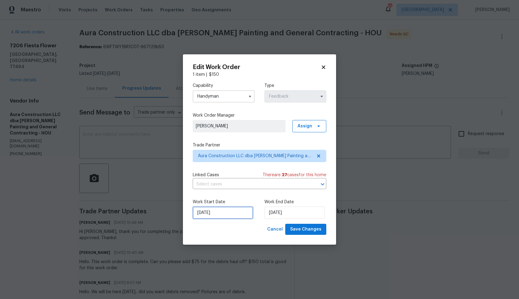
click at [231, 214] on input "22/08/2025" at bounding box center [223, 212] width 60 height 12
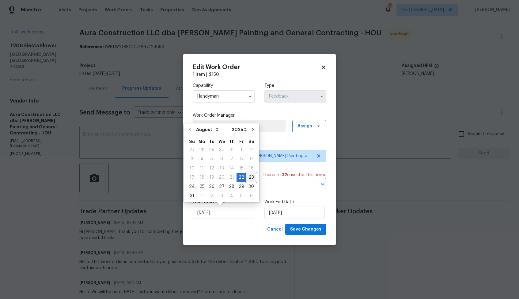
click at [247, 177] on div "23" at bounding box center [251, 177] width 10 height 9
type input "23/08/2025"
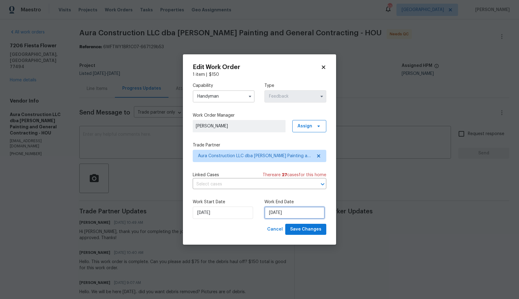
click at [292, 215] on input "24/08/2025" at bounding box center [294, 212] width 60 height 12
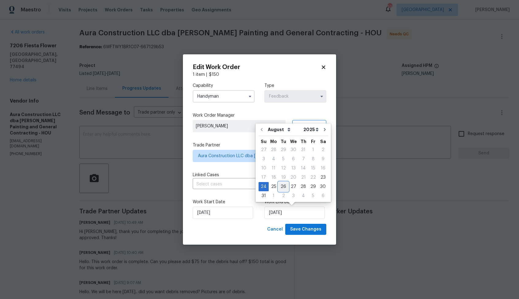
click at [282, 185] on div "26" at bounding box center [284, 186] width 10 height 9
type input "26/08/2025"
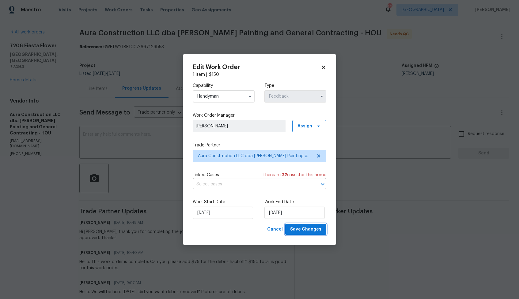
click at [301, 230] on span "Save Changes" at bounding box center [305, 229] width 31 height 8
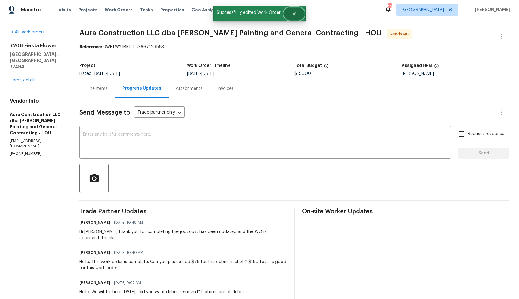
click at [294, 15] on icon "Close" at bounding box center [294, 13] width 5 height 5
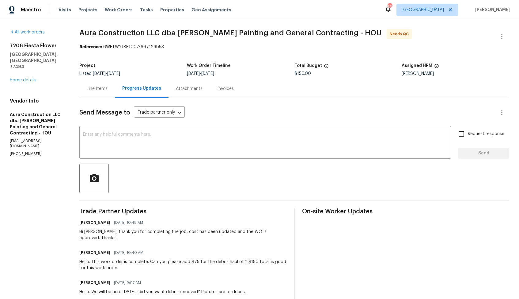
click at [201, 238] on div "Trade Partner Updates Arvind Raj M 08/26/2025 10:49 AM Hi Logan, thank you for …" at bounding box center [182, 288] width 207 height 160
click at [94, 89] on div "Line Items" at bounding box center [97, 89] width 21 height 6
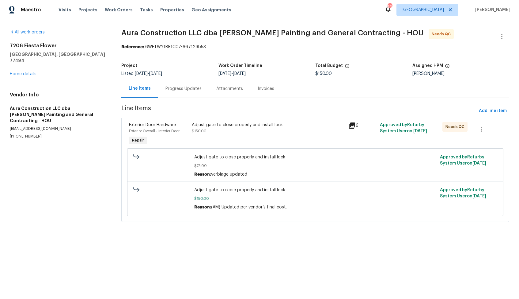
click at [245, 131] on div "Adjust gate to close properly and install lock $150.00" at bounding box center [268, 128] width 153 height 12
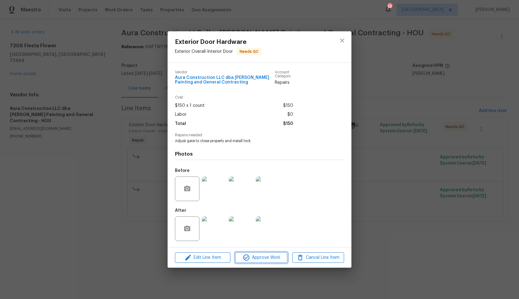
click at [259, 260] on span "Approve Work" at bounding box center [261, 257] width 48 height 8
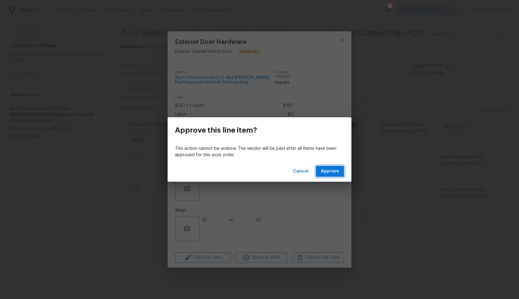
click at [325, 173] on span "Approve" at bounding box center [330, 171] width 18 height 8
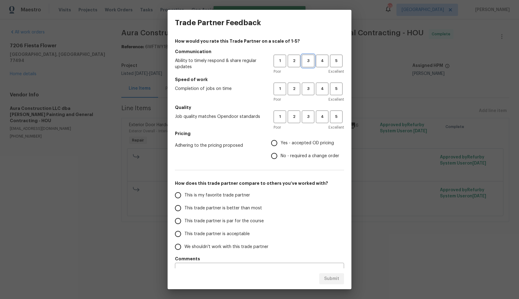
click at [310, 64] on button "3" at bounding box center [308, 61] width 13 height 13
click at [314, 88] on span "3" at bounding box center [307, 88] width 11 height 7
click at [306, 121] on button "3" at bounding box center [308, 116] width 13 height 13
click at [292, 149] on label "No - required a change order" at bounding box center [303, 155] width 71 height 13
click at [281, 149] on input "No - required a change order" at bounding box center [274, 155] width 13 height 13
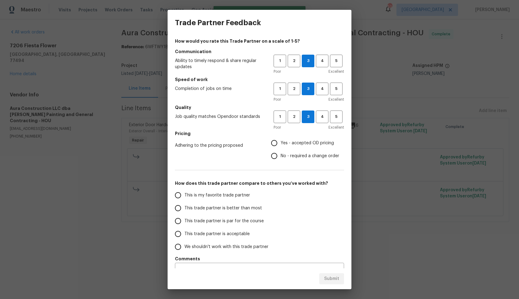
radio input "true"
click at [252, 205] on span "This trade partner is better than most" at bounding box center [223, 208] width 78 height 6
click at [184, 205] on input "This trade partner is better than most" at bounding box center [178, 207] width 13 height 13
click at [330, 279] on span "Submit" at bounding box center [331, 279] width 15 height 8
radio input "true"
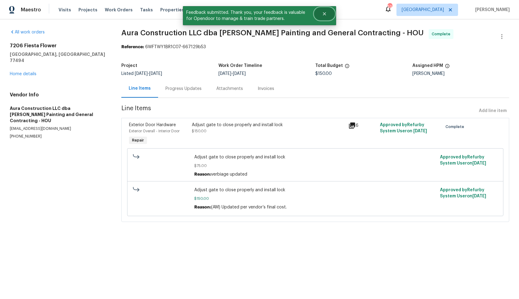
click at [332, 18] on button "Close" at bounding box center [324, 14] width 20 height 12
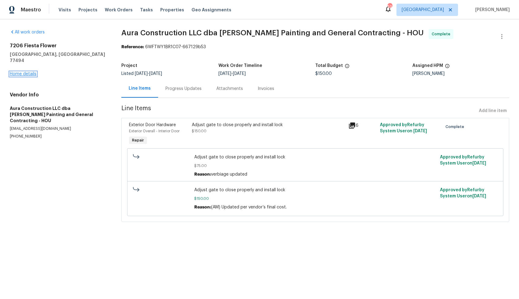
click at [15, 72] on link "Home details" at bounding box center [23, 74] width 27 height 4
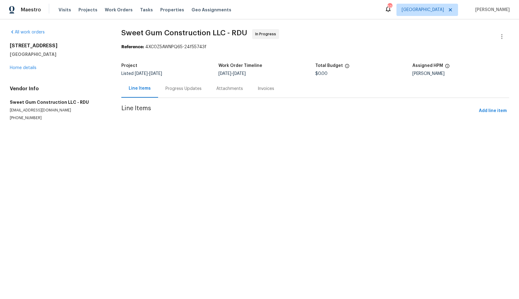
click at [169, 91] on div "Progress Updates" at bounding box center [183, 89] width 36 height 6
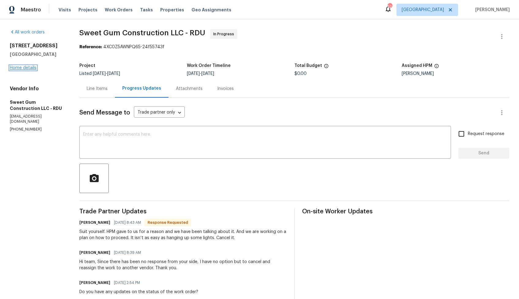
click at [25, 67] on link "Home details" at bounding box center [23, 68] width 27 height 4
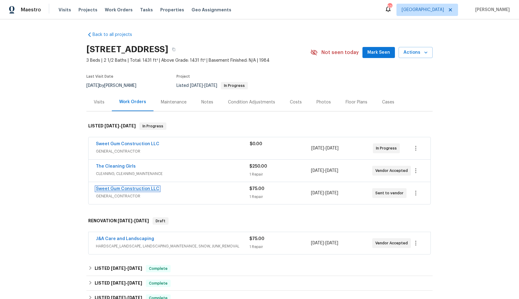
click at [144, 188] on link "Sweet Gum Construction LLC" at bounding box center [127, 188] width 63 height 4
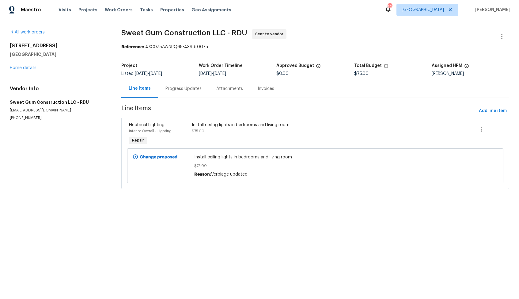
click at [180, 94] on div "Progress Updates" at bounding box center [183, 88] width 51 height 18
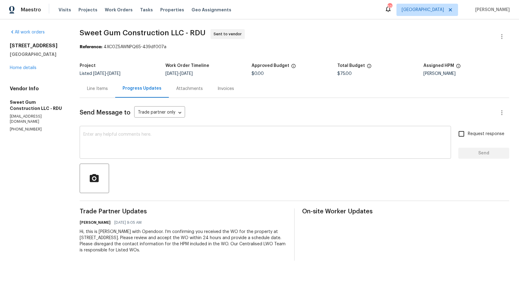
click at [277, 144] on textarea at bounding box center [265, 142] width 364 height 21
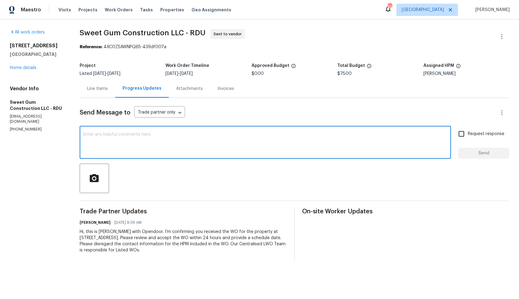
paste textarea "Could you please accept the work order and provide the progress status along wi…"
click at [92, 135] on textarea "Could you please accept the work order and provide the progress status along wi…" at bounding box center [265, 142] width 364 height 21
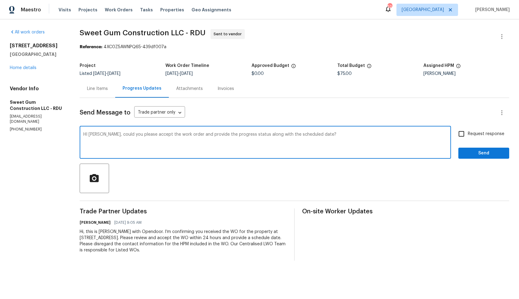
click at [328, 136] on textarea "HI [PERSON_NAME], could you please accept the work order and provide the progre…" at bounding box center [265, 142] width 364 height 21
type textarea "HI [PERSON_NAME], could you please accept the work order and provide the progre…"
click at [319, 135] on textarea "HI [PERSON_NAME], could you please accept the work order and provide the progre…" at bounding box center [265, 142] width 364 height 21
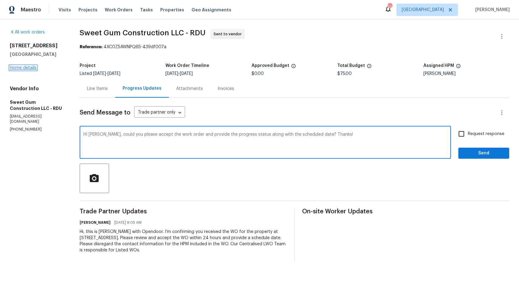
click at [21, 69] on link "Home details" at bounding box center [23, 68] width 27 height 4
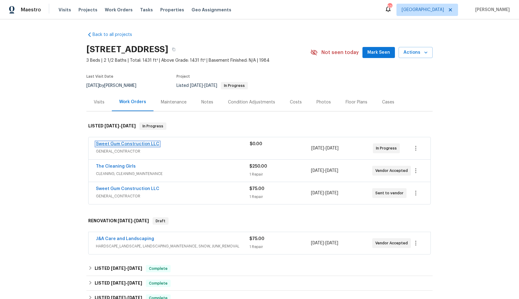
click at [127, 145] on link "Sweet Gum Construction LLC" at bounding box center [127, 144] width 63 height 4
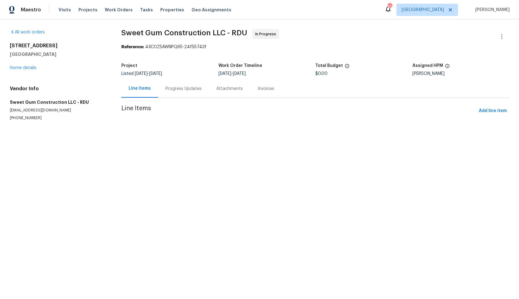
click at [164, 83] on div "Progress Updates" at bounding box center [183, 88] width 51 height 18
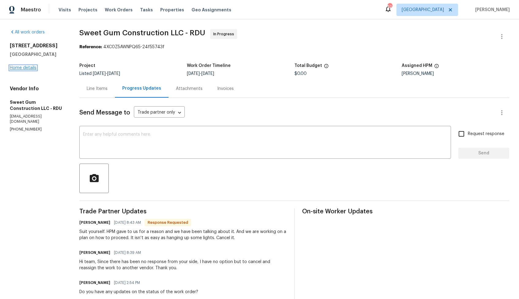
click at [32, 66] on link "Home details" at bounding box center [23, 68] width 27 height 4
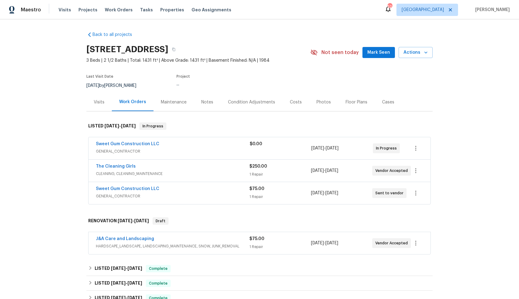
click at [107, 185] on span "Sweet Gum Construction LLC" at bounding box center [127, 188] width 63 height 6
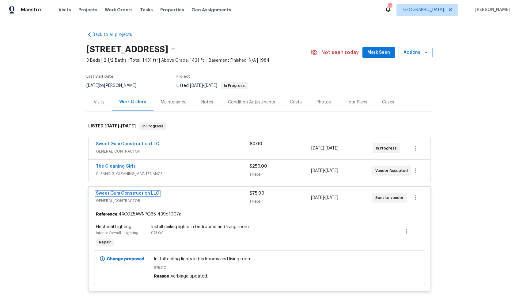
click at [123, 192] on link "Sweet Gum Construction LLC" at bounding box center [127, 193] width 63 height 4
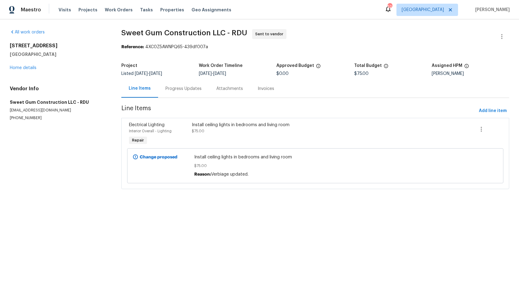
click at [172, 88] on div "Progress Updates" at bounding box center [183, 89] width 36 height 6
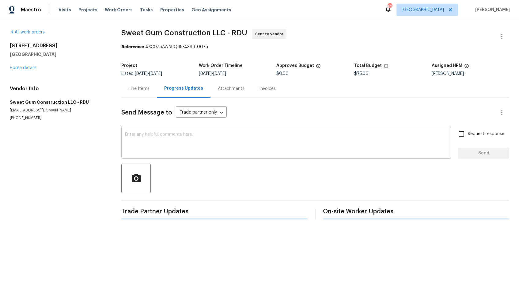
click at [200, 143] on textarea at bounding box center [286, 142] width 322 height 21
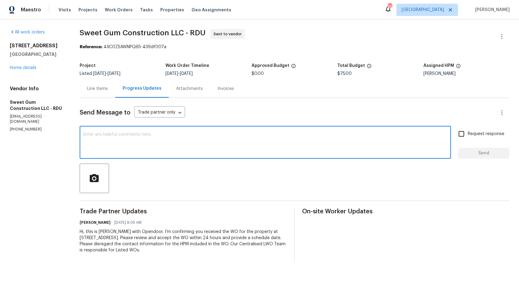
paste textarea "HI [PERSON_NAME], could you please accept the work order and provide the progre…"
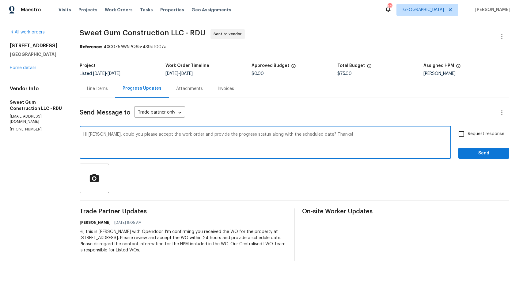
click at [104, 135] on textarea "HI [PERSON_NAME], could you please accept the work order and provide the progre…" at bounding box center [265, 142] width 364 height 21
click at [344, 135] on textarea "HI [PERSON_NAME], could you please accept the work order and provide the progre…" at bounding box center [265, 142] width 364 height 21
click at [93, 136] on textarea "HI [PERSON_NAME], could you please accept the work order and provide the progre…" at bounding box center [265, 142] width 364 height 21
click at [367, 136] on textarea "Hi [PERSON_NAME], could you please accept the work order and provide the progre…" at bounding box center [265, 142] width 364 height 21
type textarea "Hi [PERSON_NAME], could you please accept the work order and provide the progre…"
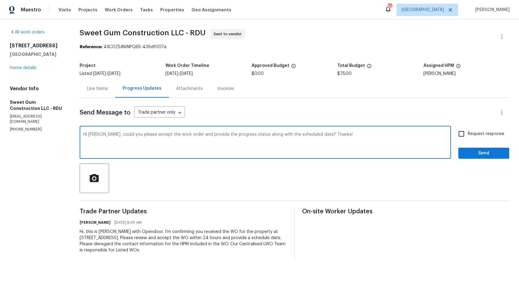
click at [470, 131] on span "Request response" at bounding box center [486, 134] width 36 height 6
click at [468, 131] on input "Request response" at bounding box center [461, 133] width 13 height 13
checkbox input "true"
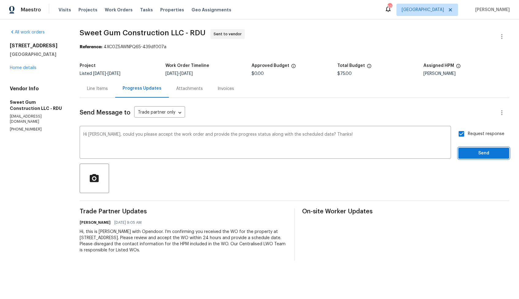
click at [474, 151] on span "Send" at bounding box center [483, 153] width 41 height 8
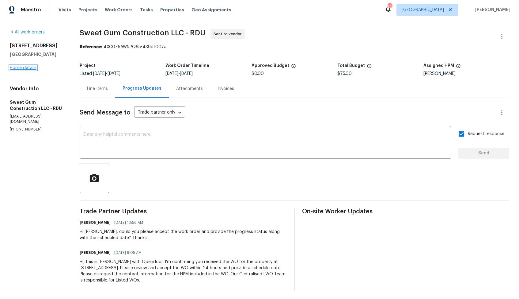
click at [30, 66] on link "Home details" at bounding box center [23, 68] width 27 height 4
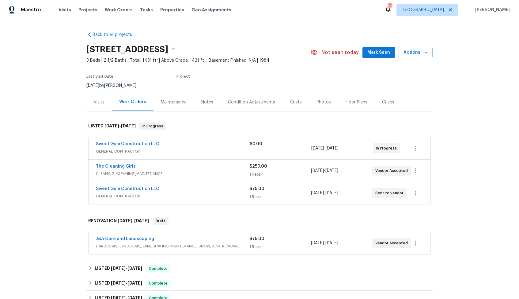
click at [188, 165] on div "The Cleaning Girls" at bounding box center [173, 166] width 154 height 7
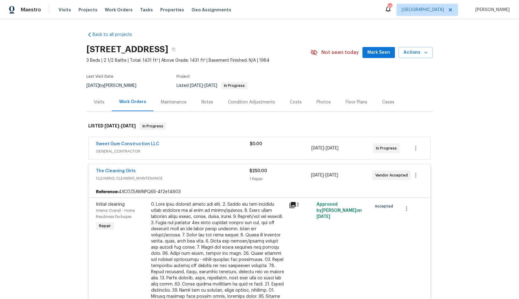
click at [186, 169] on div "The Cleaning Girls" at bounding box center [173, 171] width 154 height 7
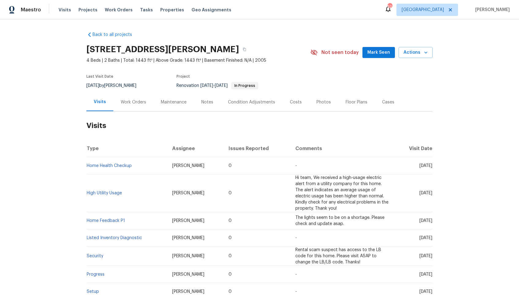
click at [114, 107] on div "Work Orders" at bounding box center [133, 102] width 40 height 18
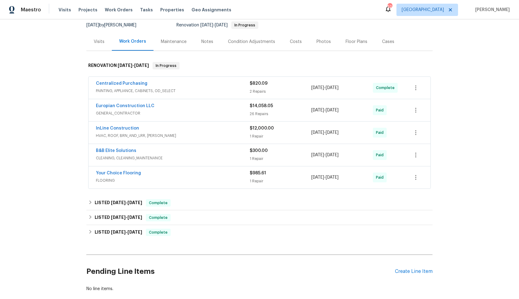
scroll to position [95, 0]
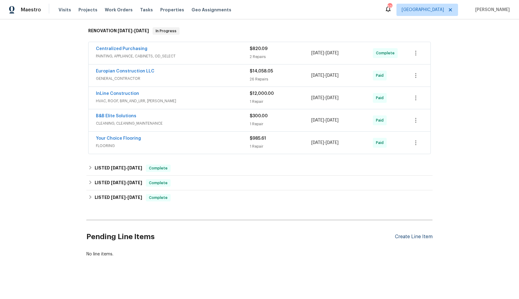
click at [413, 236] on div "Create Line Item" at bounding box center [414, 237] width 38 height 6
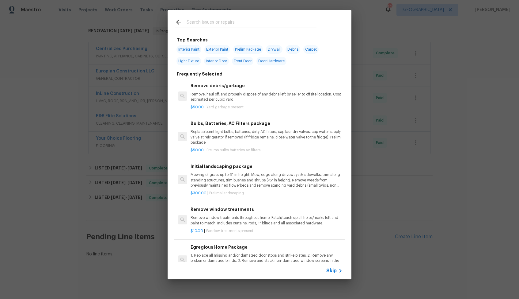
click at [226, 22] on input "text" at bounding box center [252, 22] width 130 height 9
type input "hvac"
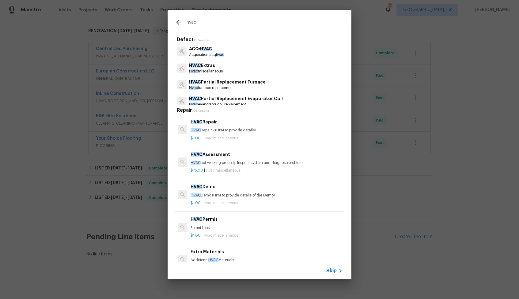
click at [207, 127] on div "HVAC Repair HVAC Repair - (HPM to provide details)" at bounding box center [267, 125] width 152 height 15
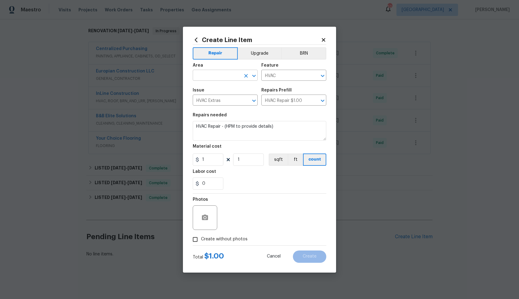
click at [231, 76] on input "text" at bounding box center [217, 76] width 48 height 10
click at [224, 89] on li "HVAC" at bounding box center [225, 89] width 65 height 10
type input "HVAC"
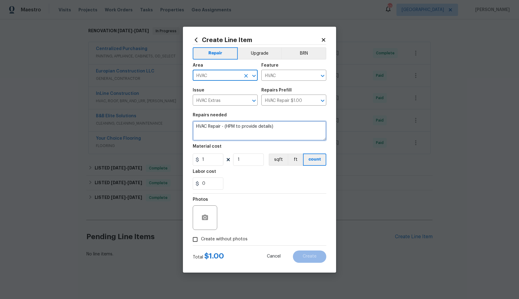
click at [258, 127] on textarea "HVAC Repair - (HPM to provide details)" at bounding box center [260, 131] width 134 height 20
paste textarea "AC handler leaking very bad huge puddle of water on garage floor". Please asses…"
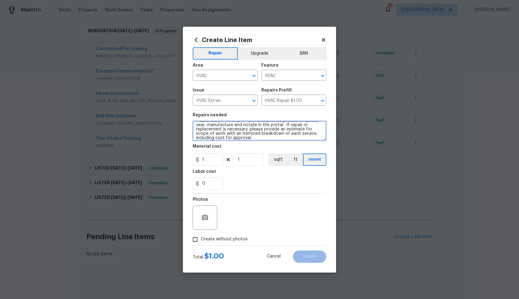
scroll to position [0, 0]
click at [197, 134] on textarea "AC handler leaking very bad huge puddle of water on garage floor". Please asses…" at bounding box center [260, 131] width 134 height 20
type textarea "AC handler leaking very bad huge puddle of water on garage floor". Please asses…"
click at [215, 159] on input "1" at bounding box center [208, 159] width 31 height 12
type input "75"
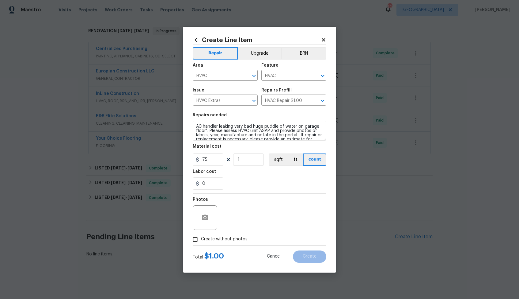
click at [237, 236] on div "Photos Create without photos" at bounding box center [260, 218] width 134 height 51
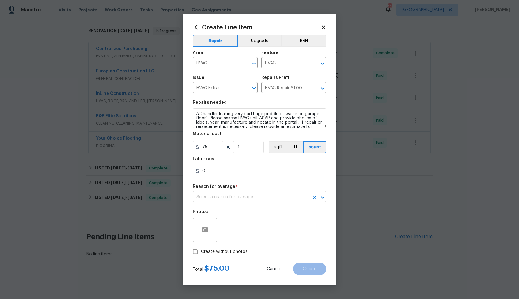
click at [279, 198] on input "text" at bounding box center [251, 197] width 116 height 10
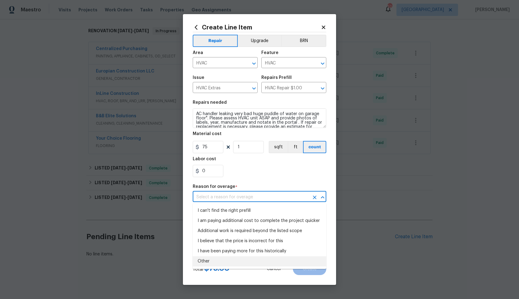
click at [226, 262] on li "Other" at bounding box center [260, 261] width 134 height 10
type input "Other"
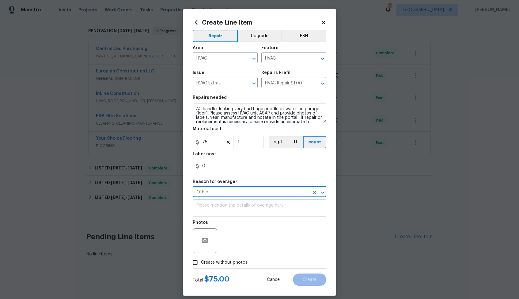
click at [280, 204] on input "text" at bounding box center [260, 205] width 134 height 10
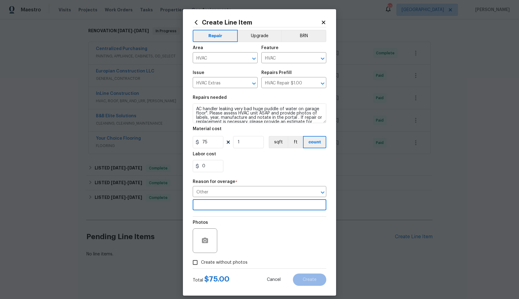
click at [231, 261] on span "Create without photos" at bounding box center [224, 262] width 47 height 6
click at [201, 261] on input "Create without photos" at bounding box center [195, 262] width 12 height 12
checkbox input "true"
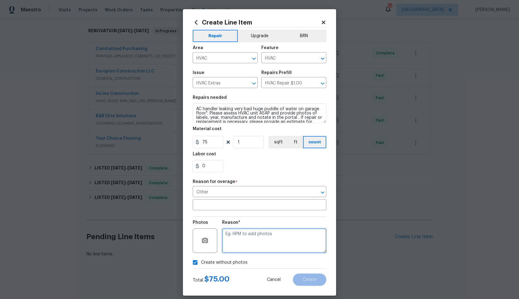
click at [268, 239] on textarea at bounding box center [274, 240] width 104 height 25
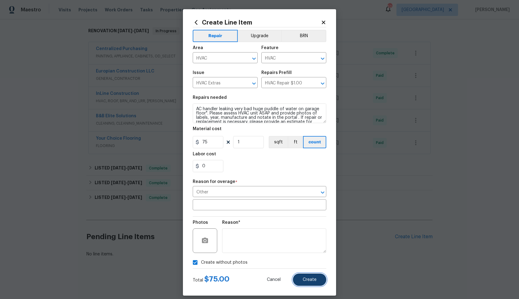
click at [302, 277] on button "Create" at bounding box center [309, 279] width 33 height 12
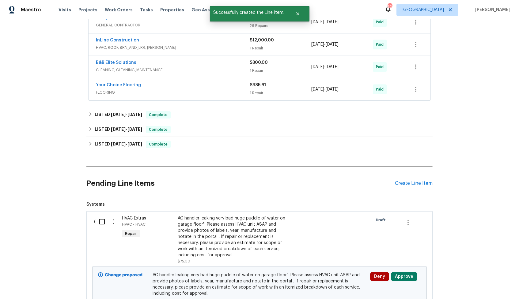
scroll to position [208, 0]
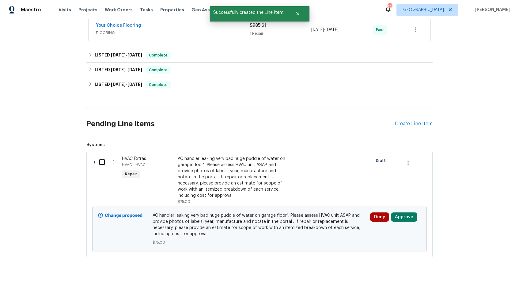
click at [104, 162] on input "checkbox" at bounding box center [104, 161] width 17 height 13
checkbox input "true"
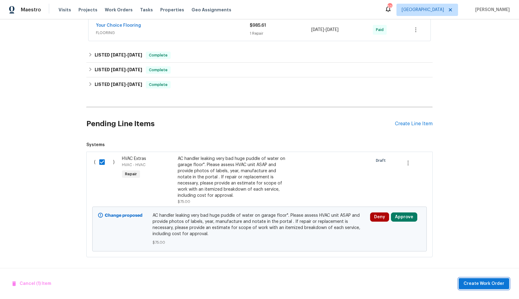
click at [477, 283] on span "Create Work Order" at bounding box center [484, 284] width 41 height 8
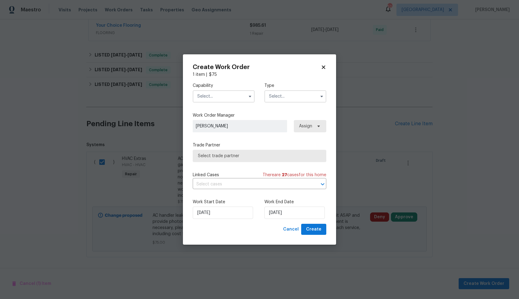
click at [232, 98] on input "text" at bounding box center [224, 96] width 62 height 12
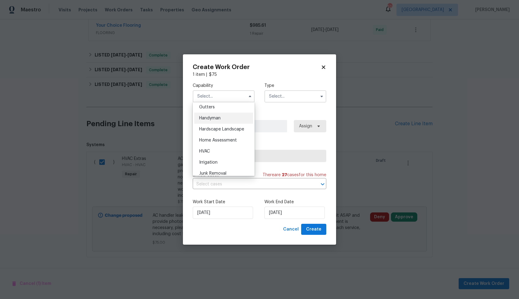
scroll to position [333, 0]
click at [219, 146] on div "HVAC" at bounding box center [223, 145] width 59 height 11
type input "HVAC"
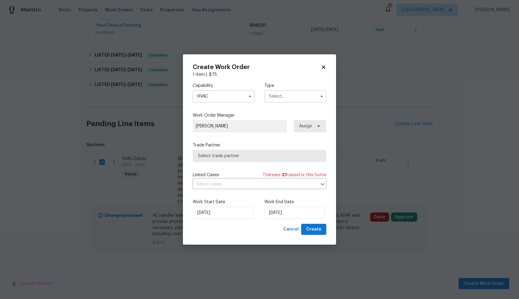
click at [287, 99] on input "text" at bounding box center [295, 96] width 62 height 12
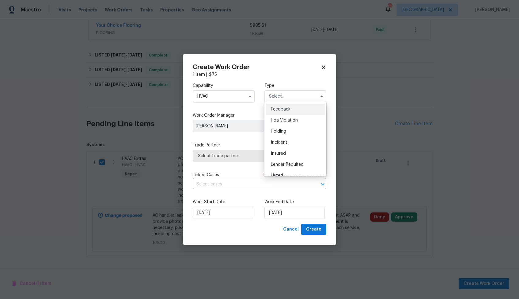
click at [278, 110] on span "Feedback" at bounding box center [281, 109] width 20 height 4
type input "Feedback"
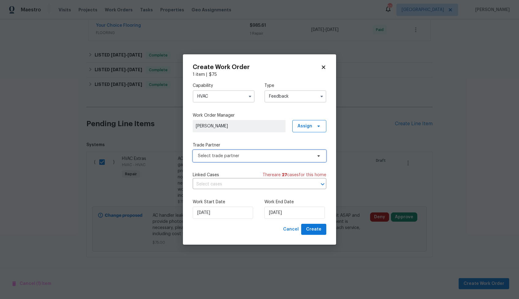
click at [260, 159] on span "Select trade partner" at bounding box center [260, 156] width 134 height 12
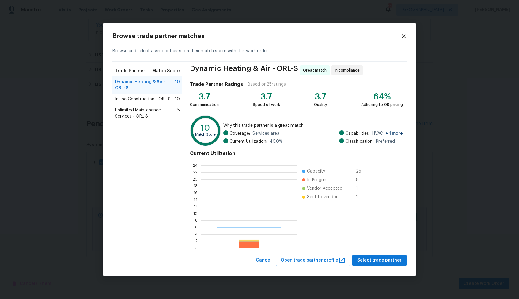
scroll to position [86, 97]
click at [371, 259] on span "Select trade partner" at bounding box center [379, 260] width 44 height 8
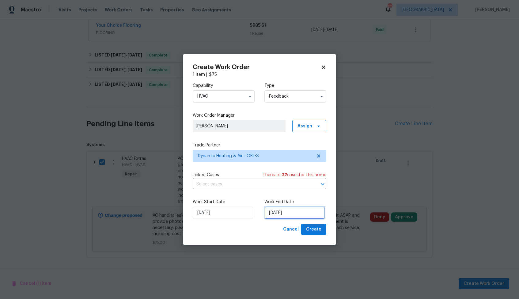
click at [276, 212] on input "26/08/2025" at bounding box center [294, 212] width 60 height 12
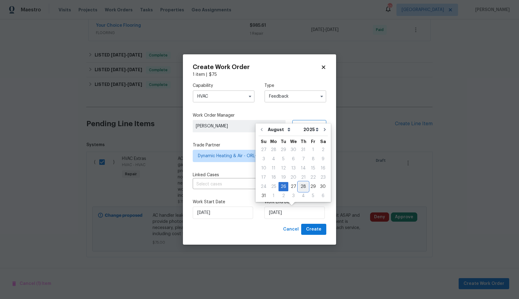
click at [302, 187] on div "28" at bounding box center [304, 186] width 10 height 9
type input "28/08/2025"
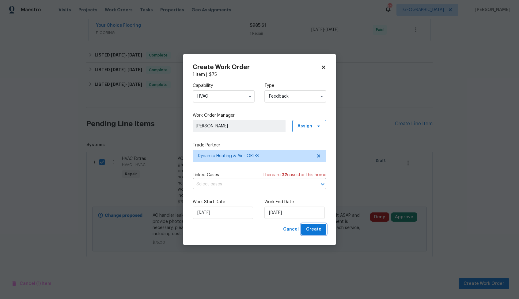
click at [315, 230] on span "Create" at bounding box center [313, 229] width 15 height 8
checkbox input "false"
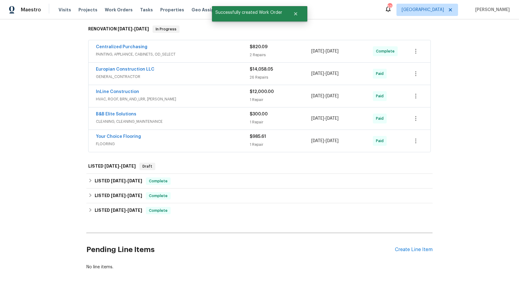
scroll to position [110, 0]
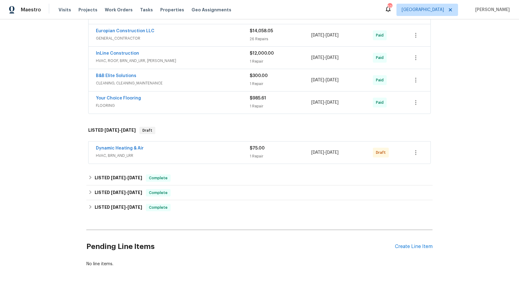
scroll to position [145, 0]
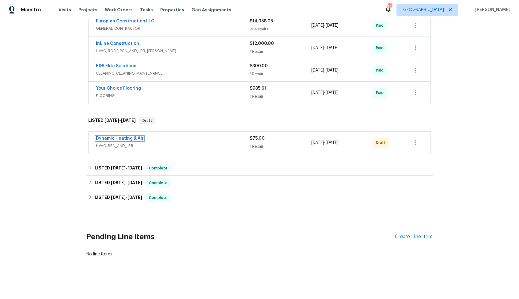
click at [106, 137] on link "Dynamic Heating & Air" at bounding box center [120, 138] width 48 height 4
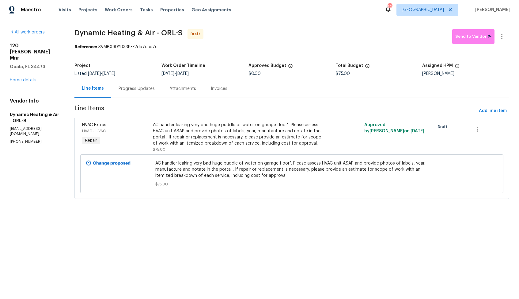
click at [139, 86] on div "Progress Updates" at bounding box center [137, 89] width 36 height 6
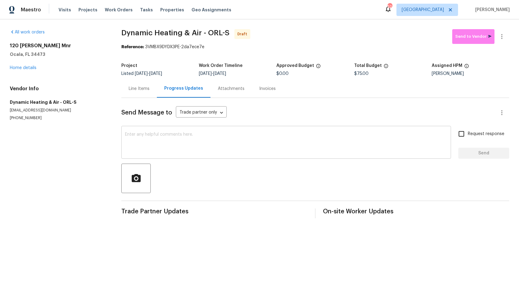
click at [184, 139] on textarea at bounding box center [286, 142] width 322 height 21
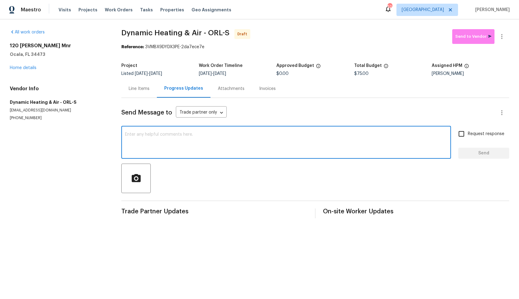
click at [241, 148] on textarea at bounding box center [286, 142] width 322 height 21
paste textarea "Hi, this is Arvind with Opendoor. I’m confirming you received the WO for the pr…"
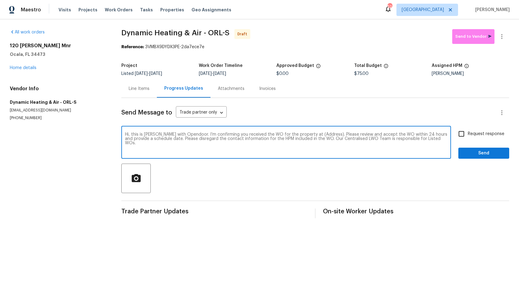
drag, startPoint x: 321, startPoint y: 134, endPoint x: 302, endPoint y: 134, distance: 18.4
click at [302, 134] on textarea "Hi, this is Arvind with Opendoor. I’m confirming you received the WO for the pr…" at bounding box center [286, 142] width 322 height 21
paste textarea "[STREET_ADDRESS][PERSON_NAME]"
click at [420, 141] on textarea "Hi, this is Arvind with Opendoor. I’m confirming you received the WO for the pr…" at bounding box center [286, 142] width 322 height 21
type textarea "Hi, this is Arvind with Opendoor. I’m confirming you received the WO for the pr…"
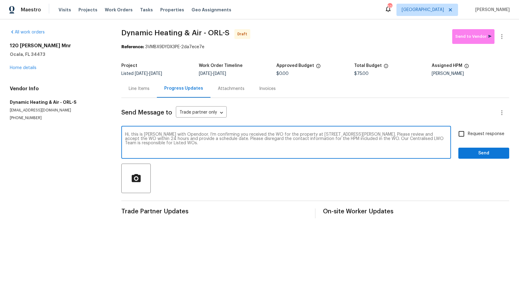
click at [460, 133] on input "Request response" at bounding box center [461, 133] width 13 height 13
checkbox input "true"
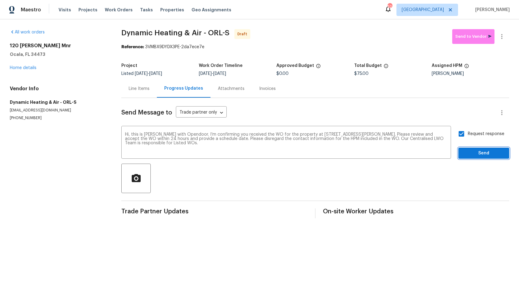
click at [477, 156] on span "Send" at bounding box center [483, 153] width 41 height 8
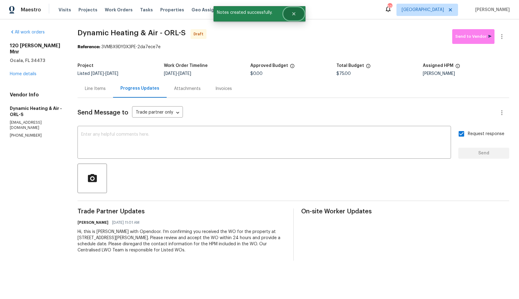
click at [296, 16] on icon "Close" at bounding box center [293, 13] width 5 height 5
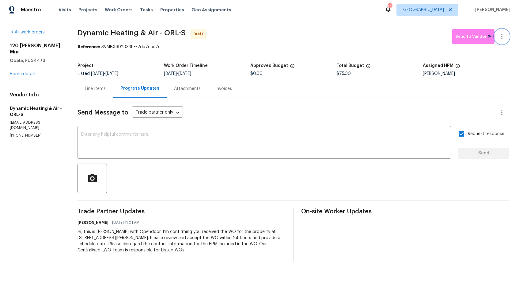
click at [501, 36] on icon "button" at bounding box center [501, 36] width 7 height 7
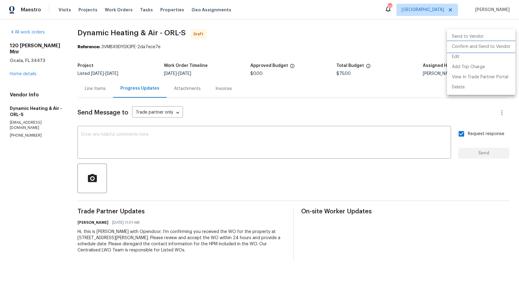
click at [474, 50] on li "Confirm and Send to Vendor" at bounding box center [481, 47] width 68 height 10
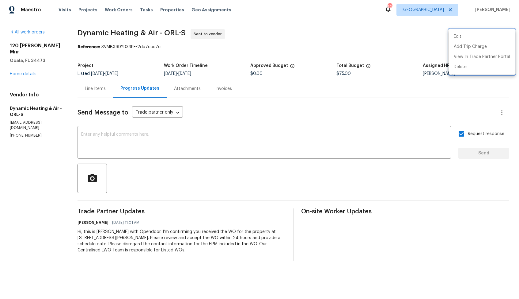
click at [212, 63] on div at bounding box center [259, 149] width 519 height 299
click at [117, 35] on span "Dynamic Heating & Air - ORL-S" at bounding box center [132, 32] width 108 height 7
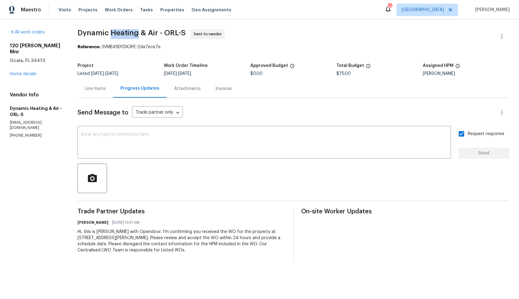
click at [117, 35] on span "Dynamic Heating & Air - ORL-S" at bounding box center [132, 32] width 108 height 7
copy span "Dynamic Heating & Air - ORL-S"
click at [189, 31] on span "Dynamic Heating & Air - ORL-S Sent to vendor" at bounding box center [286, 36] width 417 height 15
drag, startPoint x: 105, startPoint y: 47, endPoint x: 209, endPoint y: 45, distance: 104.5
click at [209, 45] on div "Reference: 3VMBX9DYDX3PE-2da7ece7e" at bounding box center [294, 47] width 432 height 6
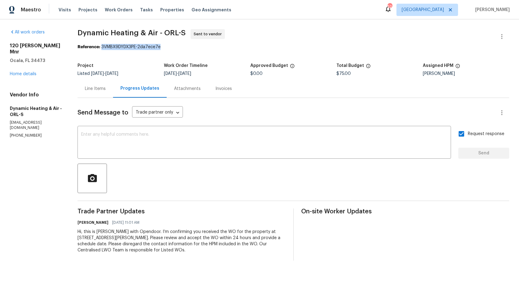
copy div "3VMBX9DYDX3PE-2da7ece7e"
click at [110, 63] on div "Project" at bounding box center [121, 67] width 86 height 8
click at [26, 72] on link "Home details" at bounding box center [23, 74] width 27 height 4
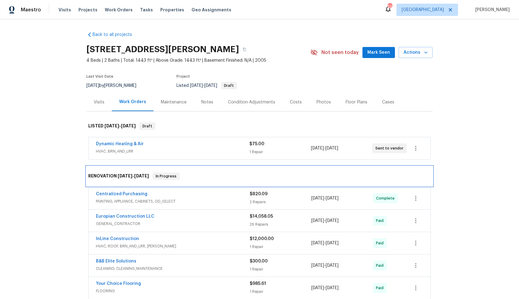
click at [132, 175] on span "[DATE]" at bounding box center [125, 175] width 15 height 4
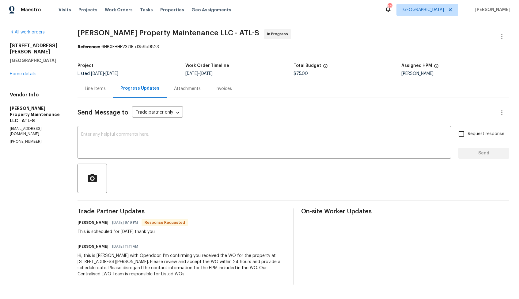
click at [93, 90] on div "Line Items" at bounding box center [95, 89] width 21 height 6
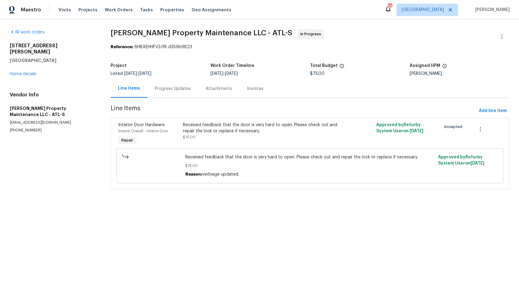
click at [176, 90] on div "Progress Updates" at bounding box center [173, 89] width 36 height 6
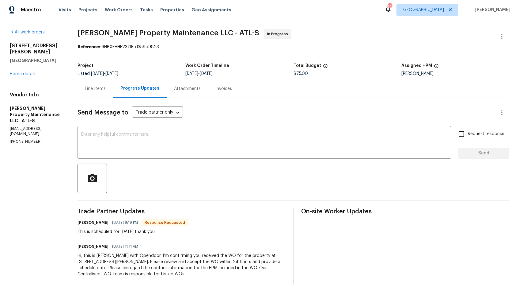
click at [83, 222] on h6 "[PERSON_NAME]" at bounding box center [93, 222] width 31 height 6
copy h6 "[PERSON_NAME]"
click at [181, 139] on textarea at bounding box center [264, 142] width 366 height 21
click at [82, 223] on h6 "[PERSON_NAME]" at bounding box center [93, 222] width 31 height 6
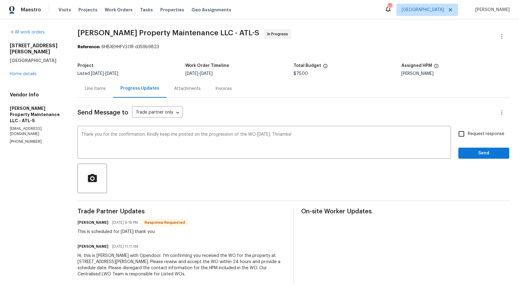
click at [82, 223] on h6 "[PERSON_NAME]" at bounding box center [93, 222] width 31 height 6
copy h6 "[PERSON_NAME]"
click at [83, 136] on textarea "Thank you for the confirmation. Kindly keep me posted on the progression of the…" at bounding box center [264, 142] width 366 height 21
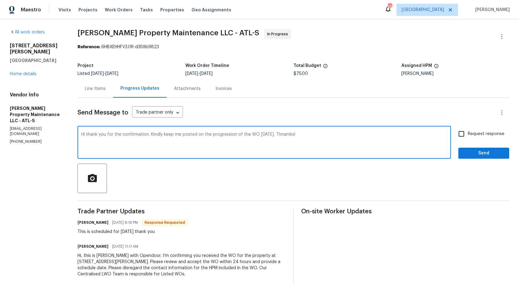
paste textarea "[PERSON_NAME]"
click at [122, 134] on textarea "Hi [PERSON_NAME], thank you for the confirmation. Kindly keep me posted on the …" at bounding box center [264, 142] width 366 height 21
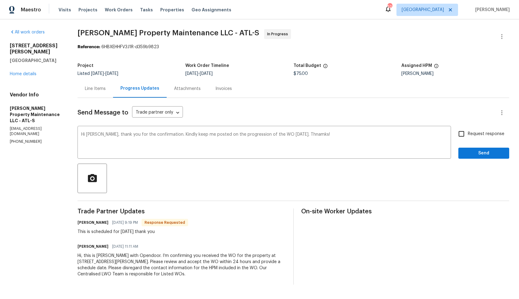
paste textarea "Please keep me posted on the progress of the WO [DATE]. Than"
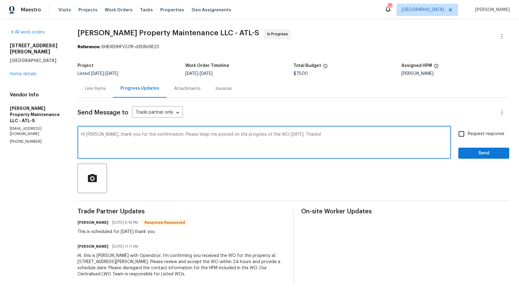
type textarea "Hi [PERSON_NAME], thank you for the confirmation. Please keep me posted on the …"
click at [460, 135] on input "Request response" at bounding box center [461, 133] width 13 height 13
checkbox input "true"
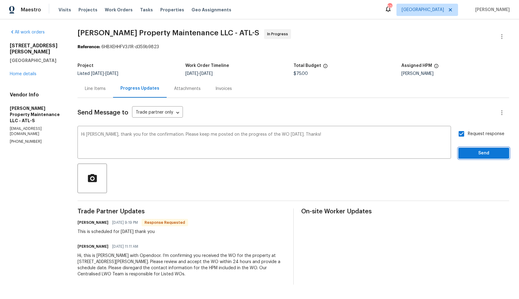
click at [472, 152] on span "Send" at bounding box center [483, 153] width 41 height 8
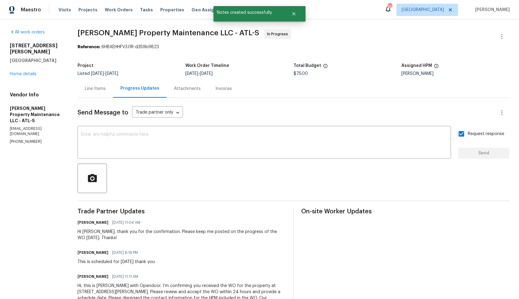
click at [86, 261] on div "This is scheduled for [DATE] thank you" at bounding box center [116, 261] width 77 height 6
copy div "This is scheduled for [DATE] thank you"
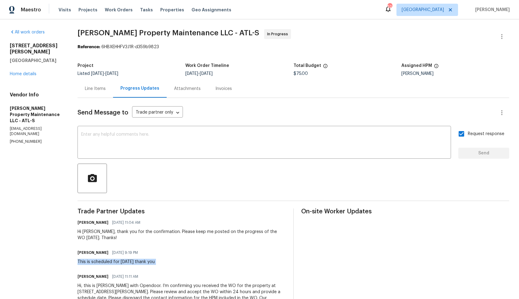
click at [161, 66] on div "Project" at bounding box center [132, 67] width 108 height 8
click at [21, 73] on link "Home details" at bounding box center [23, 74] width 27 height 4
